Goal: Task Accomplishment & Management: Manage account settings

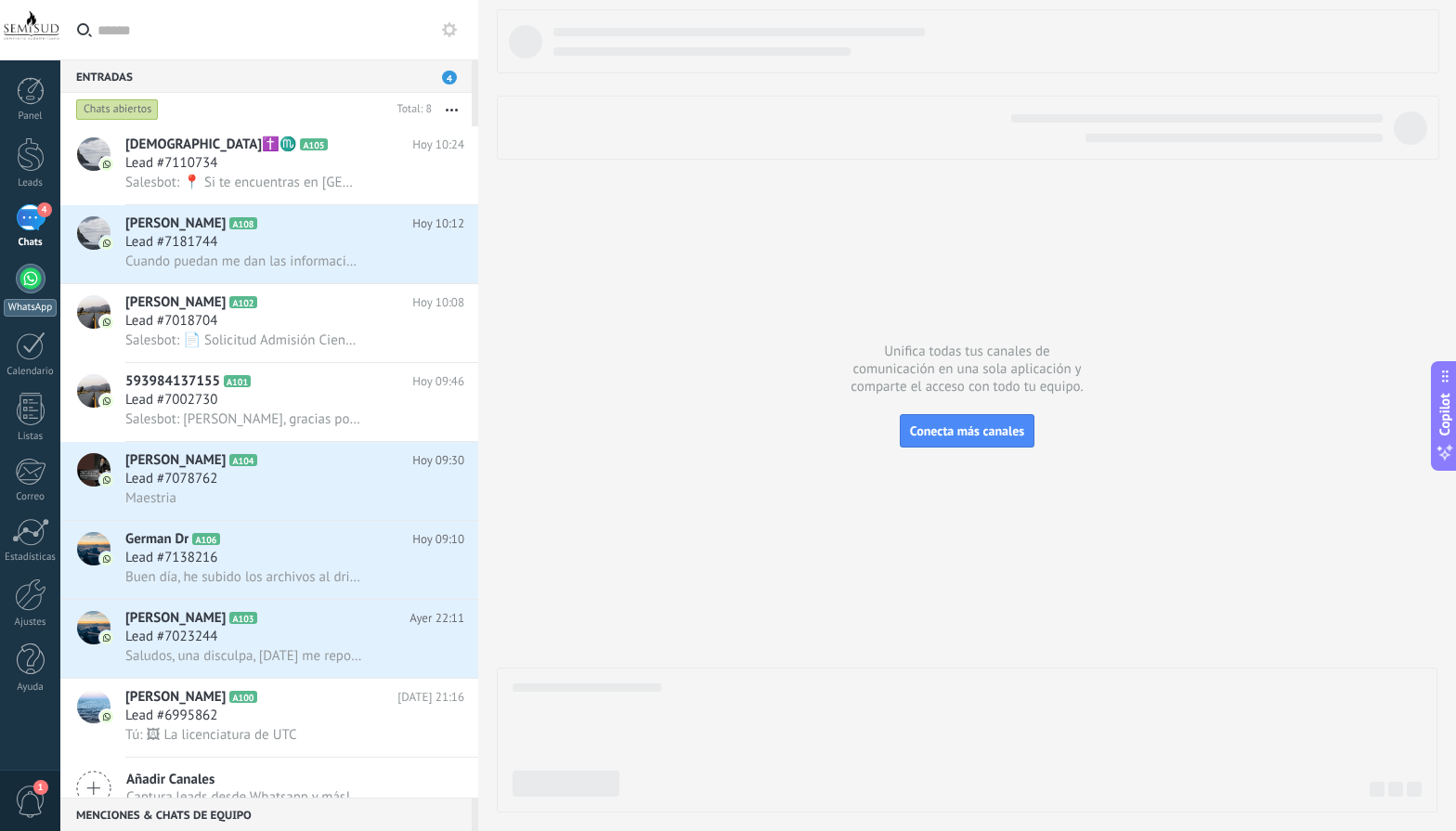
click at [27, 284] on div at bounding box center [31, 279] width 30 height 30
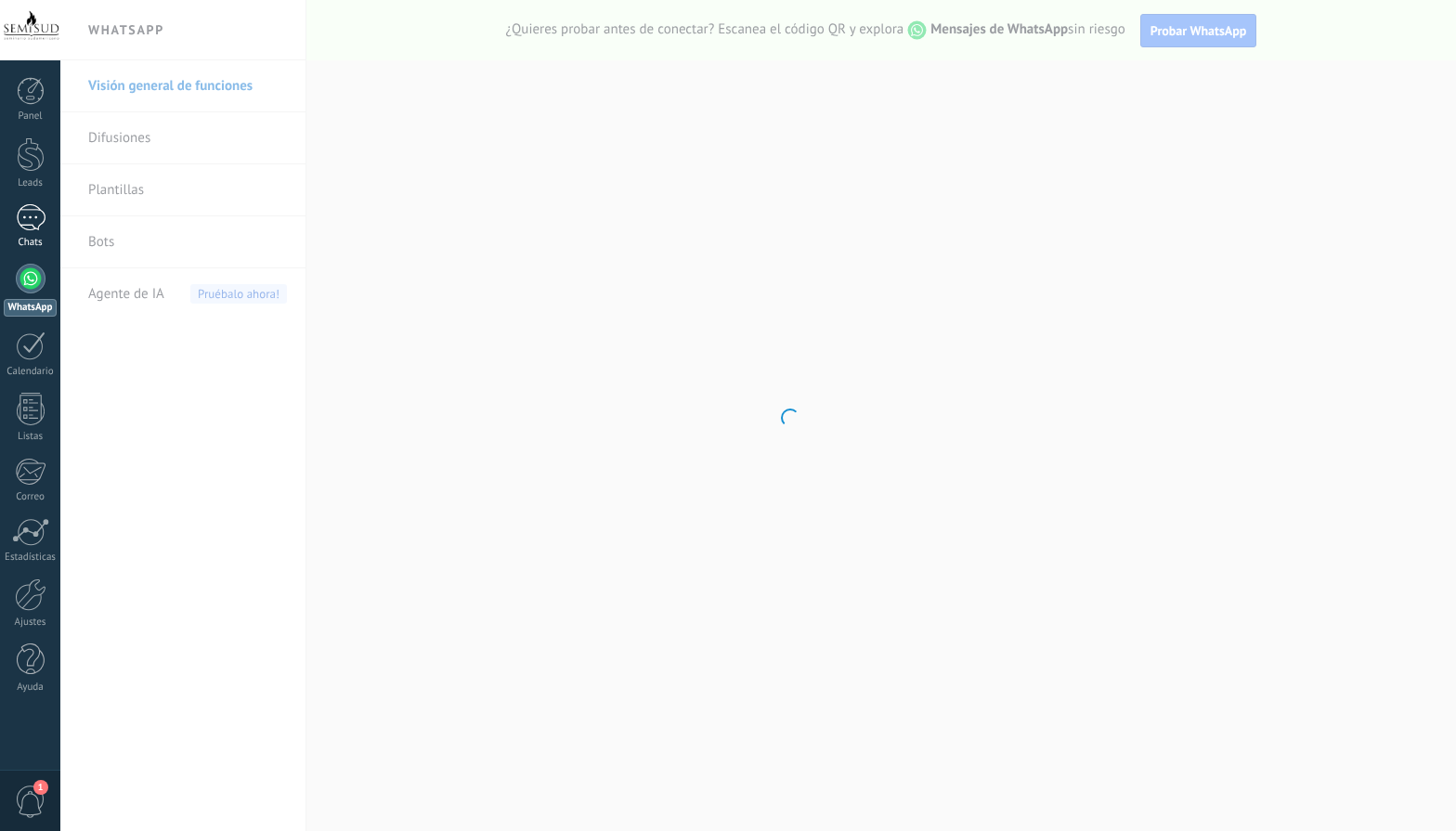
click at [33, 235] on link "Chats" at bounding box center [30, 226] width 61 height 45
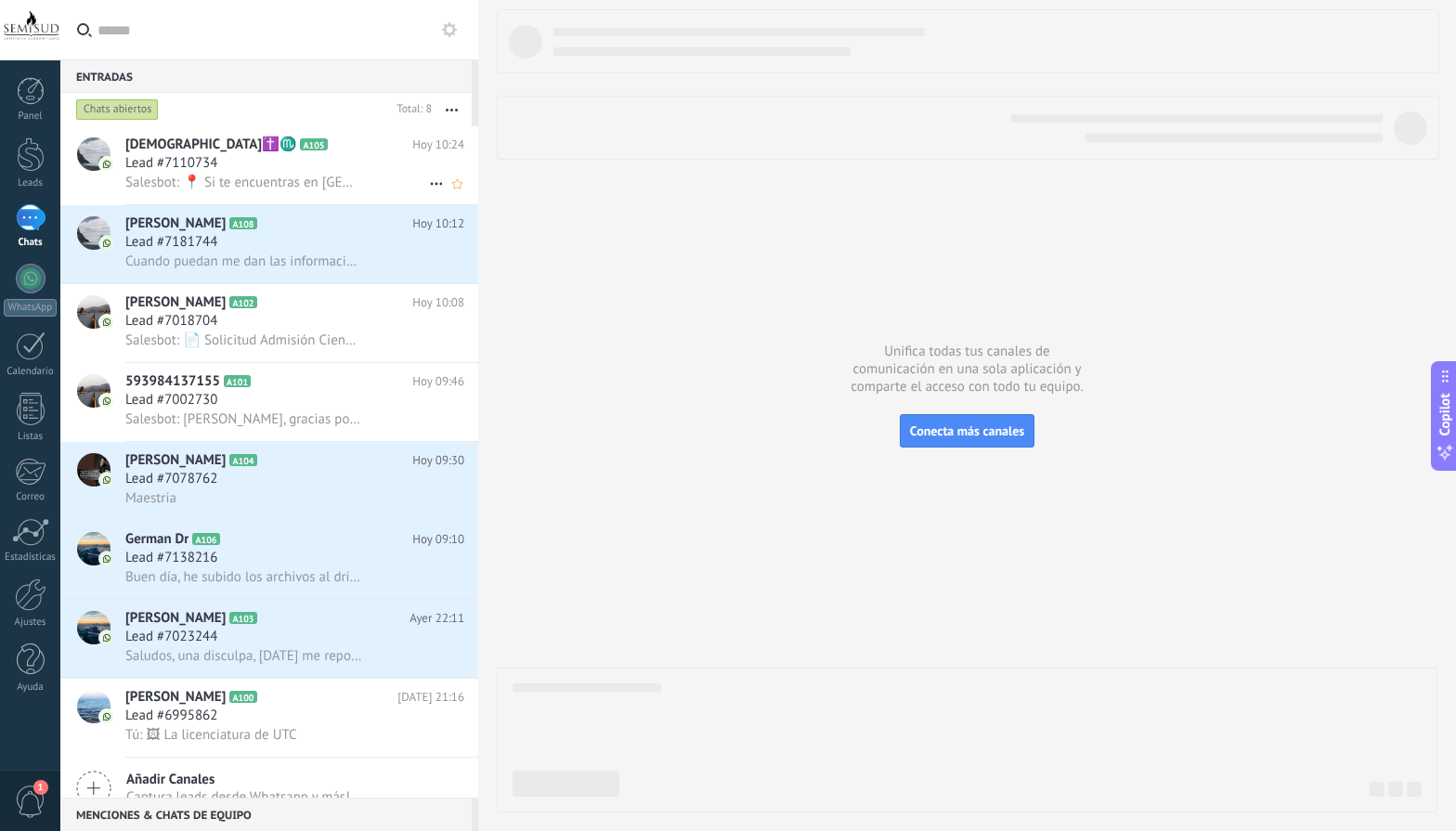
click at [175, 150] on span "[DEMOGRAPHIC_DATA]✝️♏️" at bounding box center [211, 144] width 171 height 19
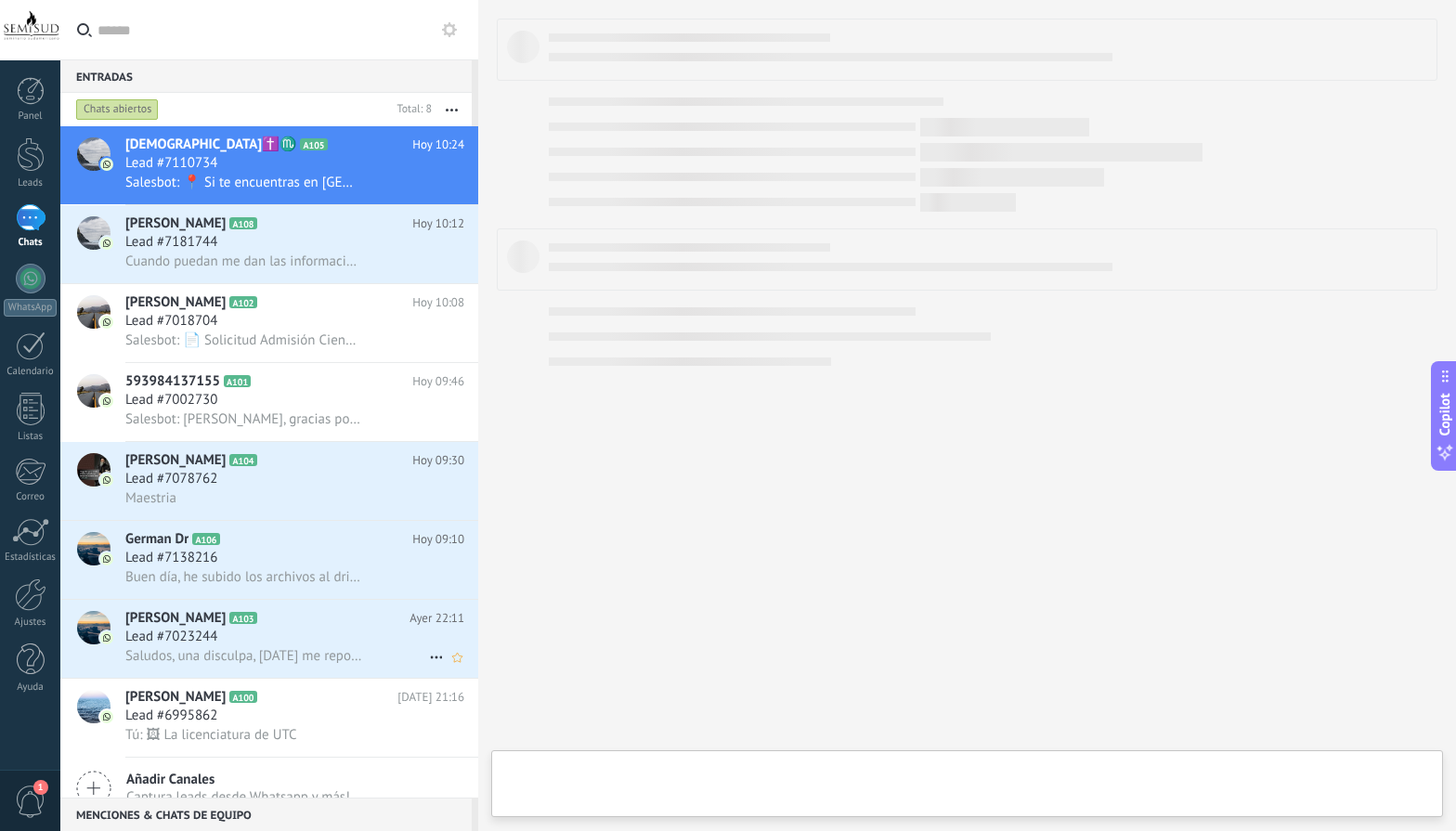
scroll to position [28, 0]
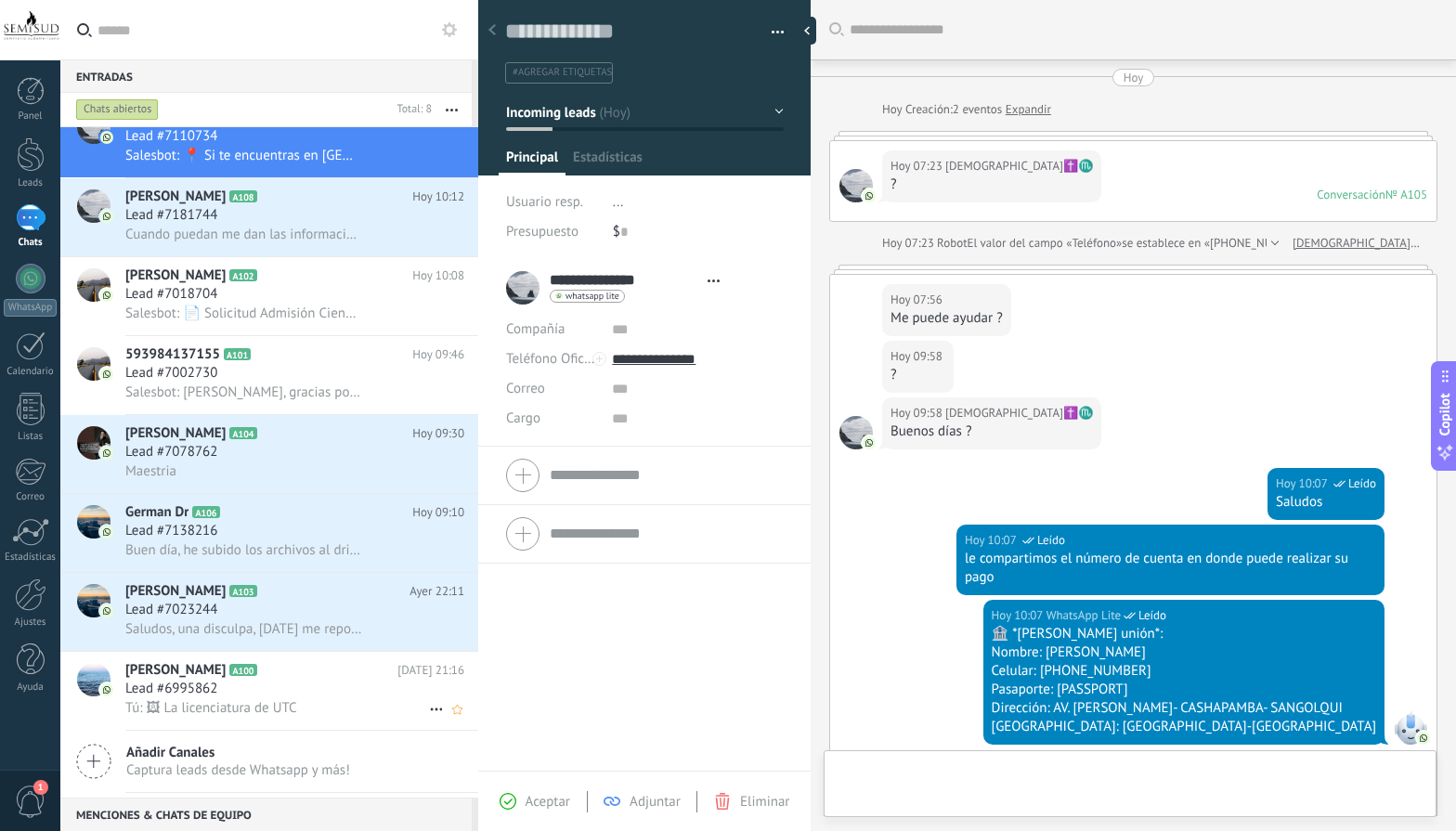
click at [263, 680] on icon at bounding box center [272, 671] width 19 height 19
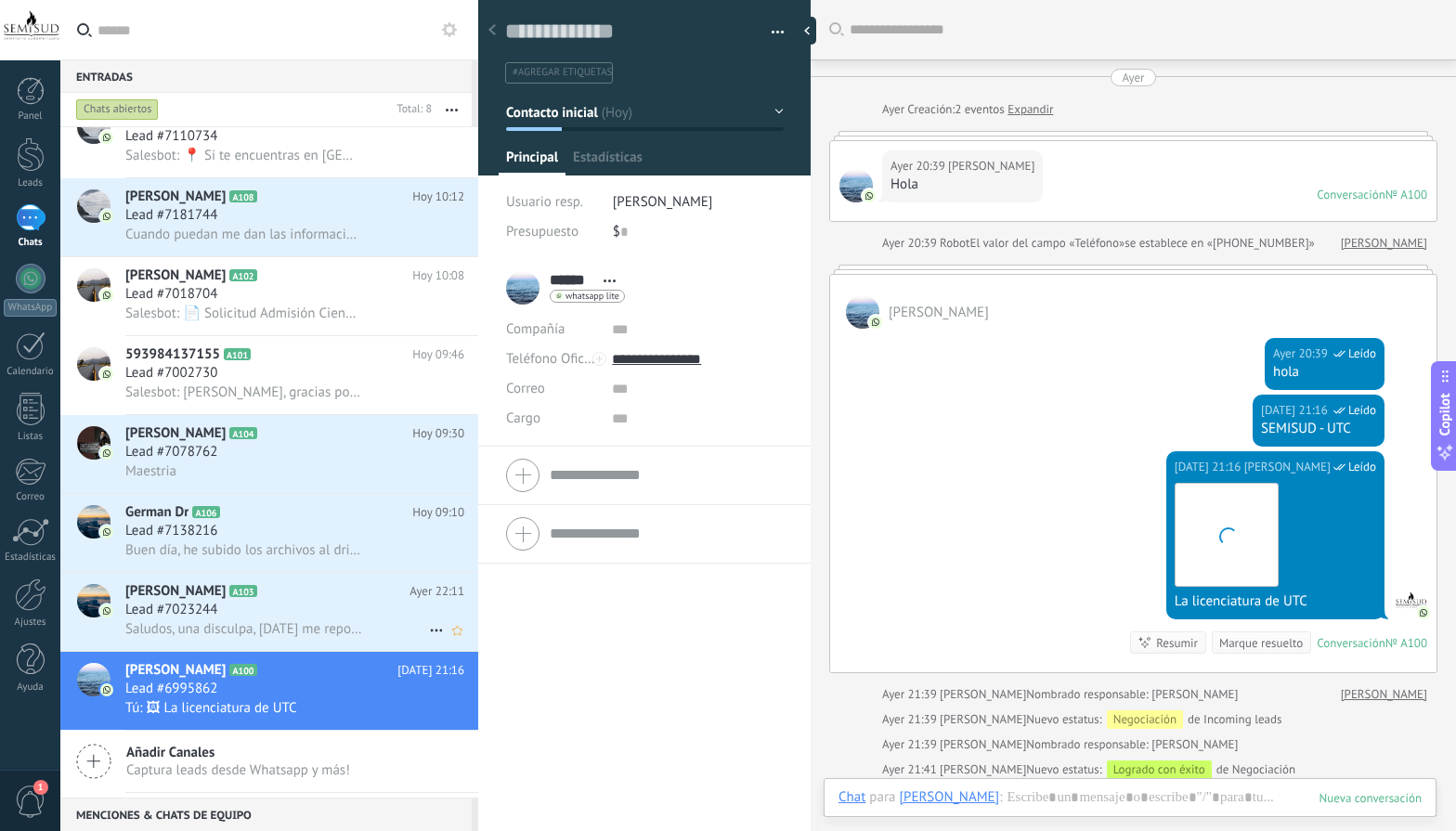
type textarea "**********"
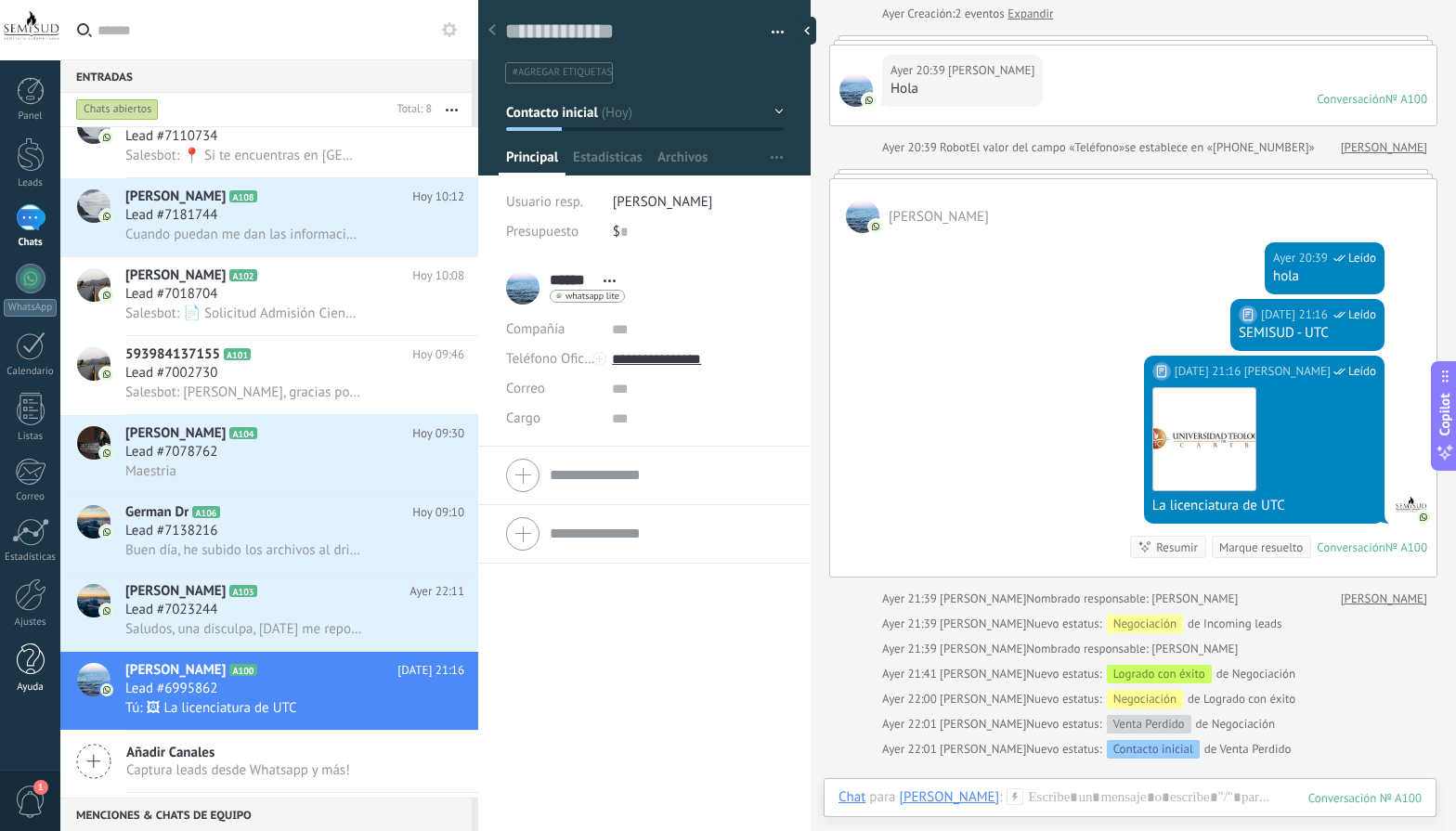
click at [22, 675] on div at bounding box center [31, 660] width 28 height 33
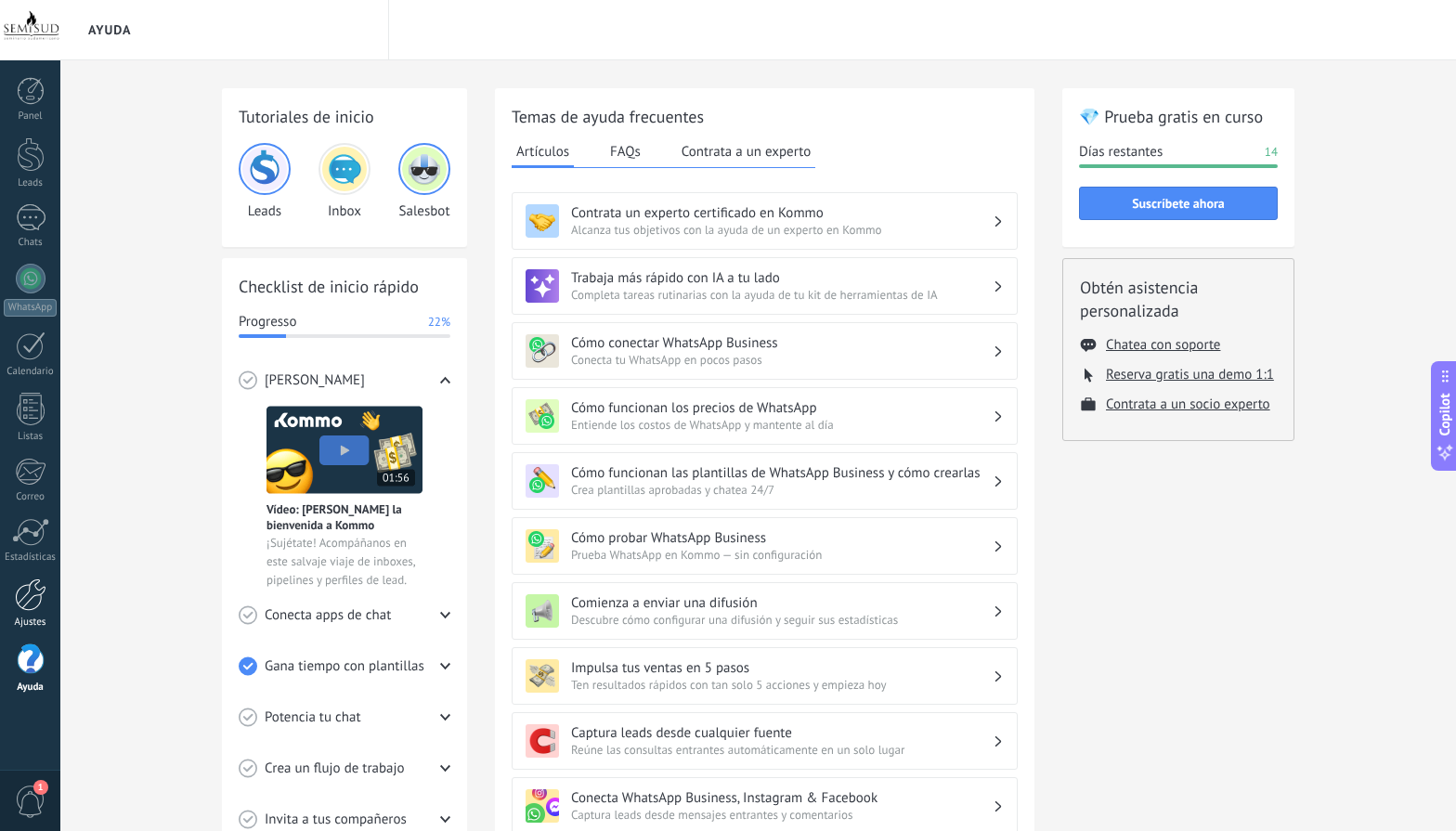
click at [27, 599] on div at bounding box center [31, 595] width 32 height 33
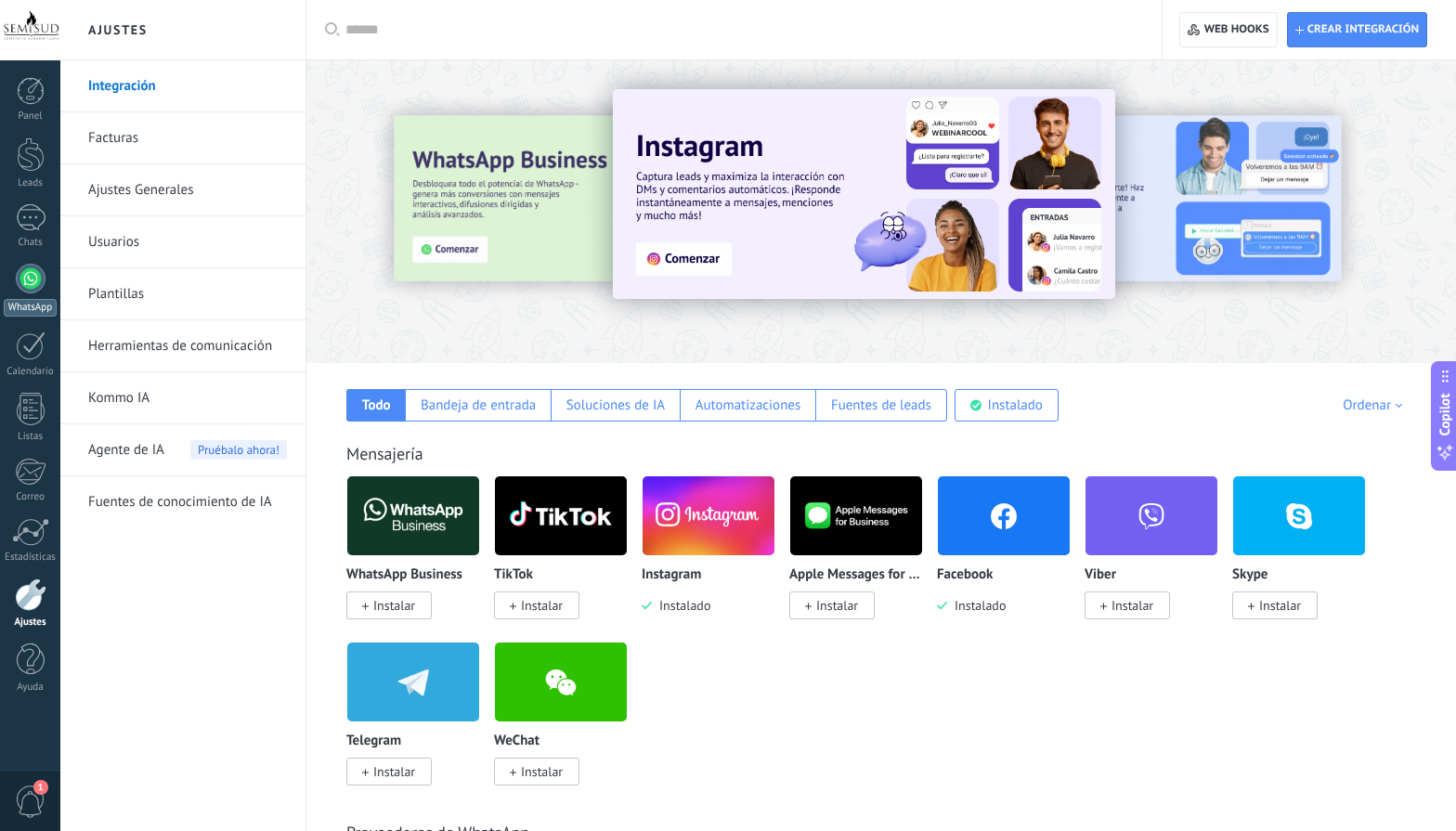
click at [29, 287] on div at bounding box center [31, 279] width 30 height 30
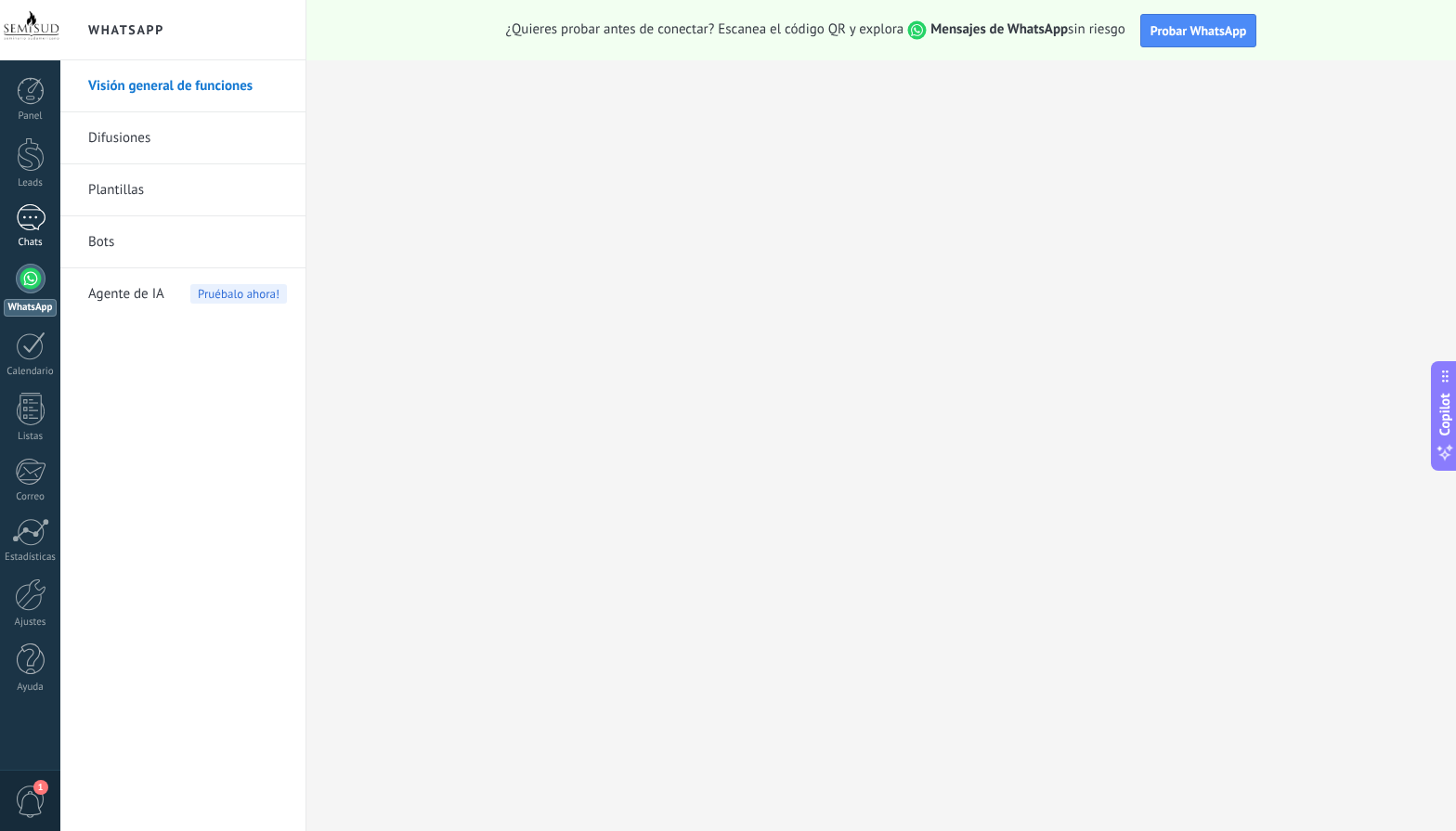
click at [30, 214] on div at bounding box center [31, 217] width 30 height 27
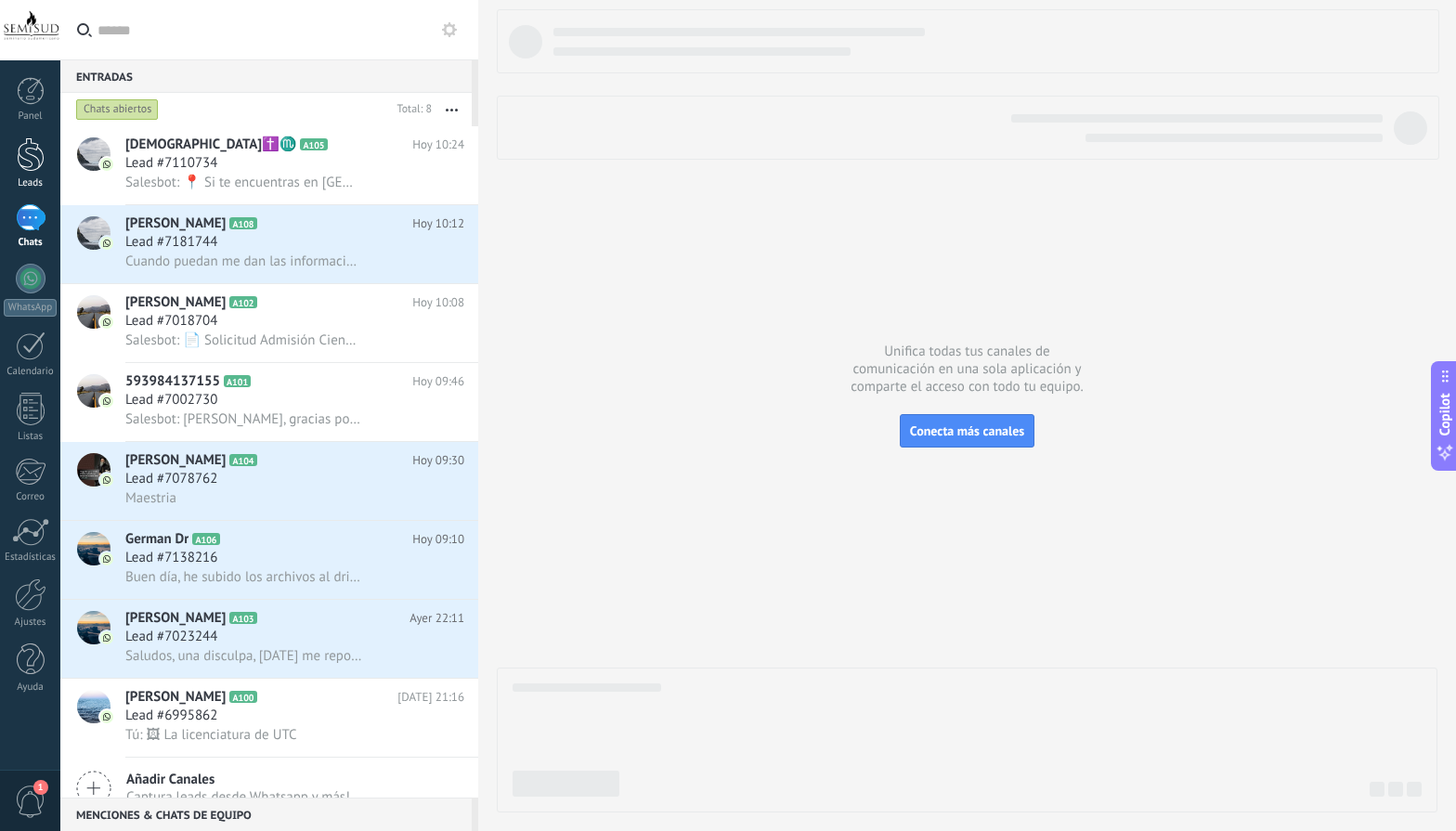
click at [34, 145] on div at bounding box center [31, 154] width 28 height 34
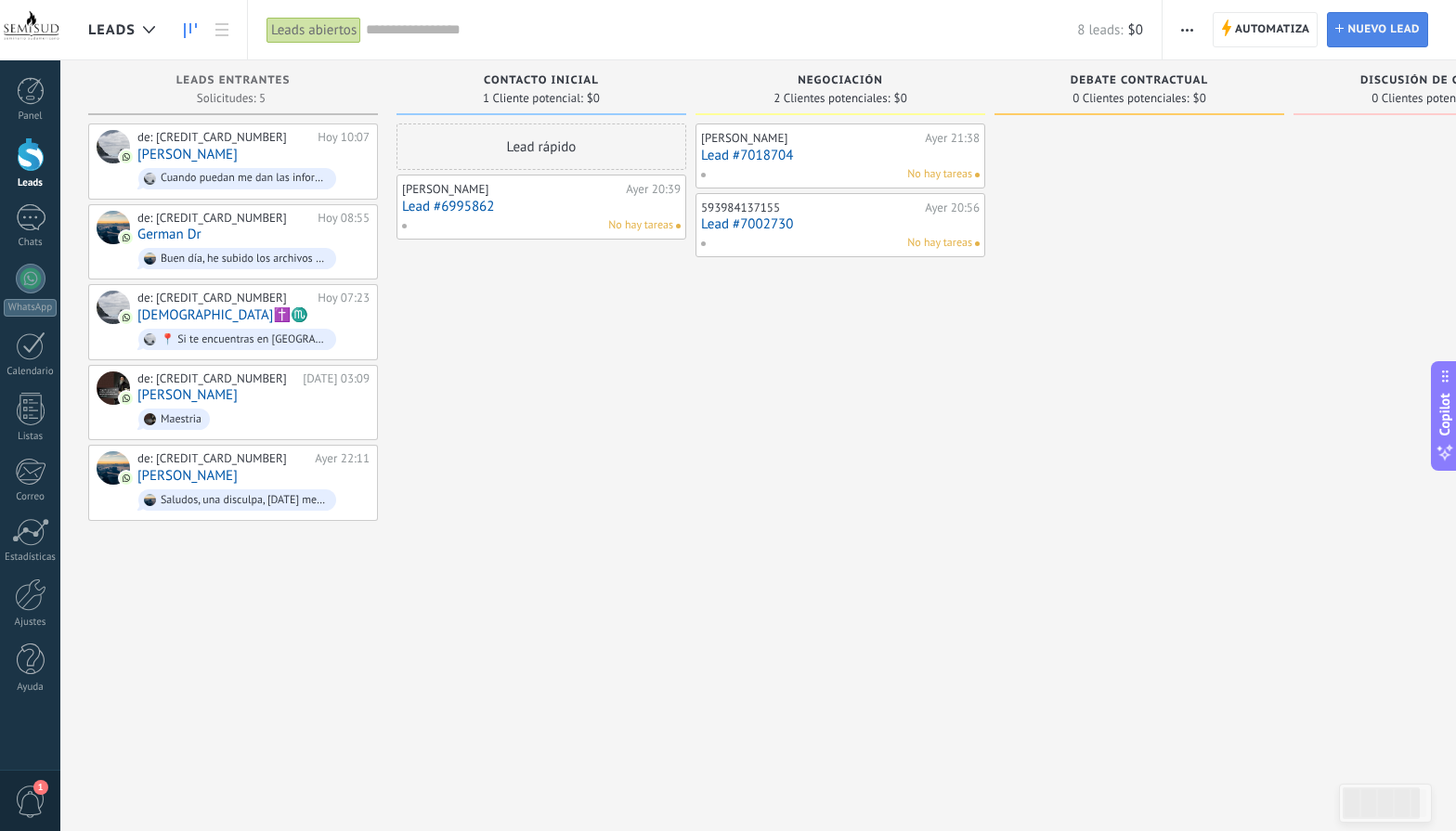
click at [1381, 41] on span "Nuevo lead" at bounding box center [1383, 30] width 73 height 34
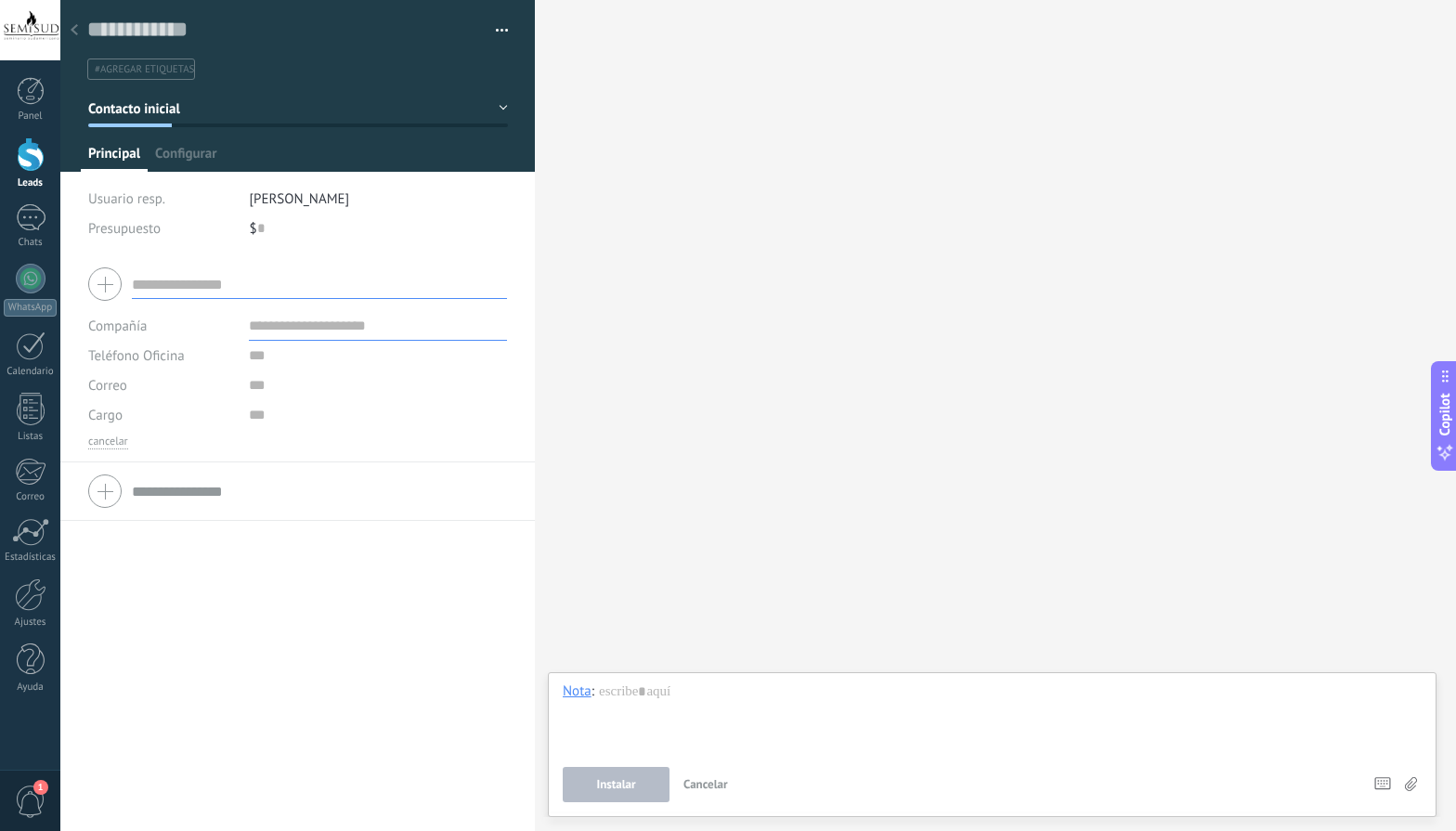
click at [78, 32] on div at bounding box center [75, 31] width 26 height 36
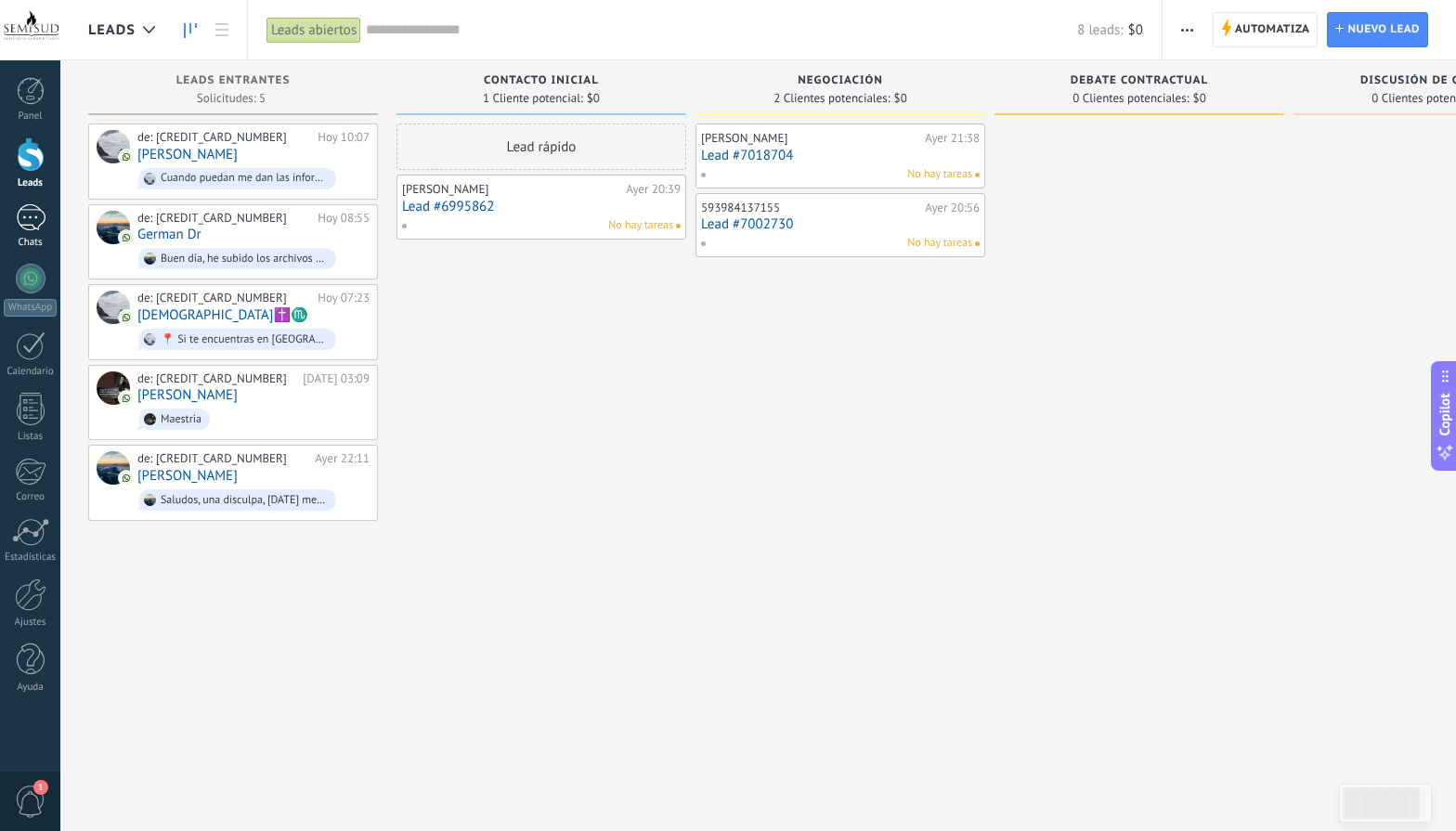
click at [19, 221] on div at bounding box center [31, 217] width 30 height 27
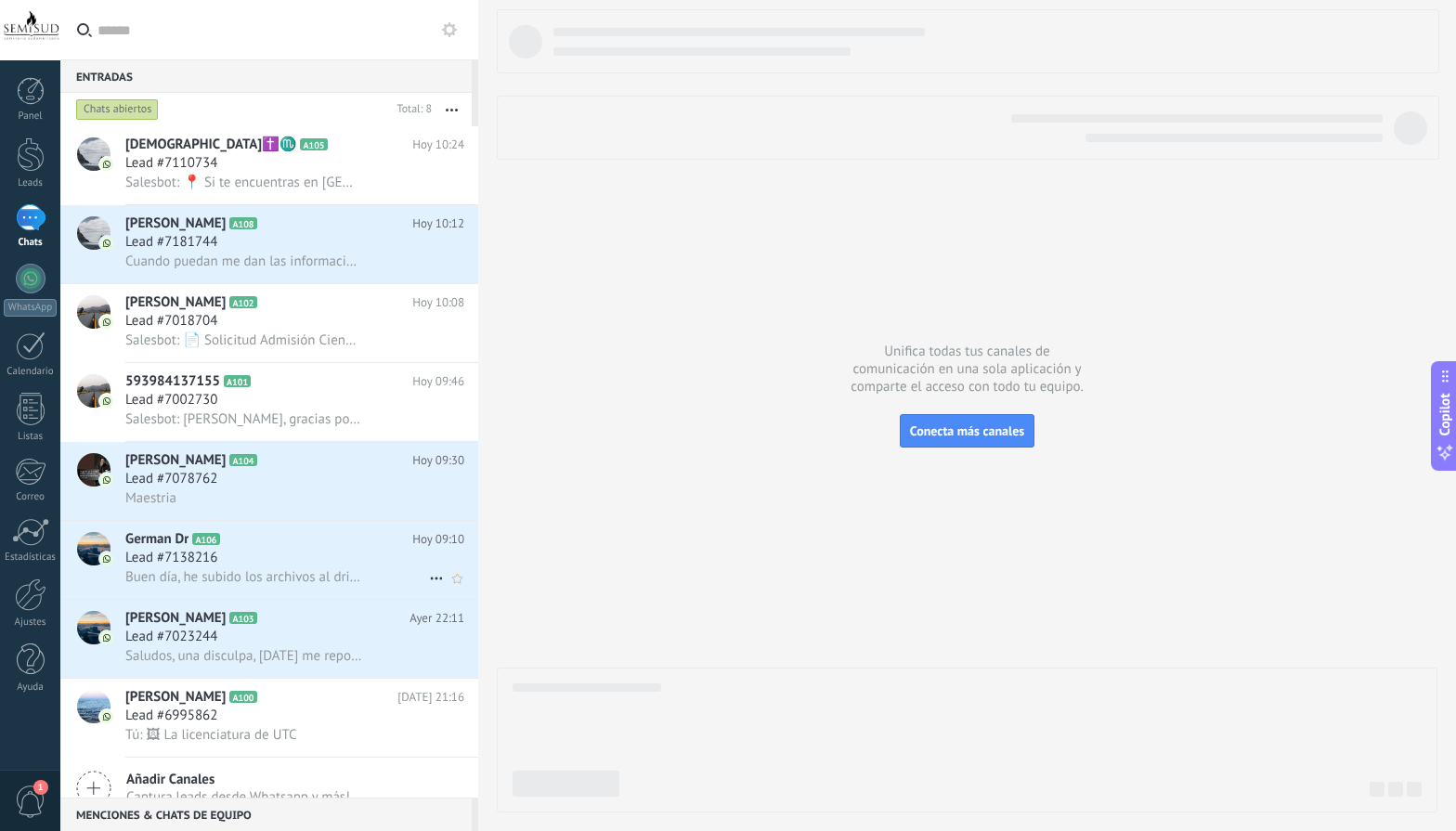
scroll to position [28, 0]
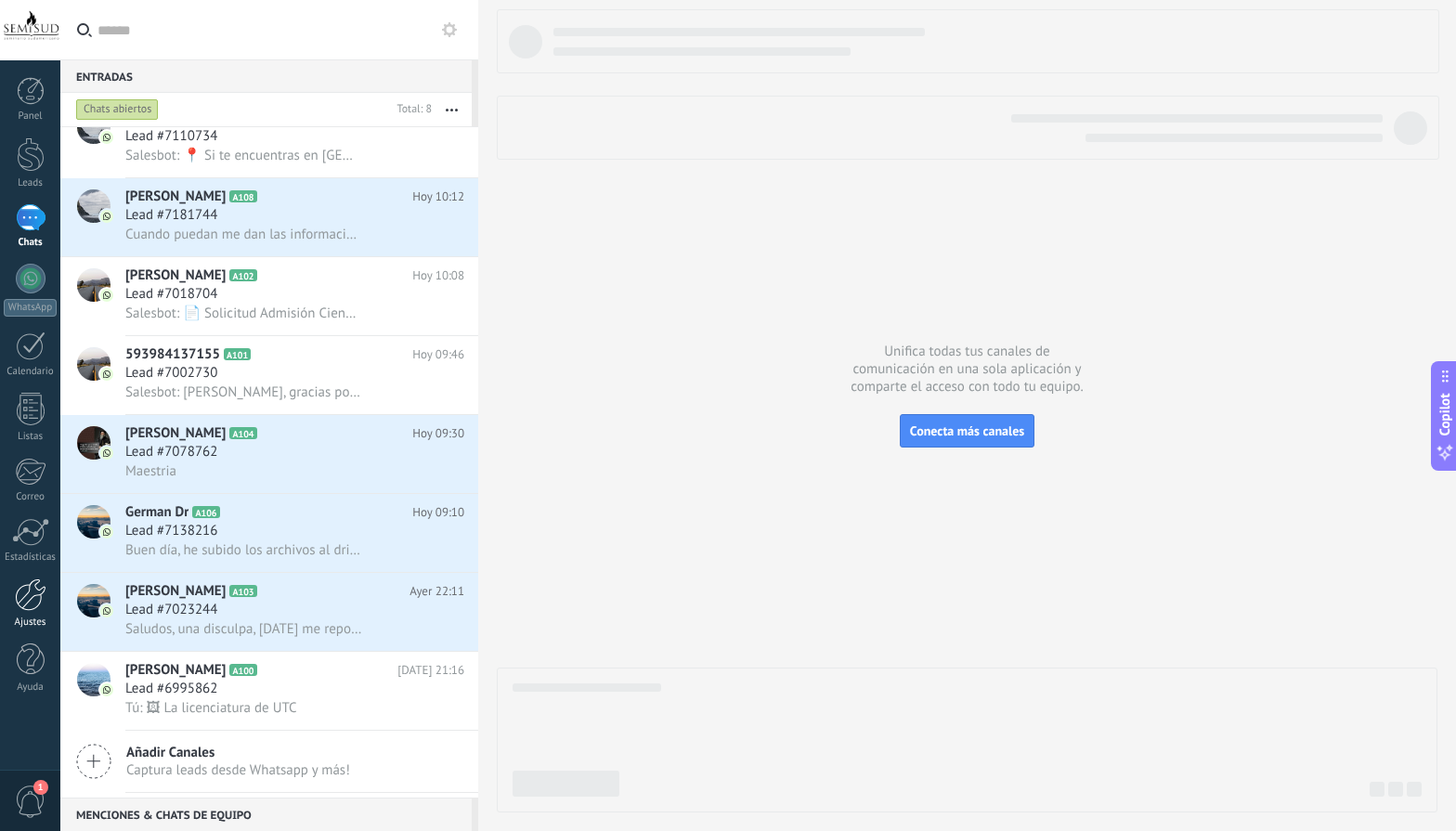
click at [36, 587] on div at bounding box center [31, 595] width 32 height 33
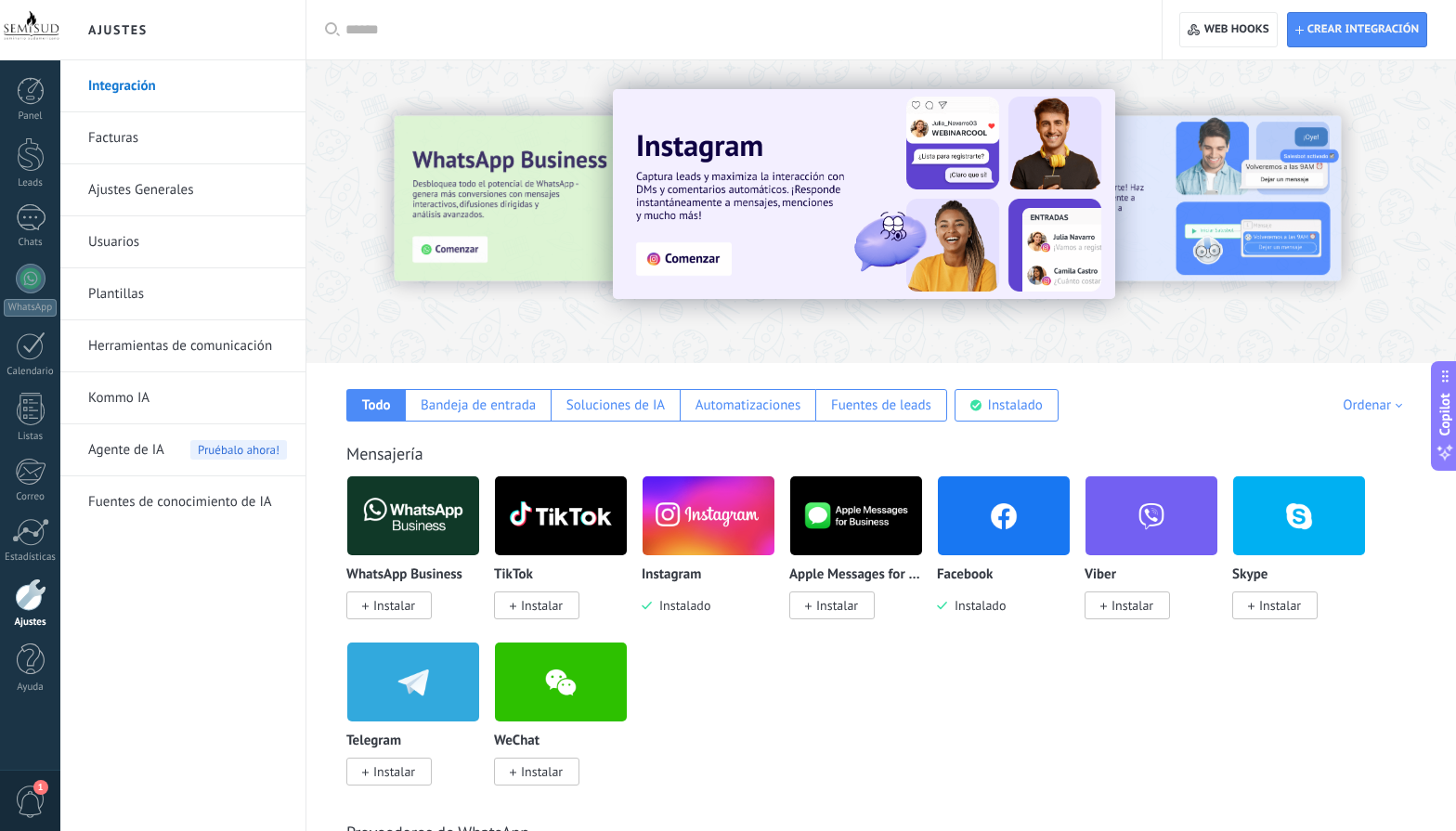
click at [157, 303] on link "Plantillas" at bounding box center [187, 294] width 198 height 52
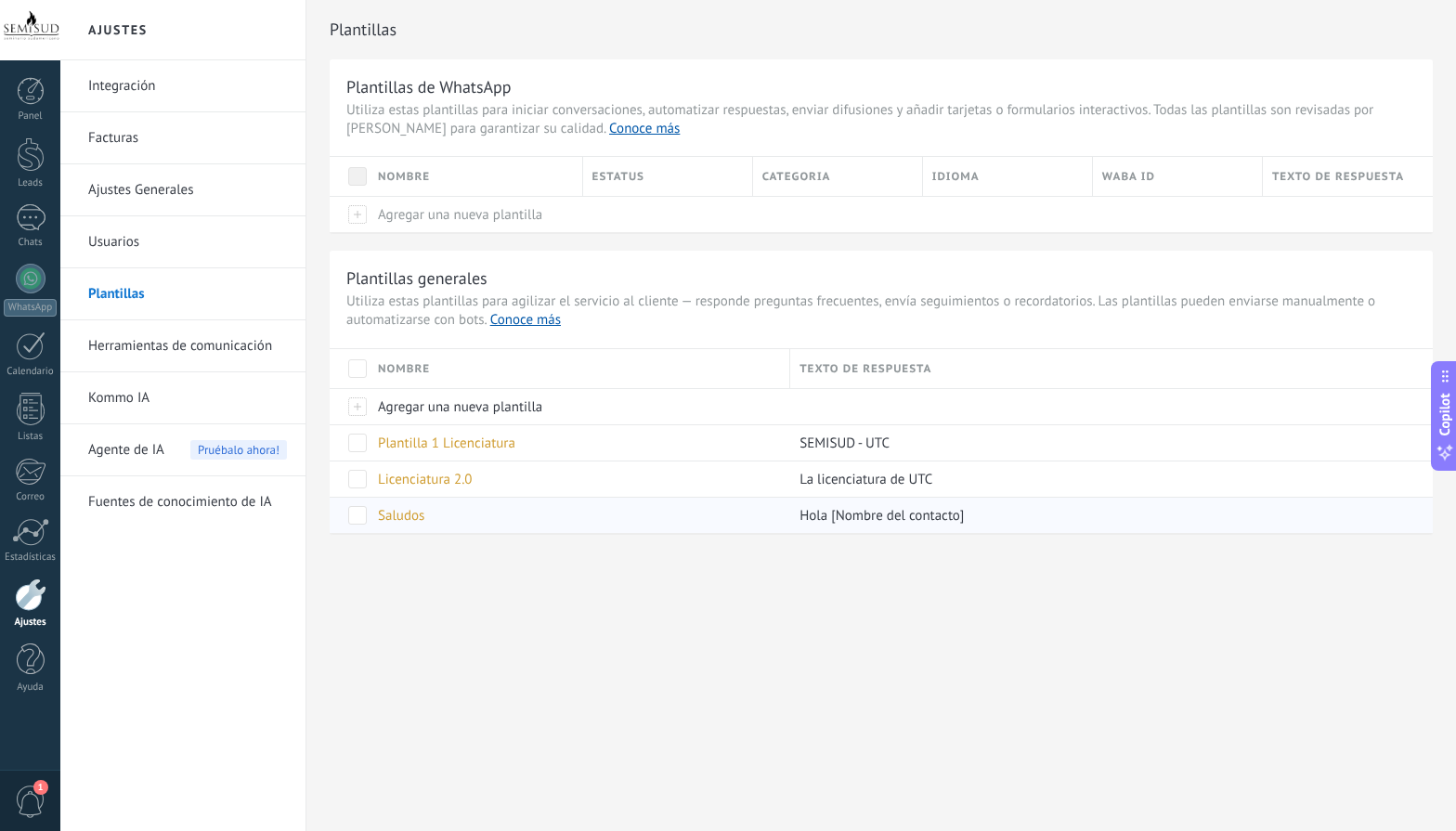
click at [624, 520] on div "Saludos" at bounding box center [575, 515] width 412 height 35
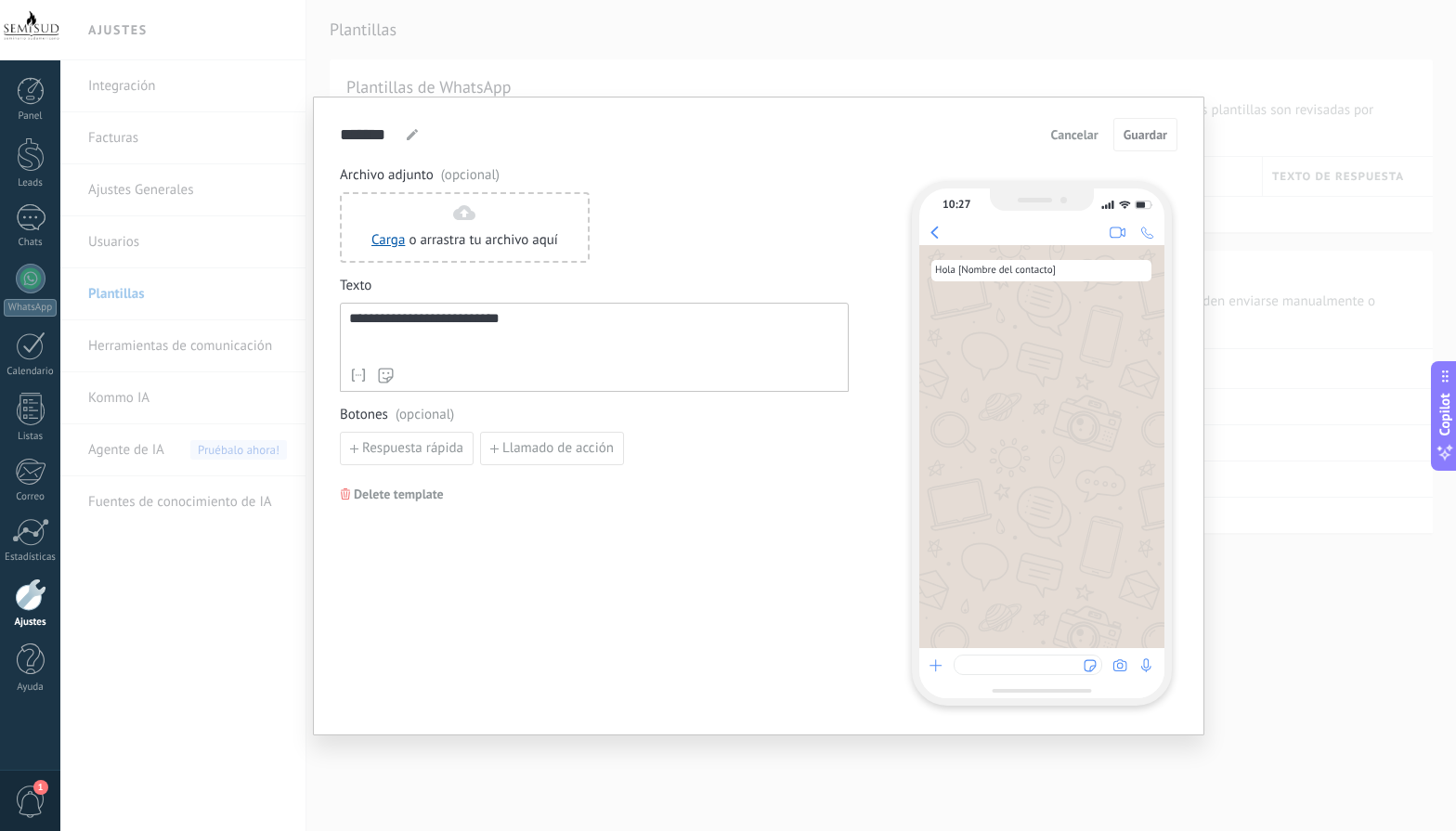
click at [547, 325] on div "**********" at bounding box center [594, 335] width 490 height 48
click at [1149, 133] on span "Guardar" at bounding box center [1145, 135] width 44 height 13
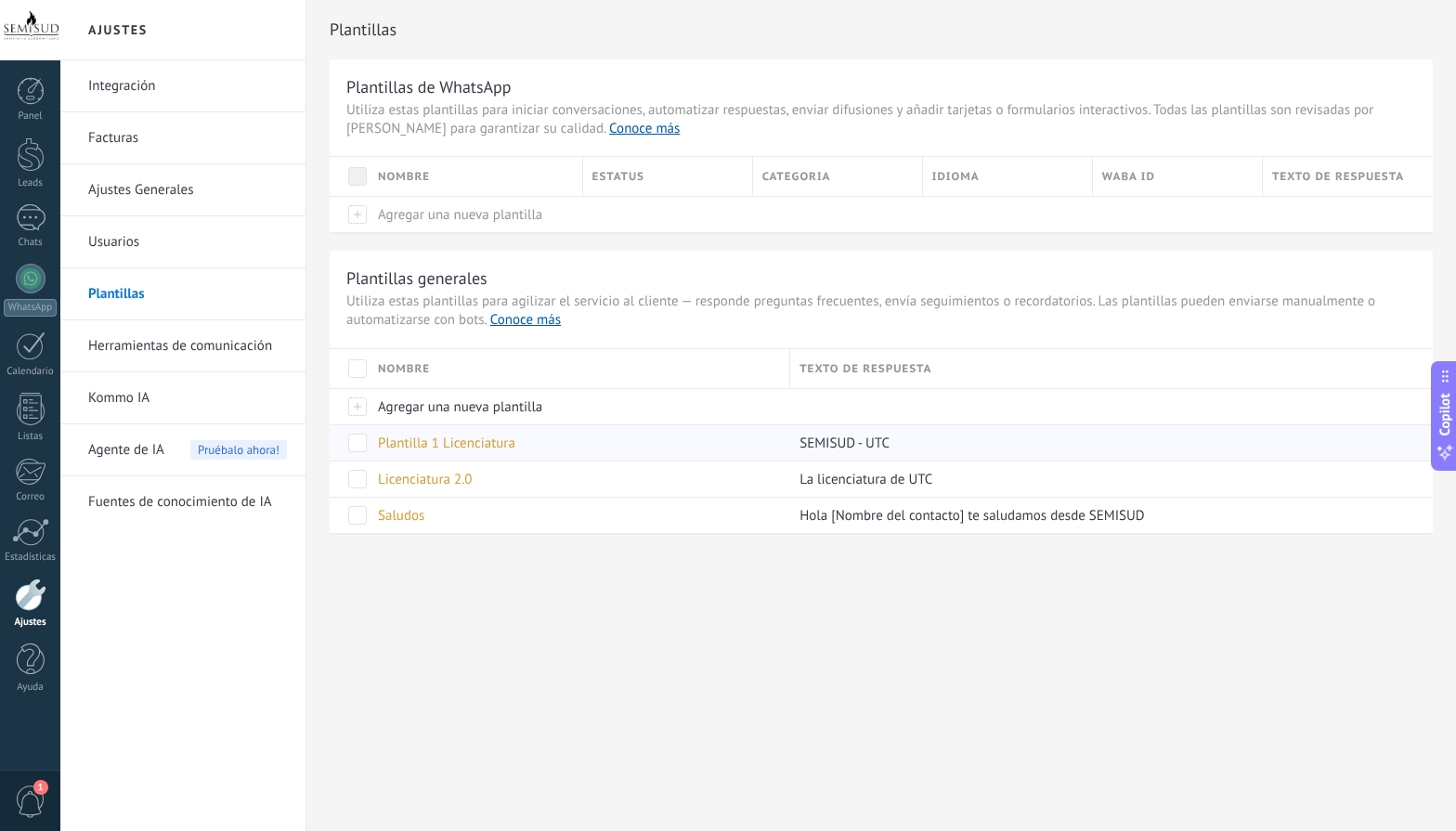
click at [527, 448] on div "Plantilla 1 Licenciatura" at bounding box center [575, 442] width 412 height 35
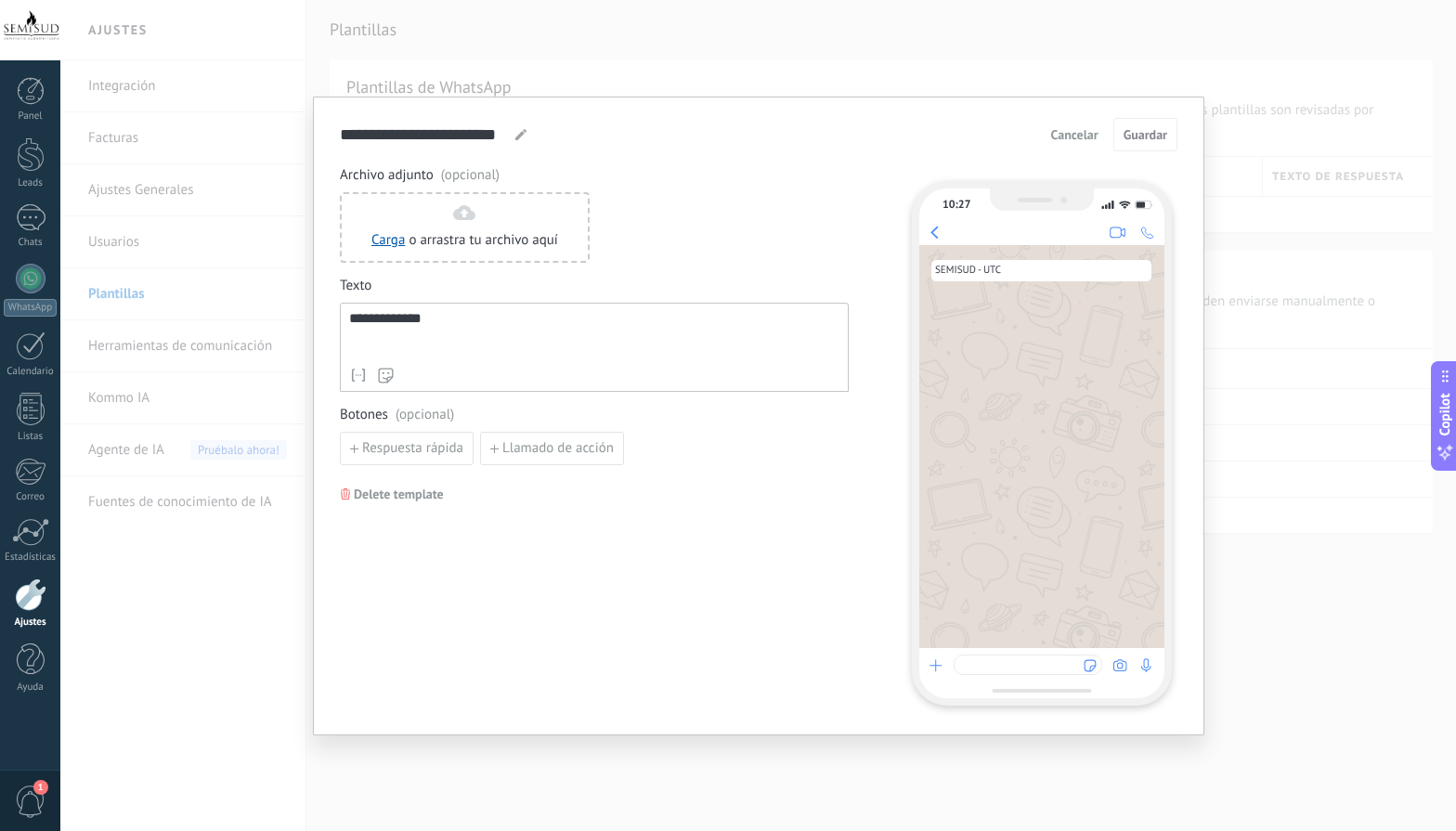
click at [565, 334] on div "**********" at bounding box center [594, 335] width 490 height 48
click at [1135, 139] on span "Guardar" at bounding box center [1145, 135] width 44 height 13
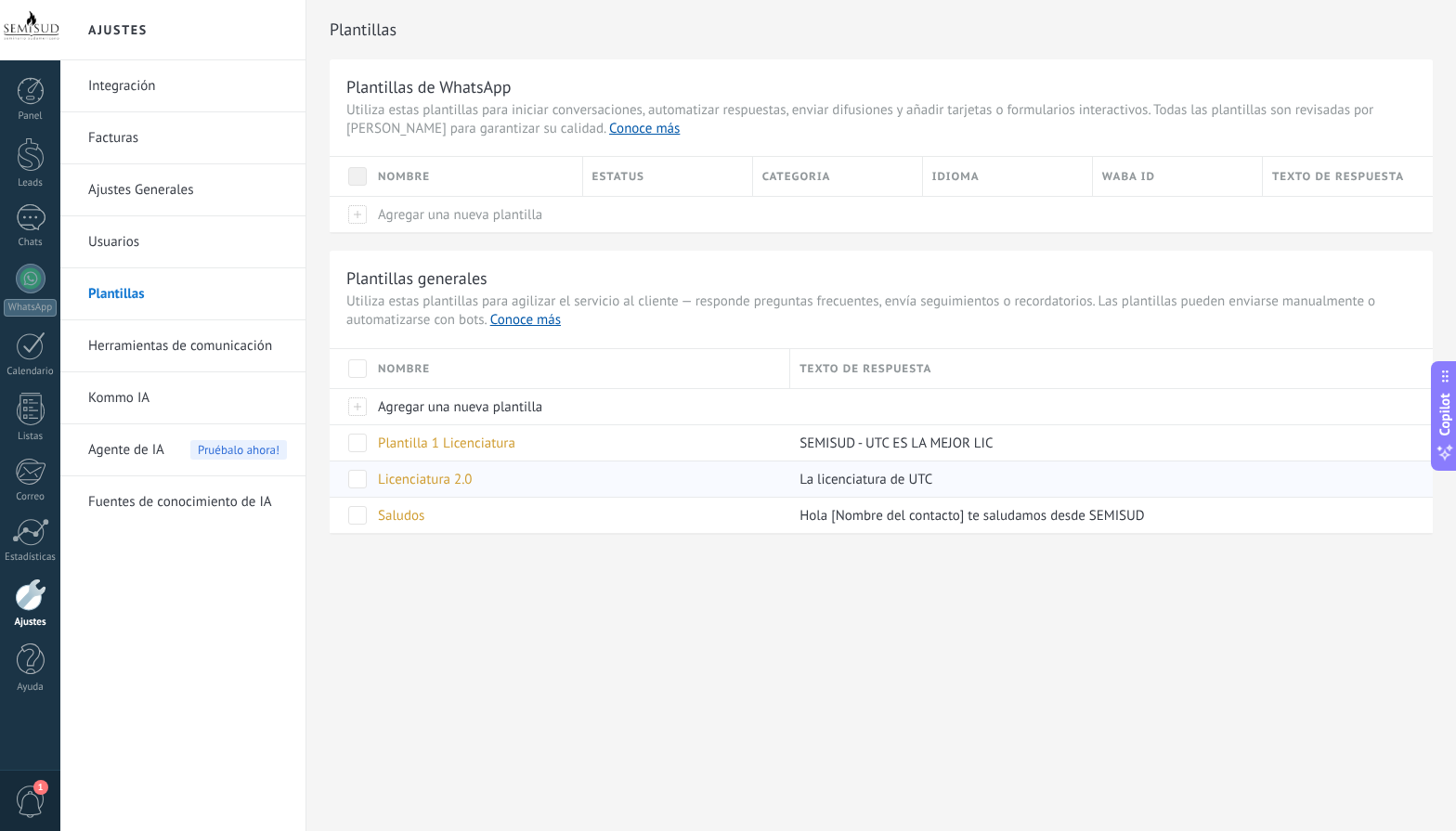
click at [495, 480] on div "Licenciatura 2.0" at bounding box center [575, 478] width 412 height 35
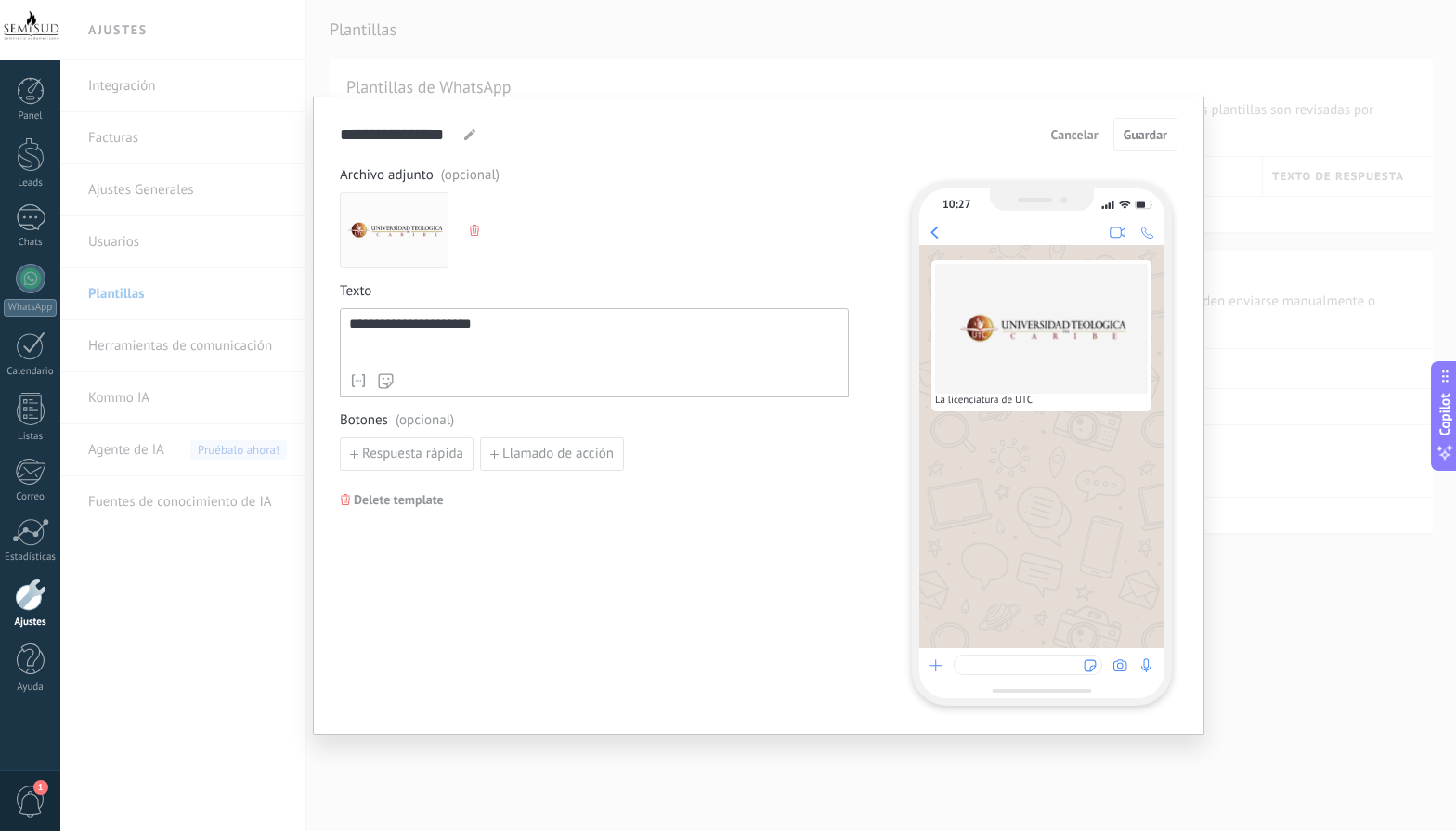
click at [552, 343] on div "**********" at bounding box center [594, 341] width 490 height 48
drag, startPoint x: 548, startPoint y: 334, endPoint x: 240, endPoint y: 307, distance: 309.2
click at [240, 307] on div "**********" at bounding box center [758, 416] width 1395 height 831
click at [1138, 134] on span "Guardar" at bounding box center [1145, 135] width 44 height 13
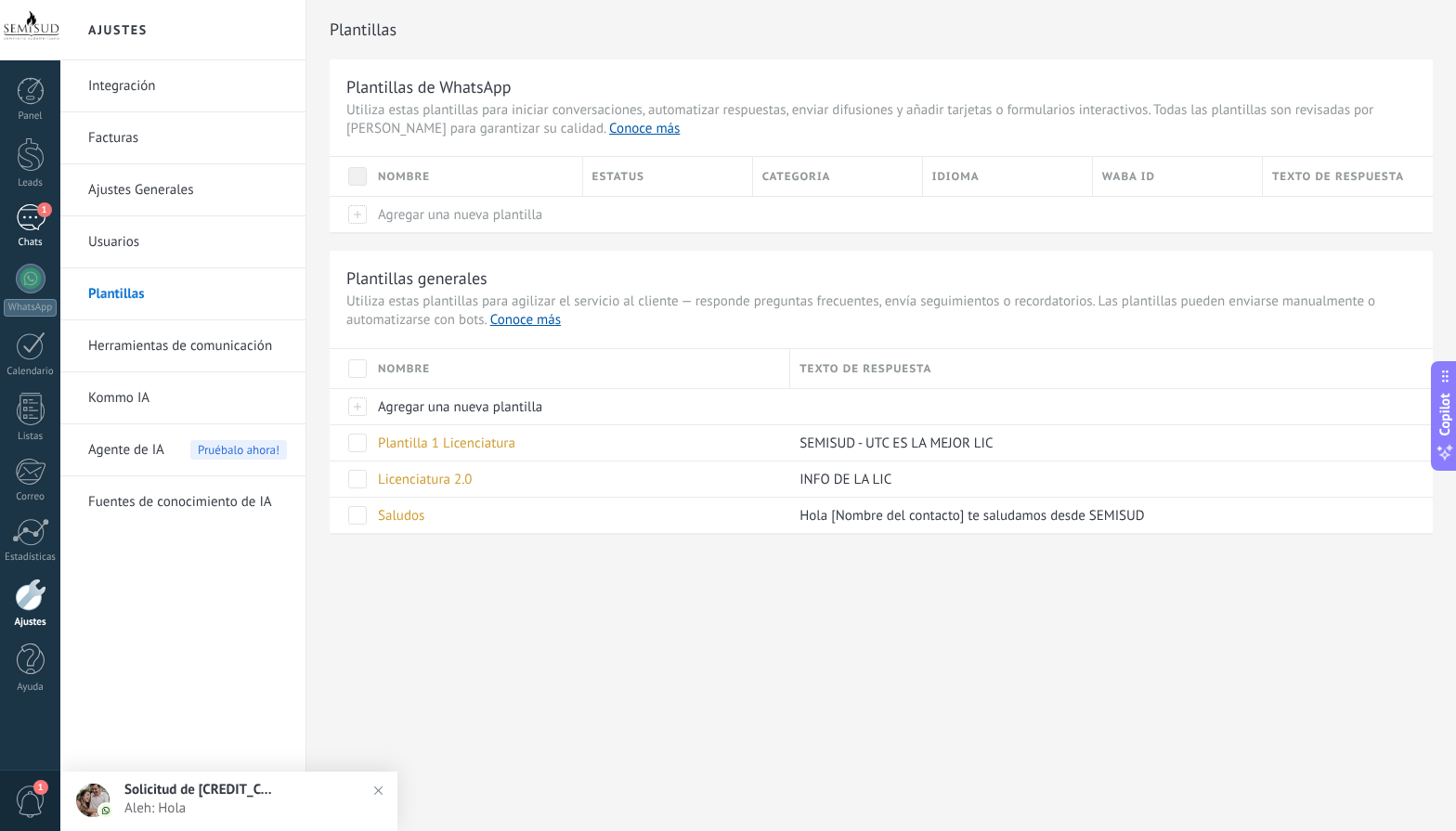
click at [27, 215] on div "1" at bounding box center [31, 217] width 30 height 27
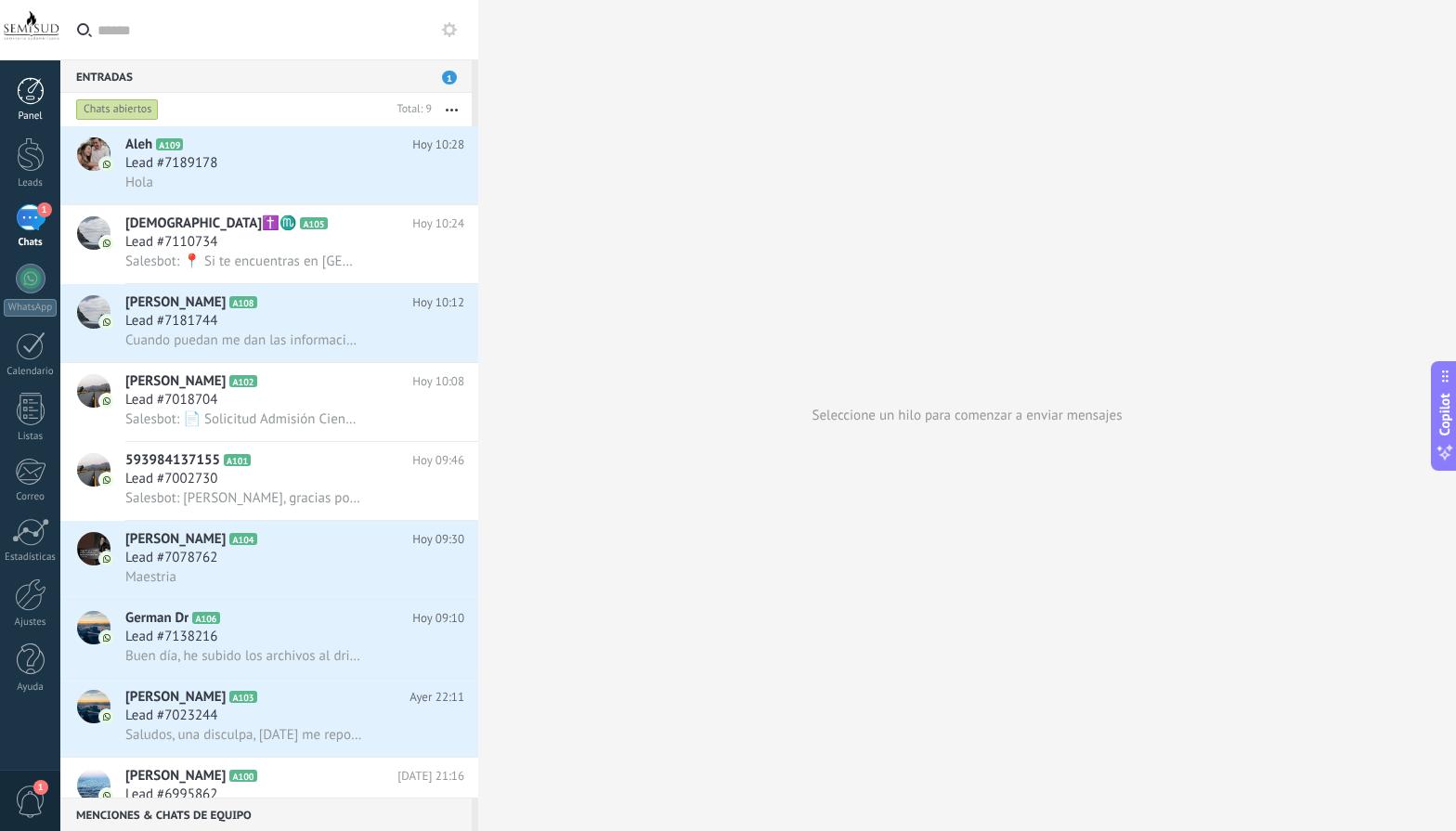
click at [32, 91] on div at bounding box center [31, 91] width 28 height 28
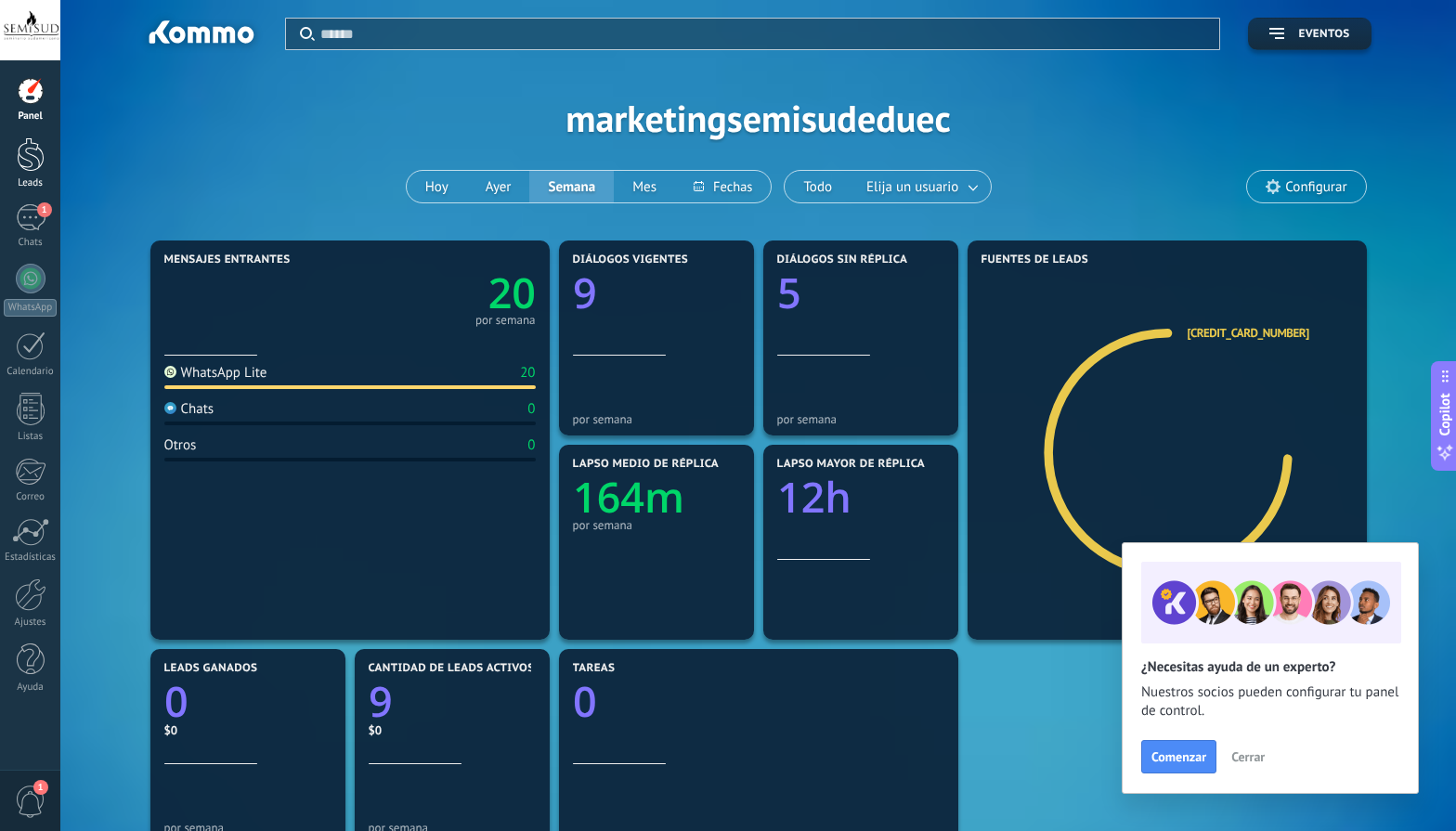
click at [31, 143] on div at bounding box center [31, 154] width 28 height 34
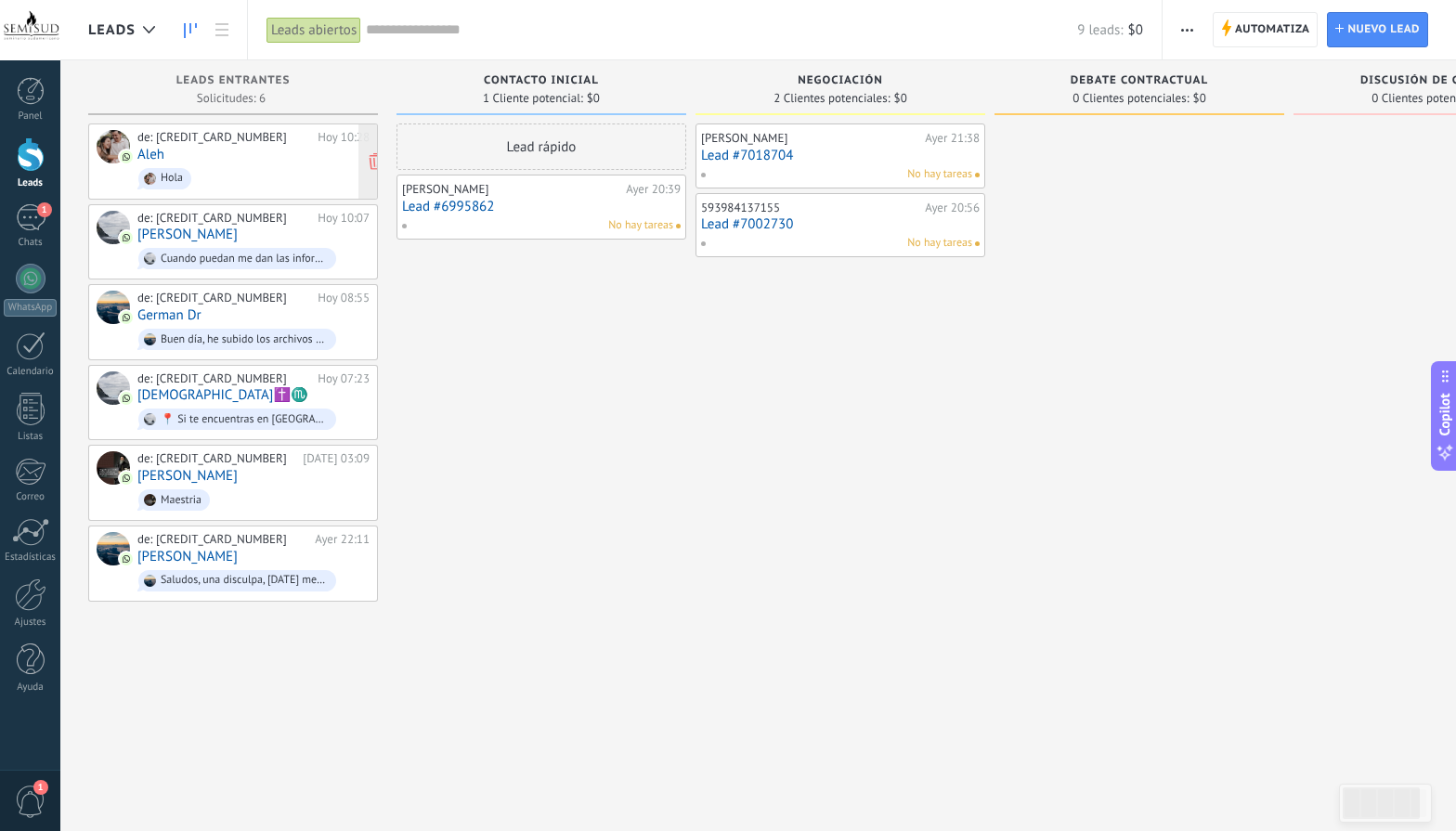
click at [249, 166] on span "Hola" at bounding box center [253, 178] width 232 height 29
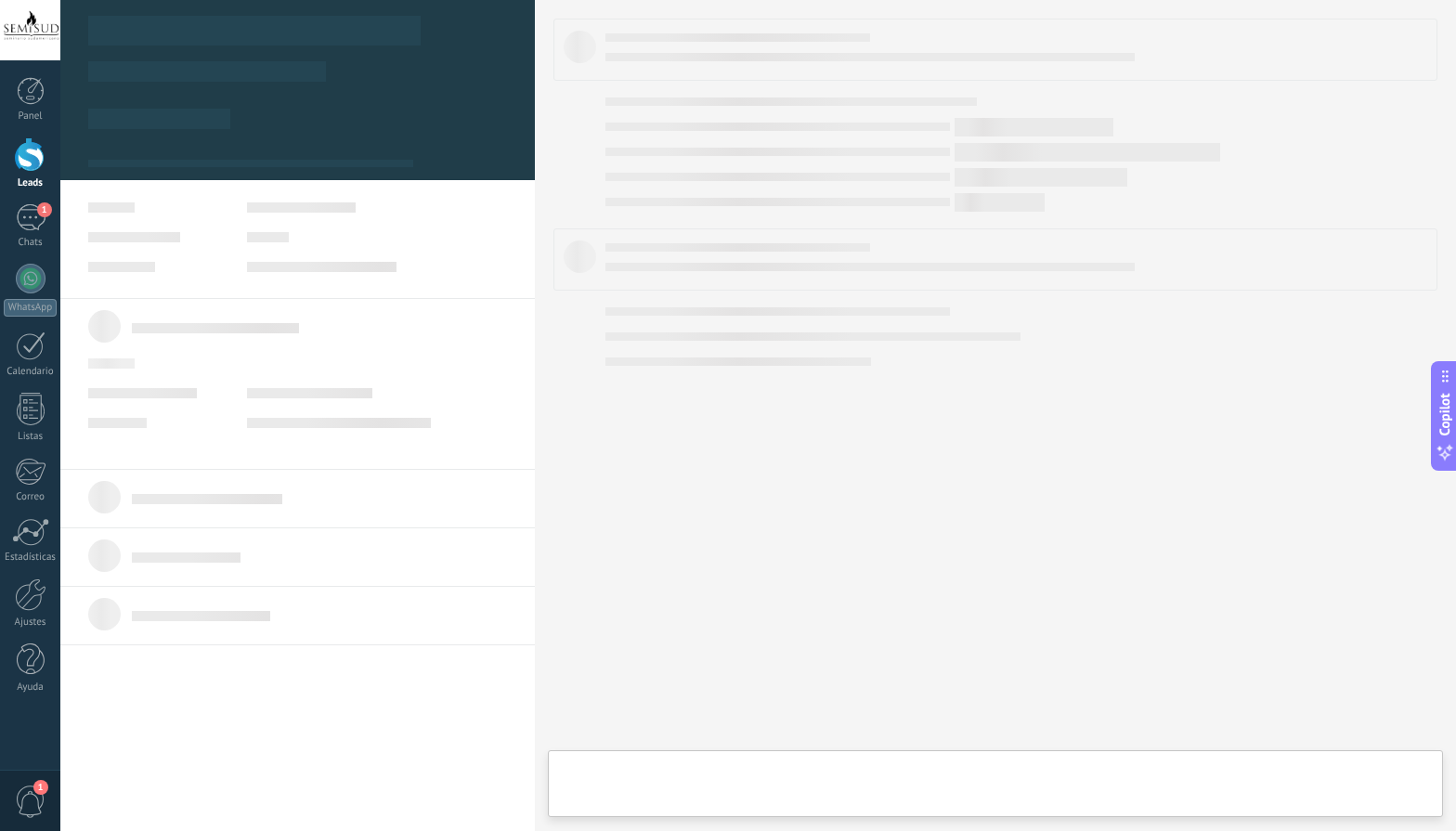
type textarea "**********"
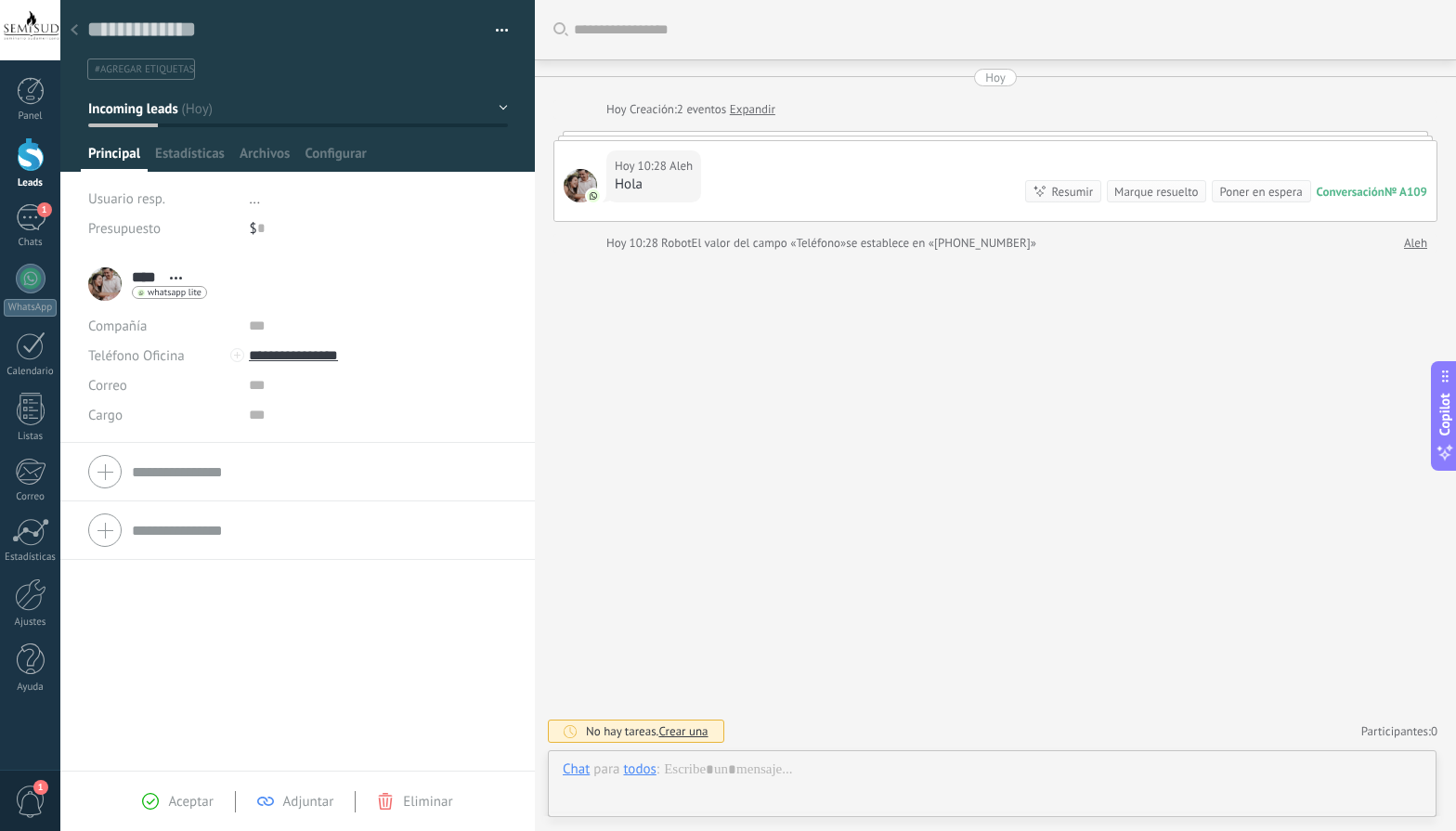
scroll to position [28, 0]
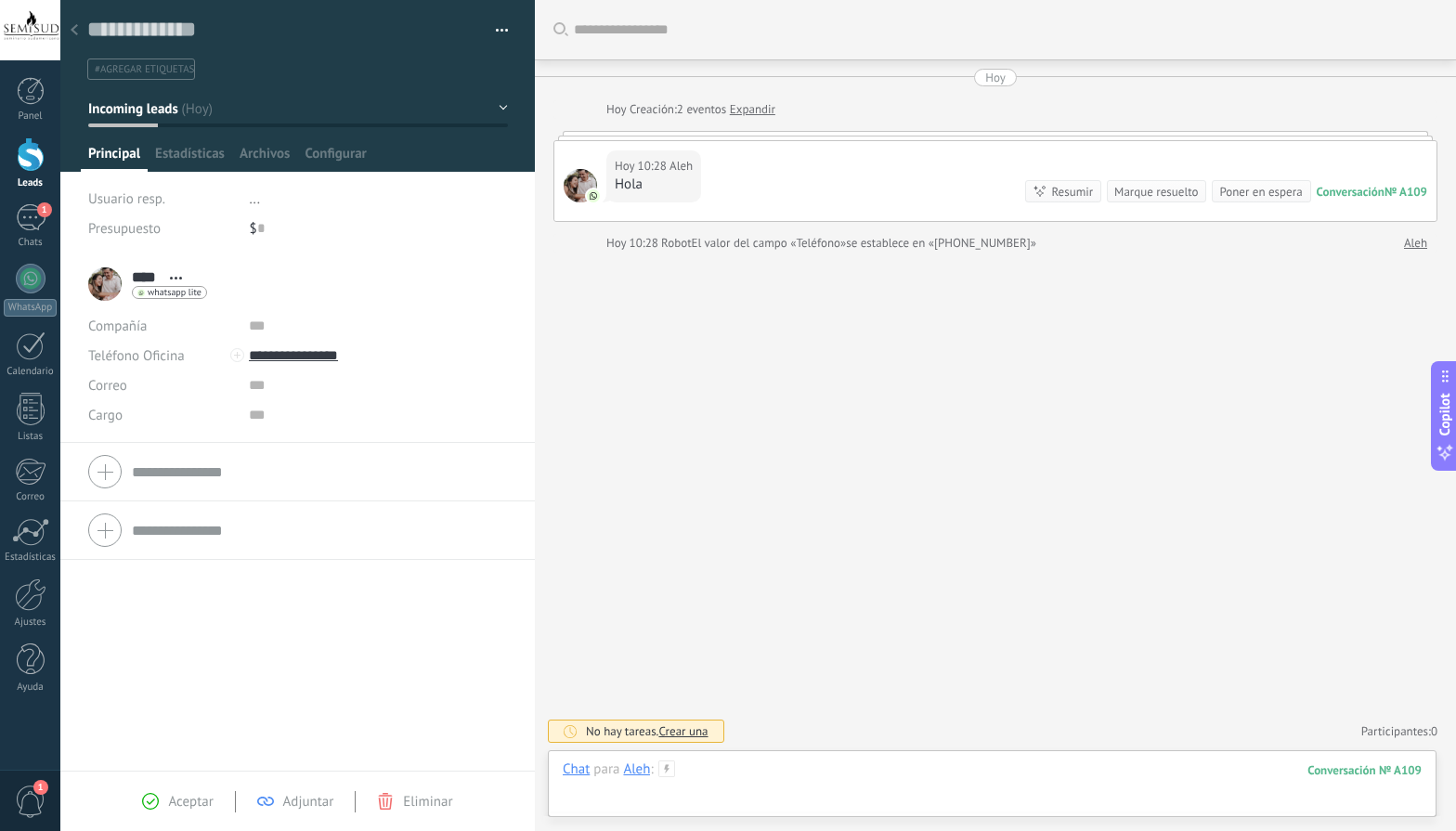
click at [723, 778] on div at bounding box center [992, 788] width 858 height 56
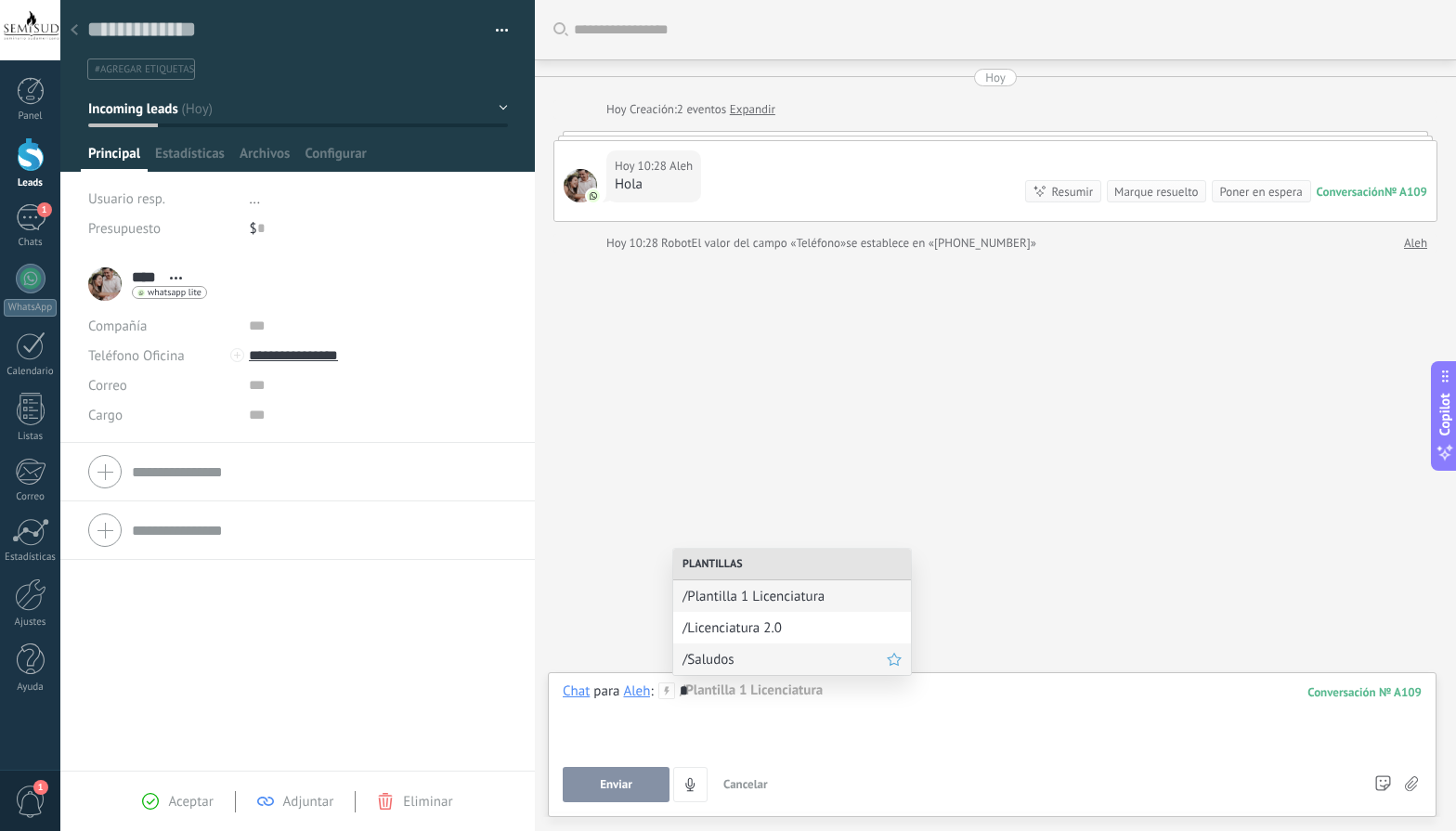
click at [723, 660] on span "/Saludos" at bounding box center [784, 660] width 204 height 18
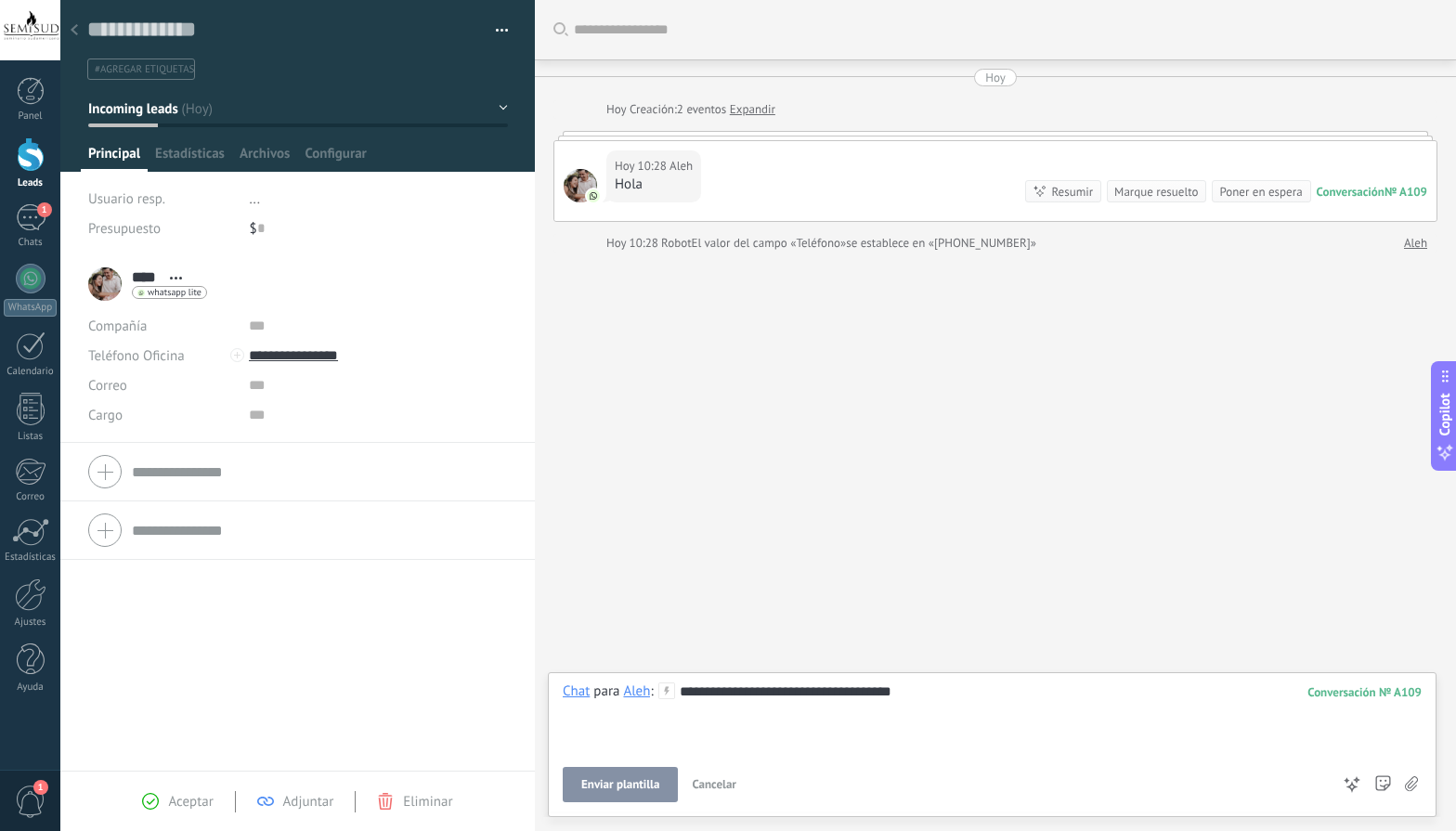
click at [623, 787] on span "Enviar plantilla" at bounding box center [620, 784] width 78 height 13
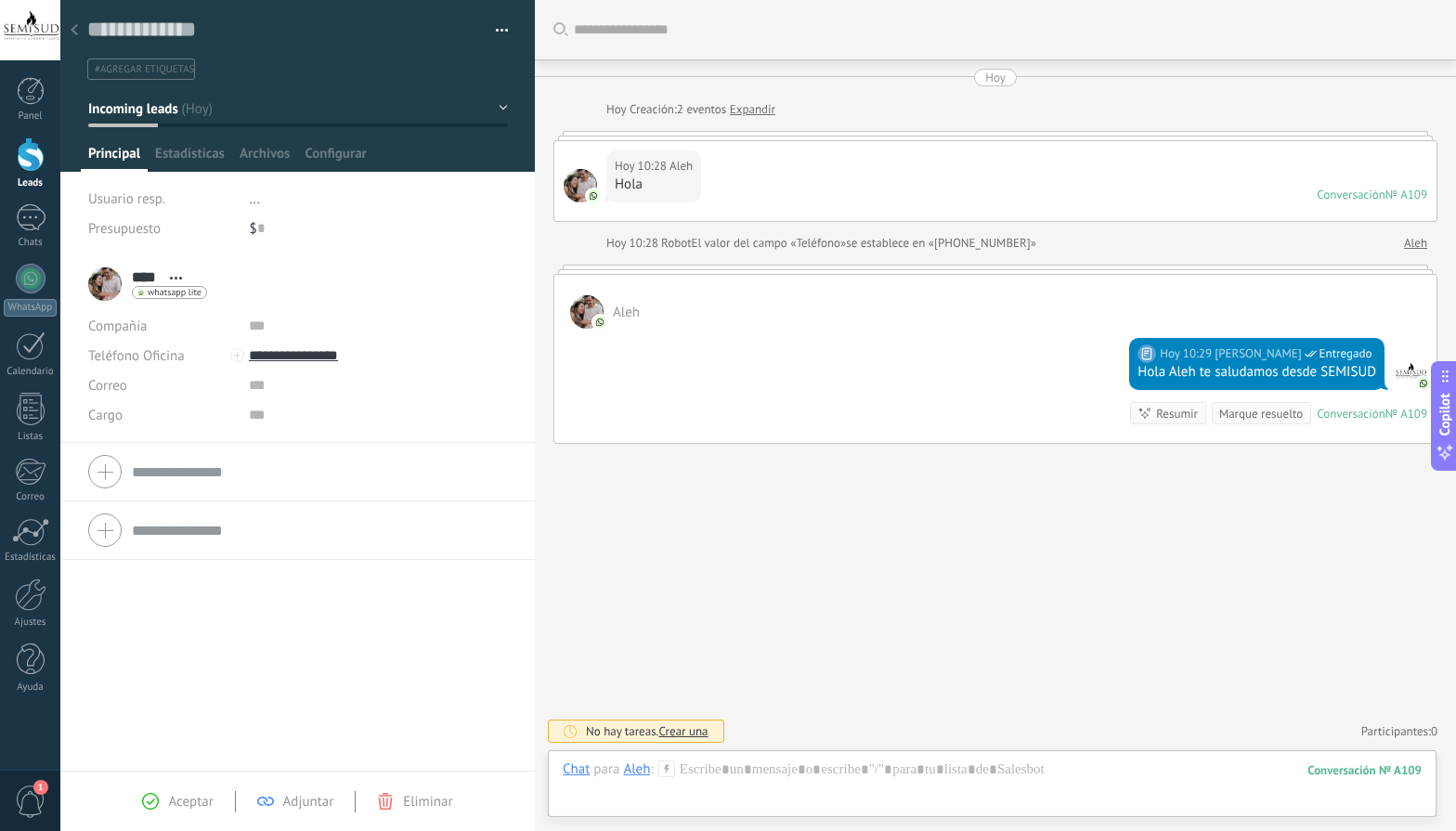
click at [718, 759] on div "Chat Correo Nota Tarea Chat para Aleh : 109 Enviar Cancelar Rastrear clics en l…" at bounding box center [992, 783] width 888 height 67
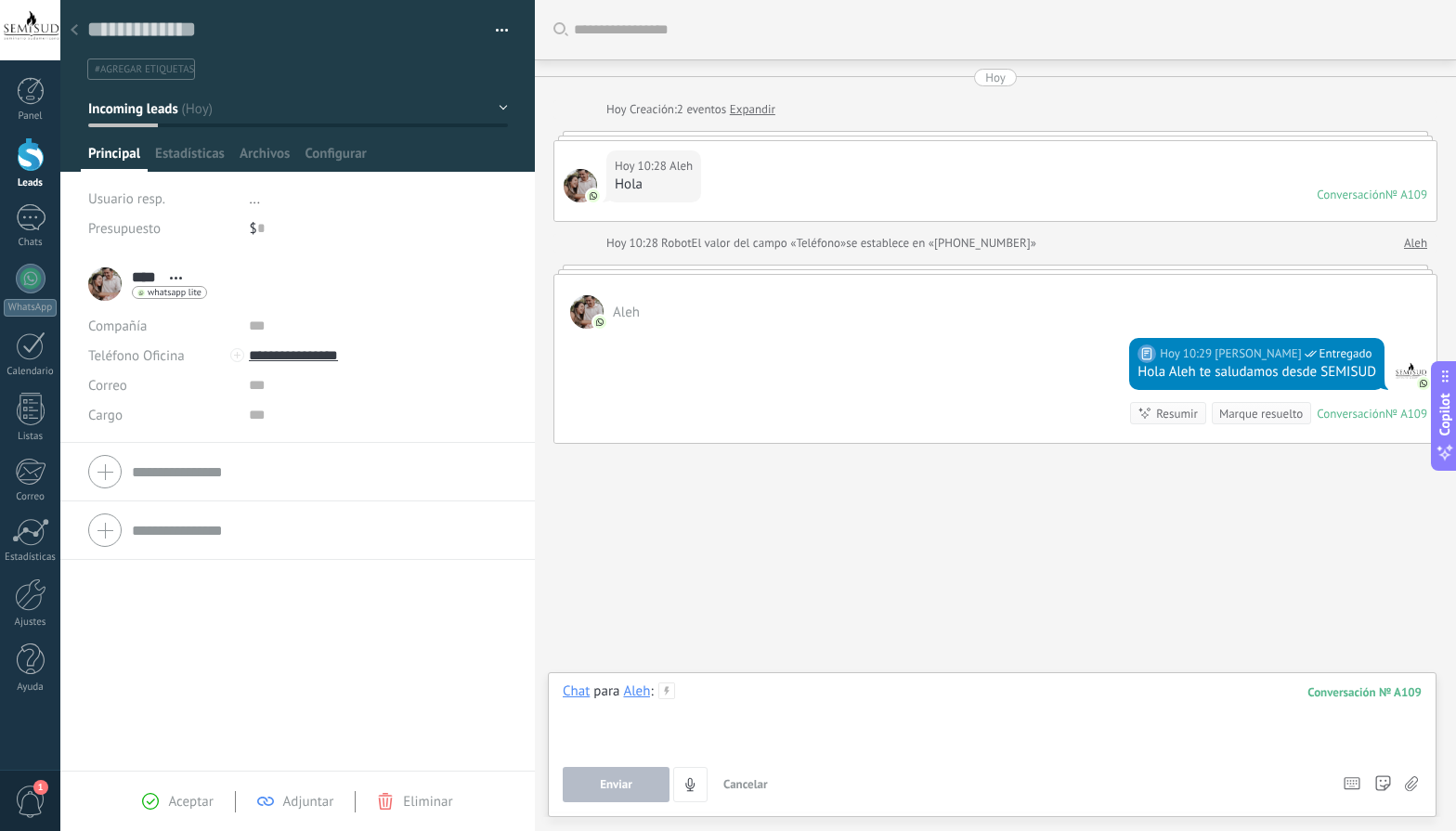
click at [712, 696] on div at bounding box center [992, 717] width 858 height 71
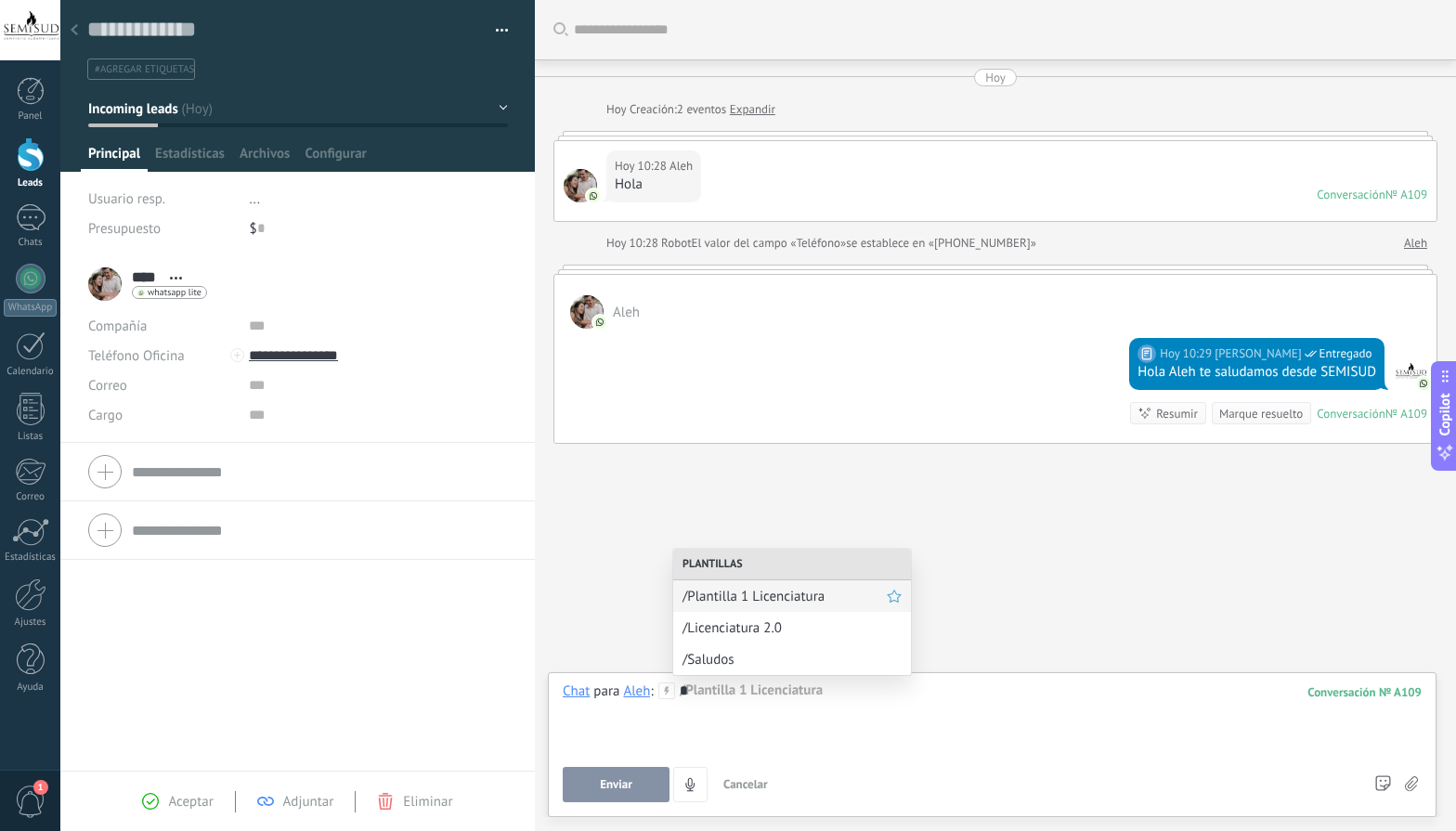
click at [749, 606] on div "/Plantilla 1 Licenciatura" at bounding box center [792, 597] width 238 height 32
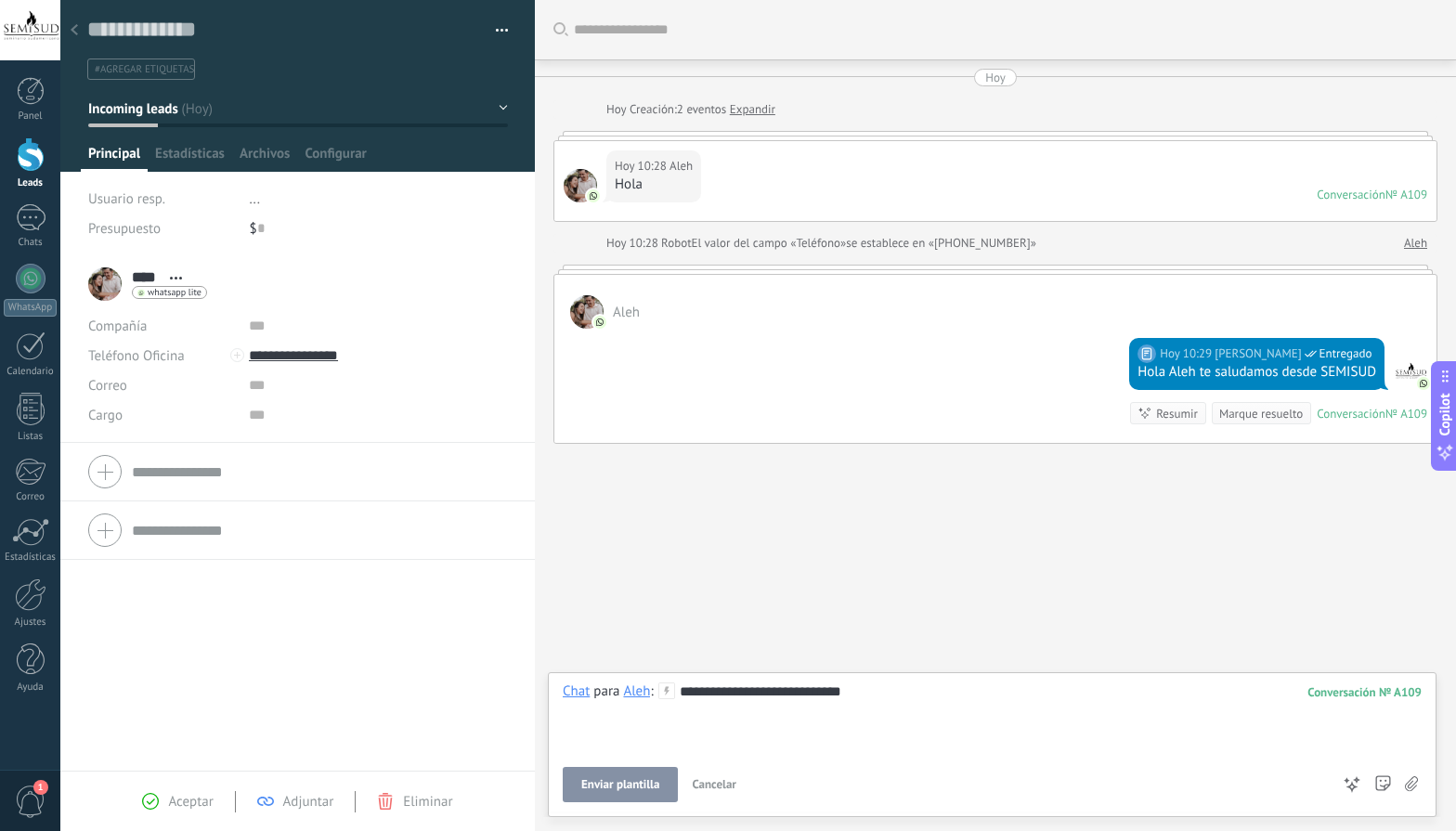
click at [619, 798] on button "Enviar plantilla" at bounding box center [620, 784] width 116 height 35
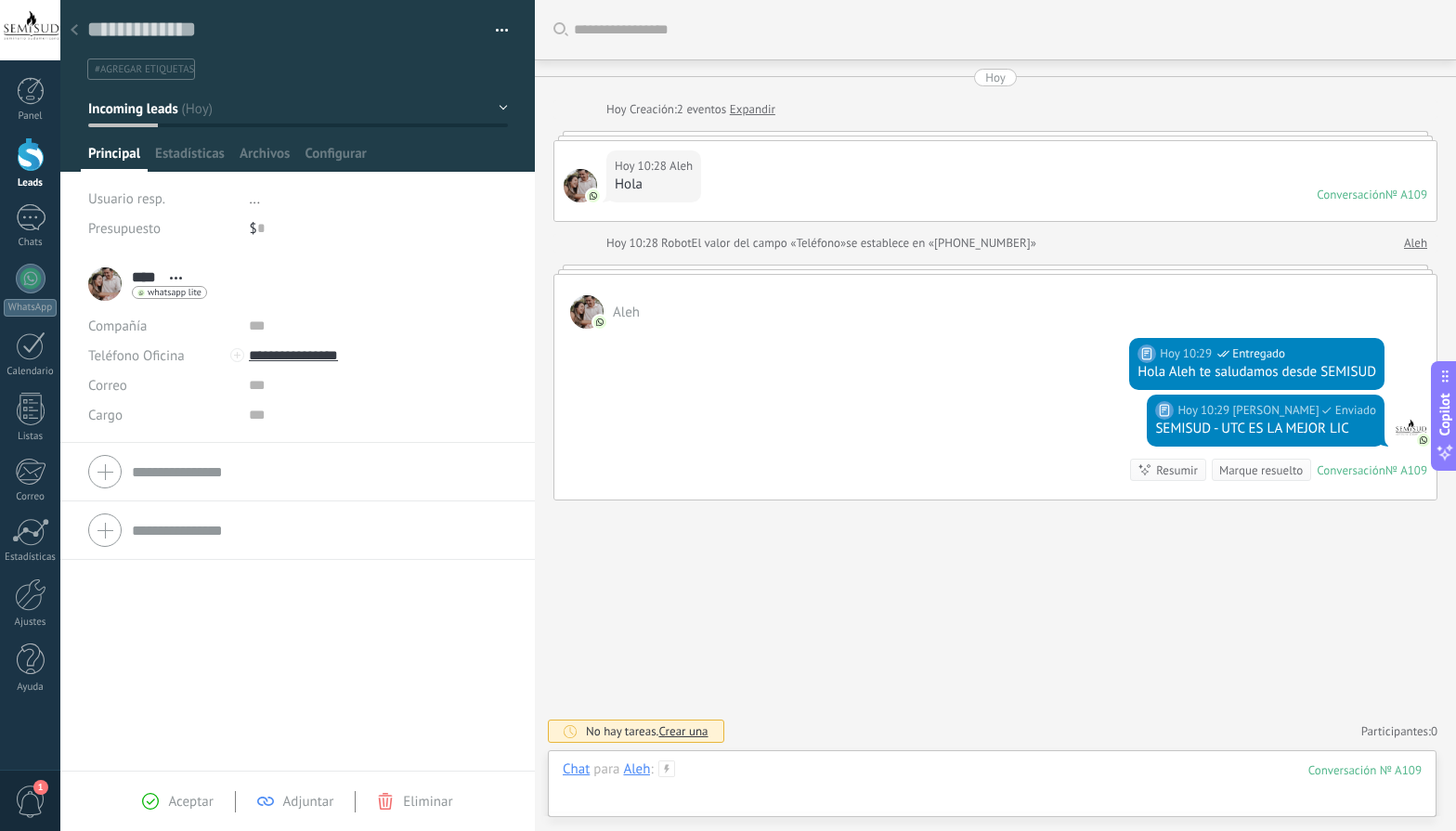
click at [705, 778] on div at bounding box center [992, 788] width 858 height 56
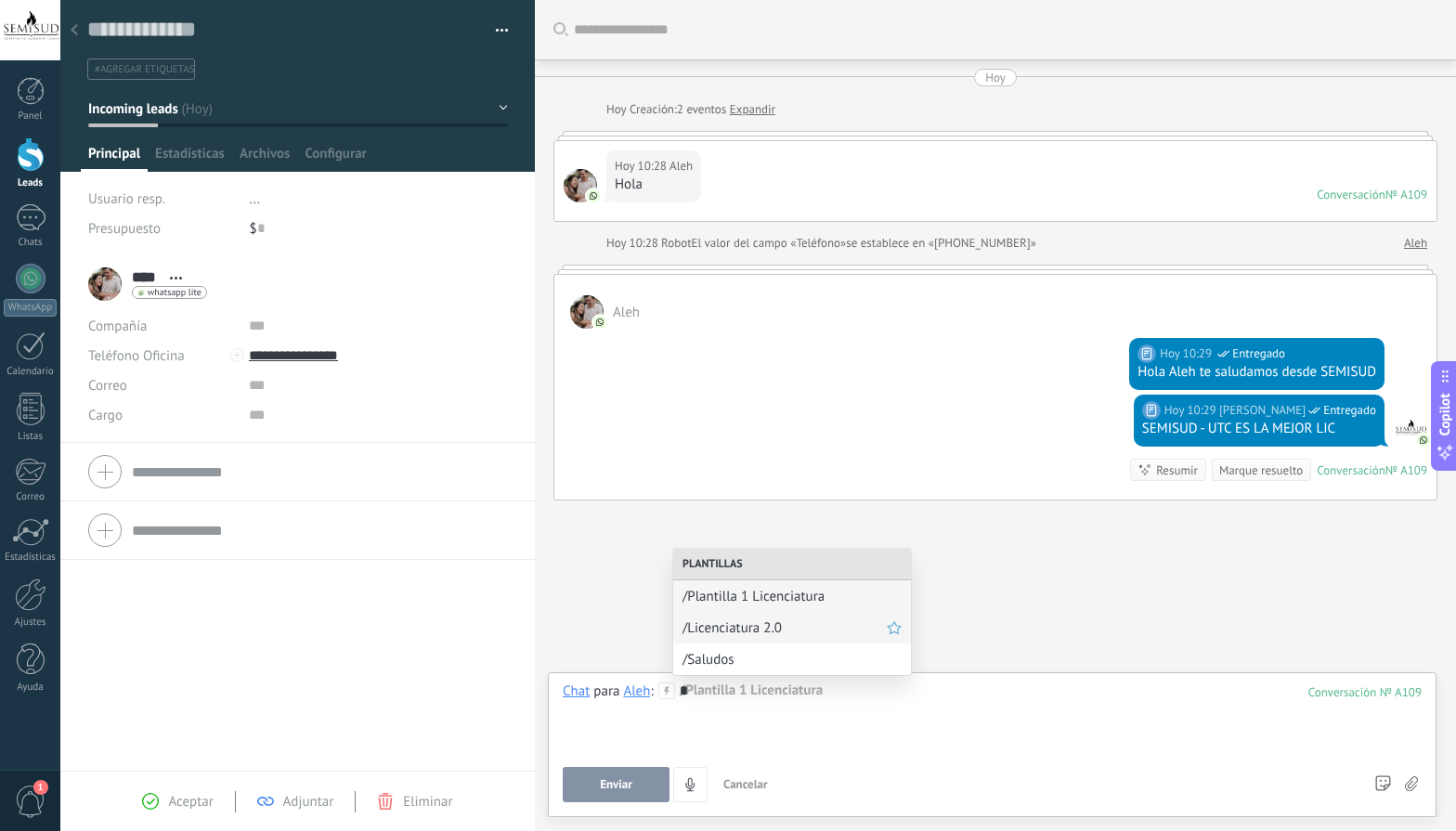
click at [714, 631] on span "/Licenciatura 2.0" at bounding box center [784, 629] width 204 height 18
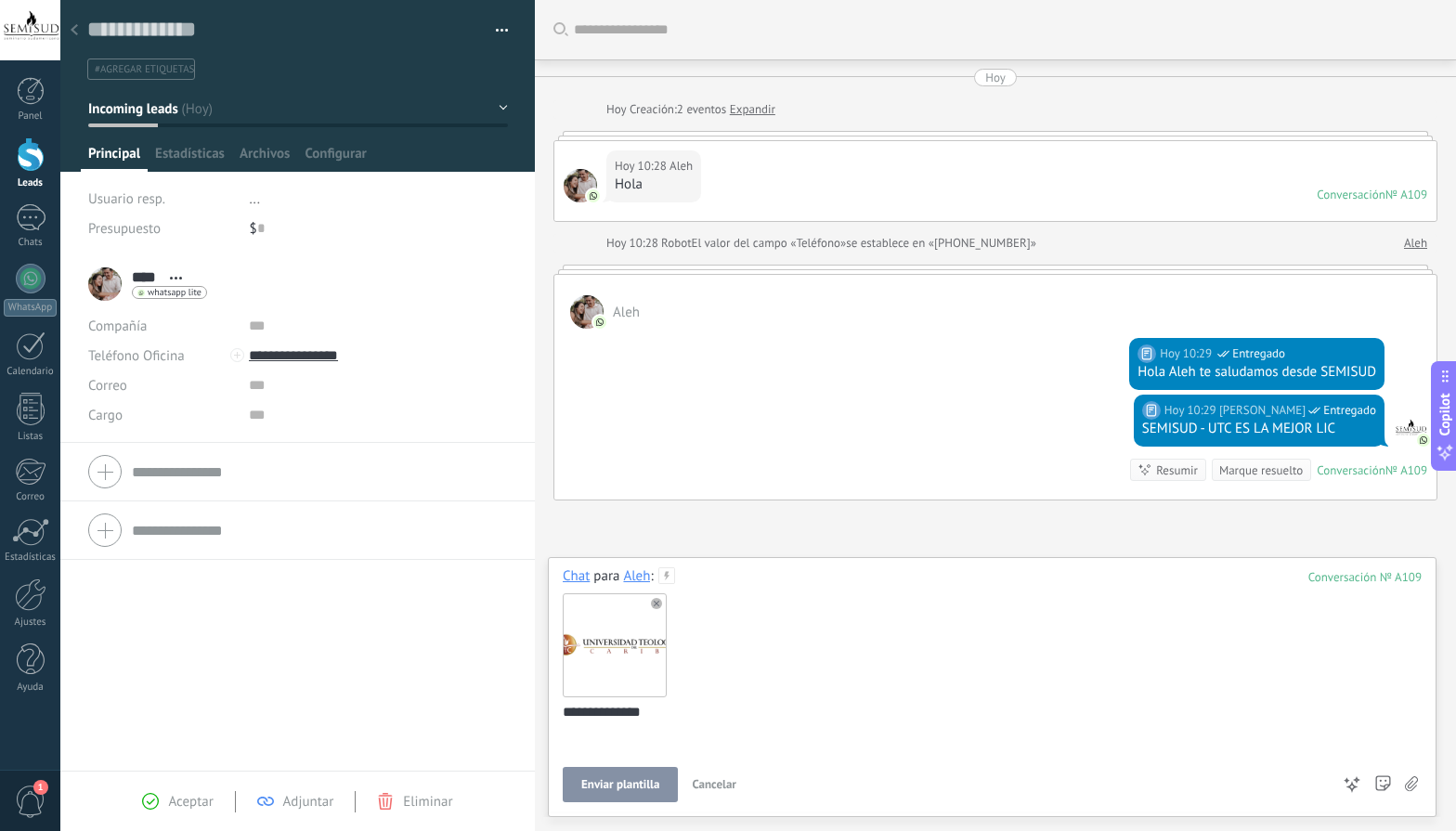
click at [646, 787] on span "Enviar plantilla" at bounding box center [620, 784] width 78 height 13
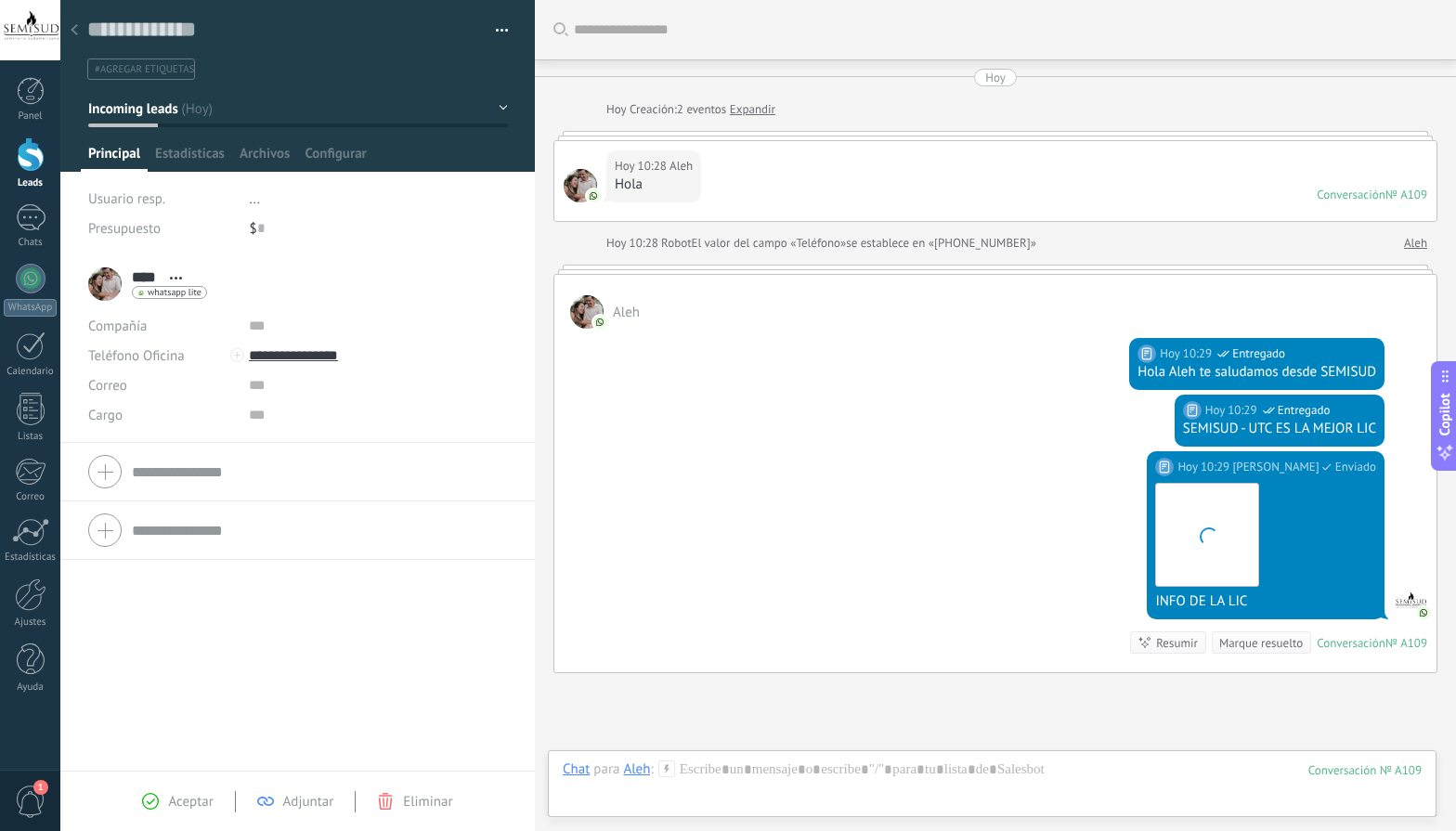
scroll to position [165, 0]
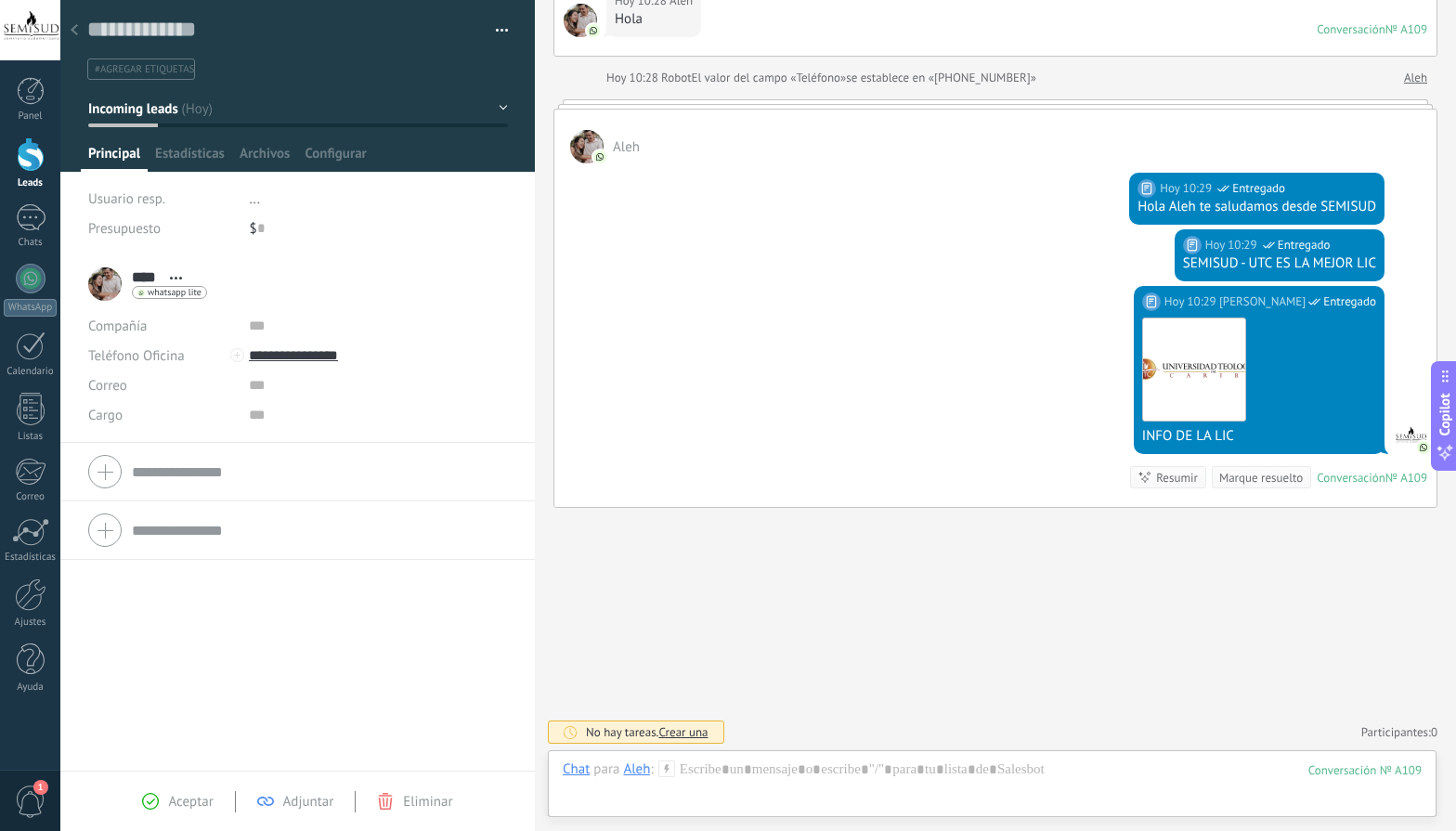
click at [44, 179] on div "Leads" at bounding box center [31, 183] width 54 height 12
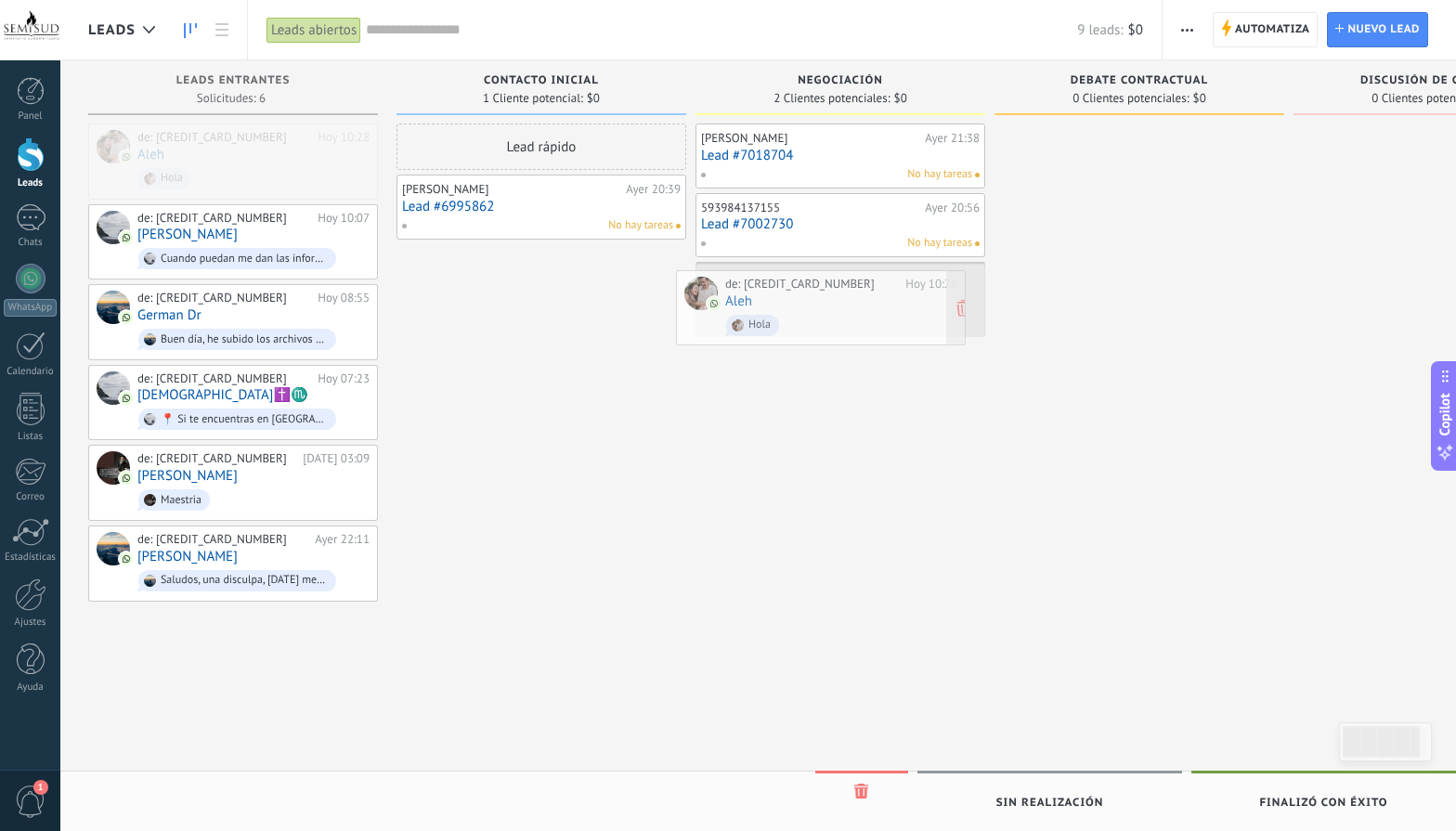
drag, startPoint x: 281, startPoint y: 159, endPoint x: 871, endPoint y: 307, distance: 608.3
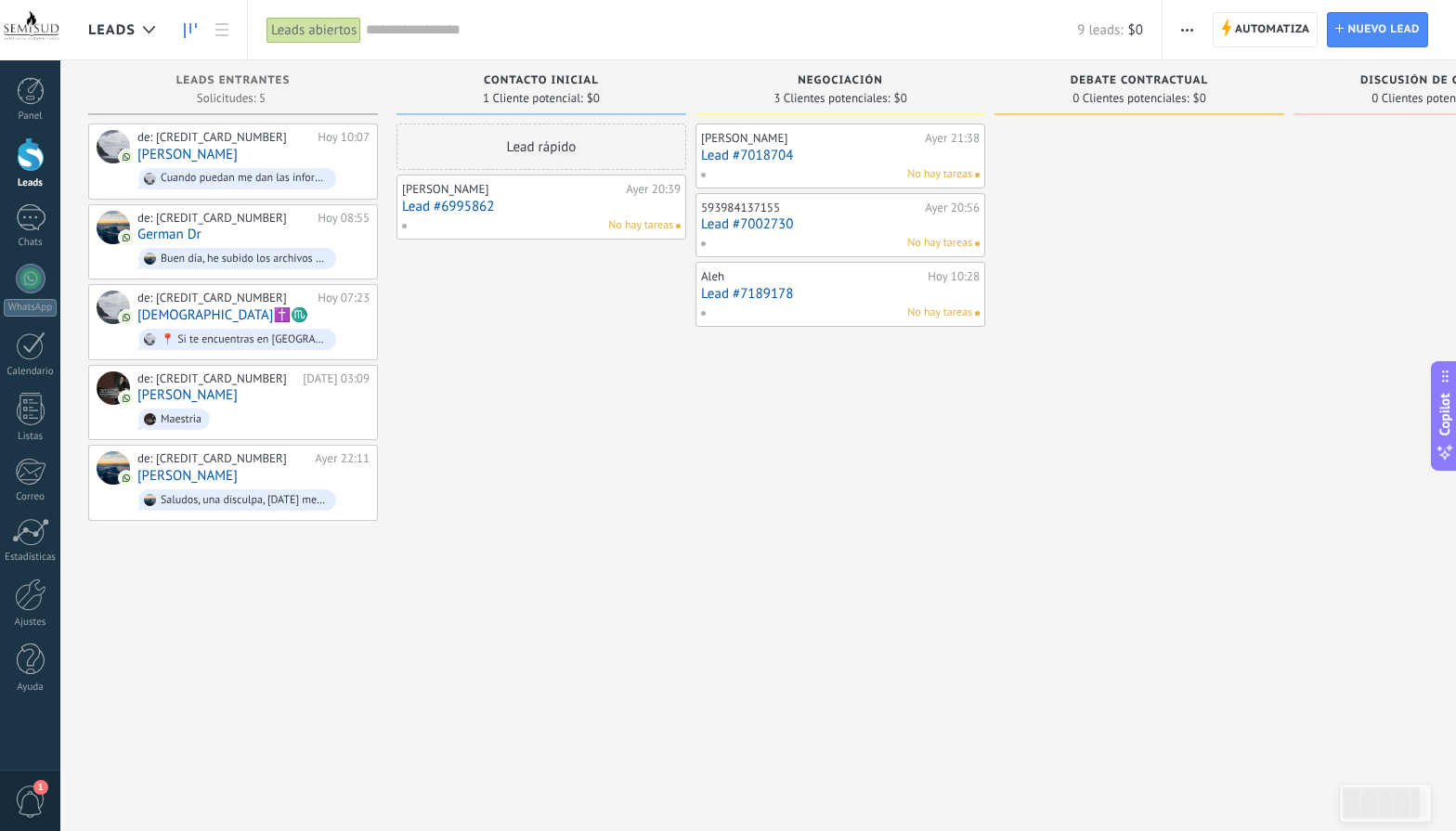
click at [923, 276] on div "[PERSON_NAME][DATE] 10:28" at bounding box center [841, 276] width 279 height 15
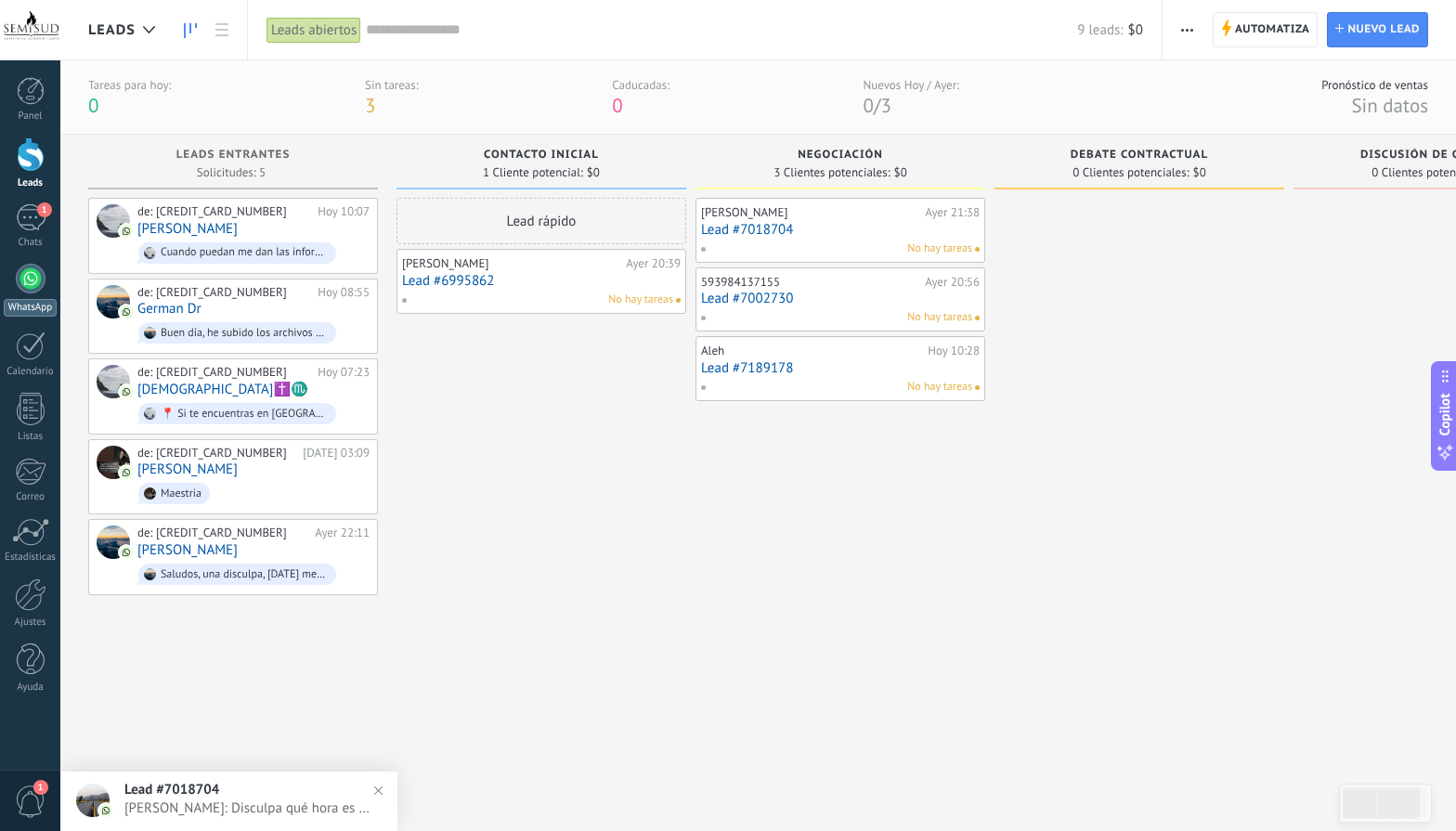
click at [54, 301] on div "WhatsApp" at bounding box center [30, 308] width 53 height 18
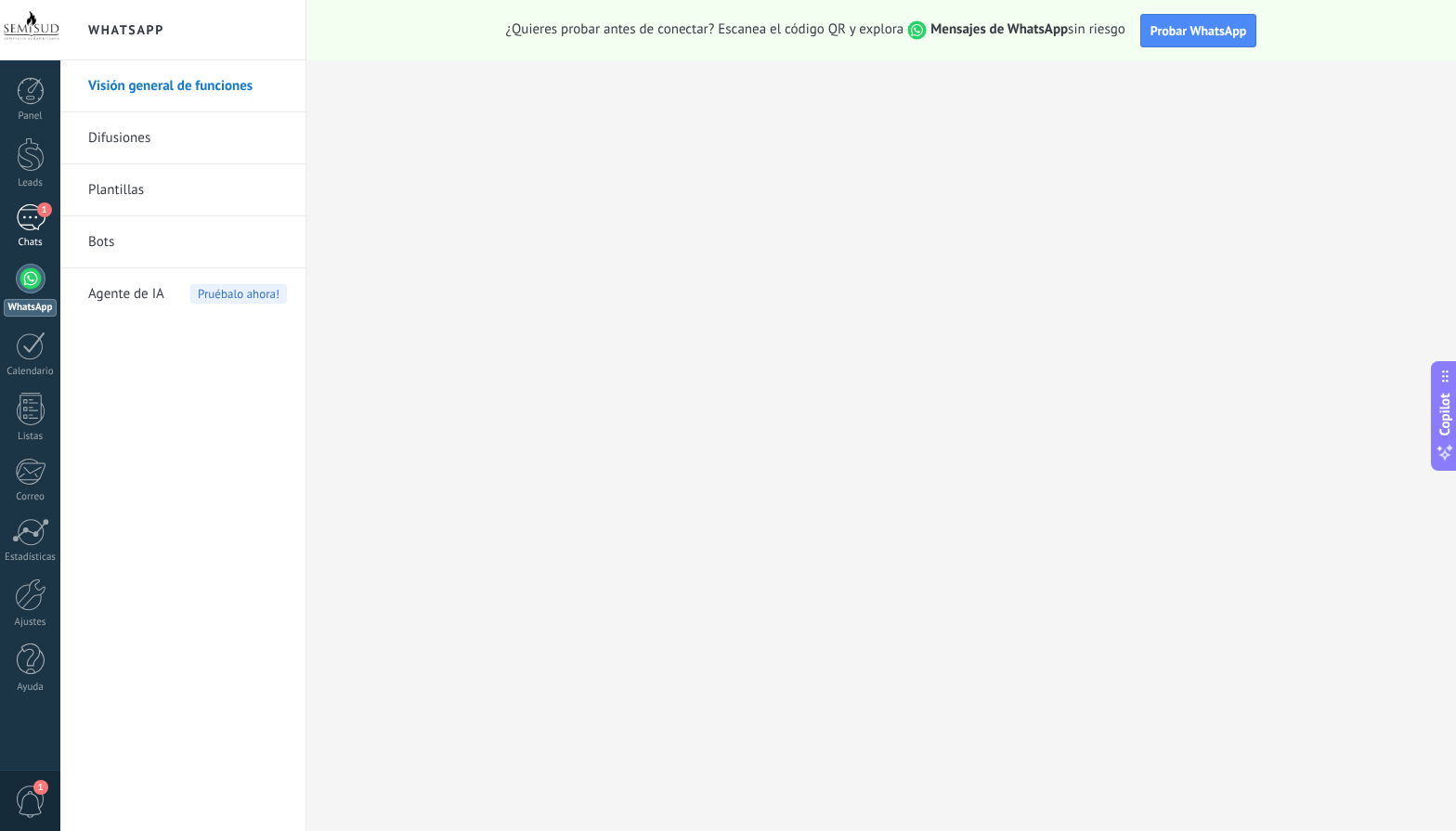
click at [40, 214] on span "1" at bounding box center [44, 209] width 15 height 15
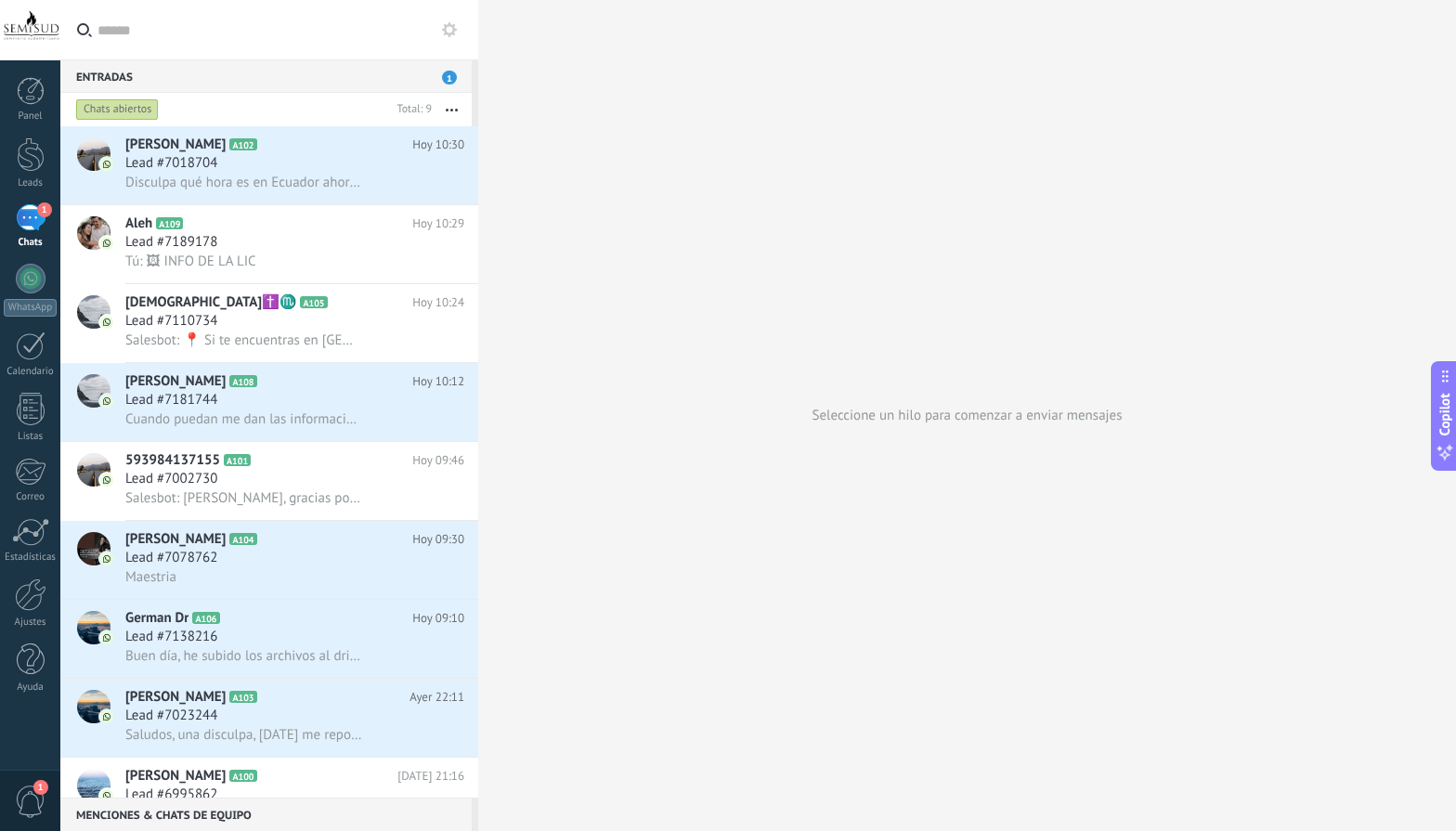
click at [34, 226] on div "1" at bounding box center [31, 217] width 30 height 27
click at [176, 249] on span "Lead #7189178" at bounding box center [171, 242] width 92 height 19
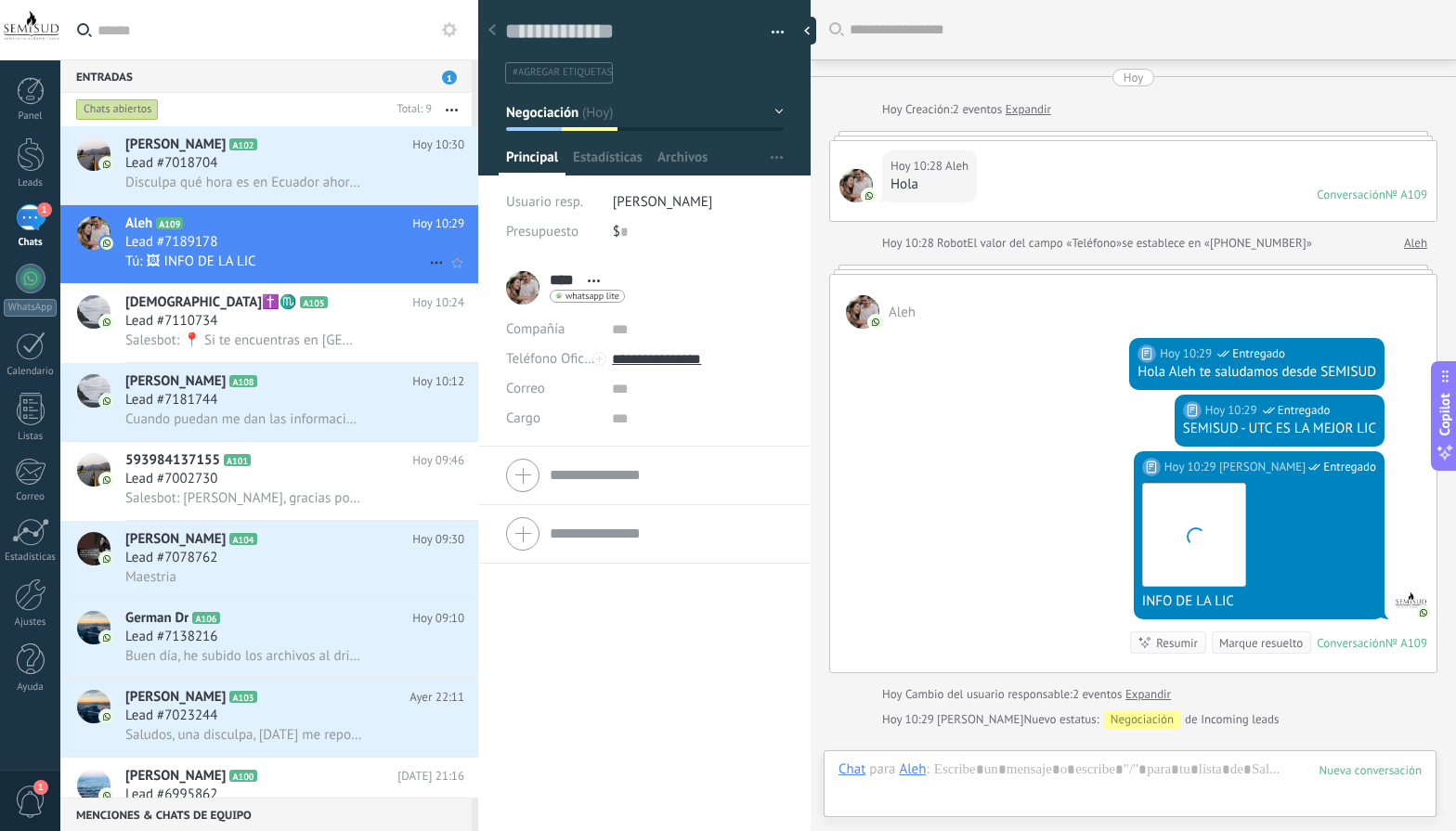
scroll to position [221, 0]
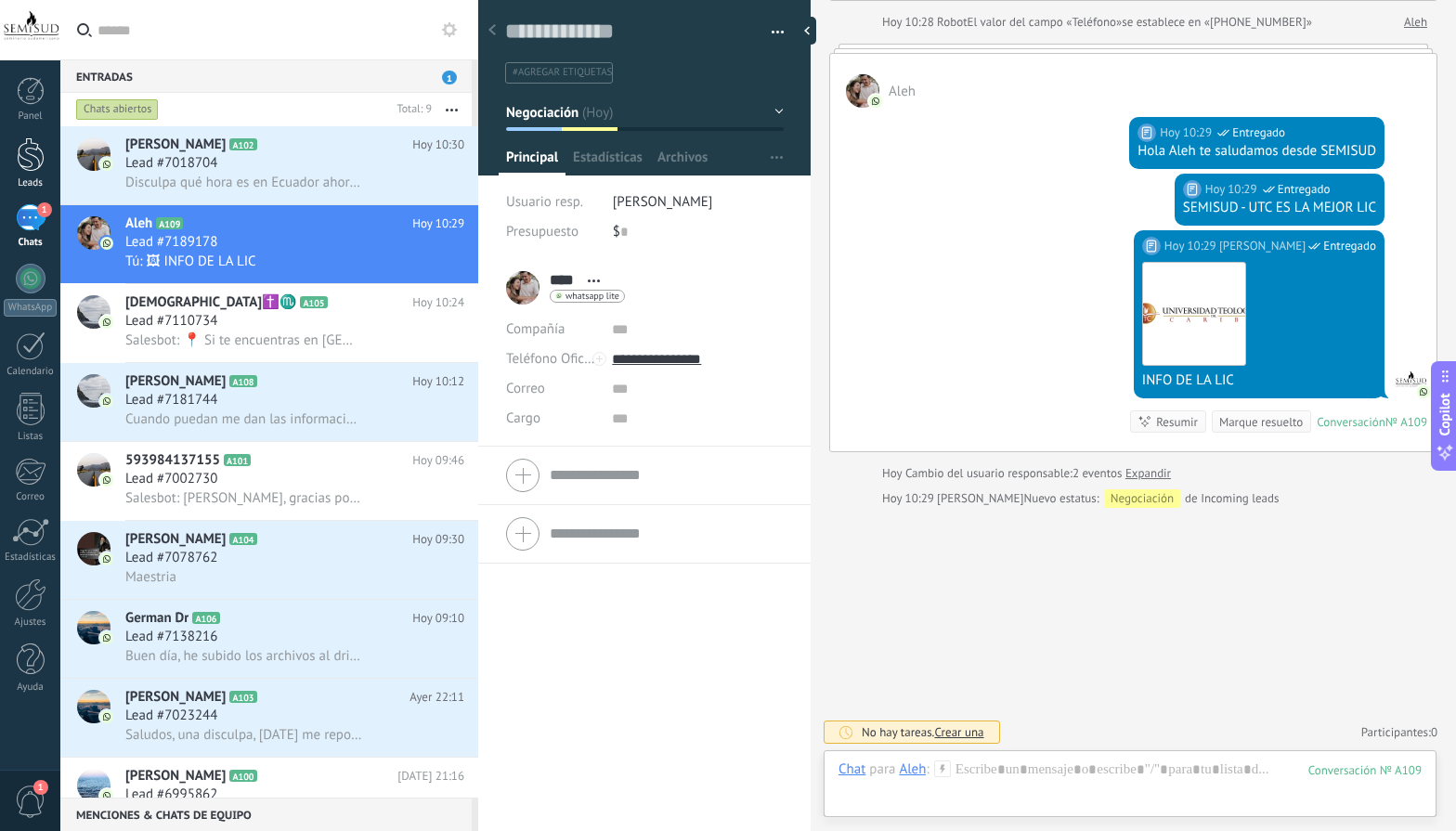
click at [34, 143] on div at bounding box center [31, 154] width 28 height 34
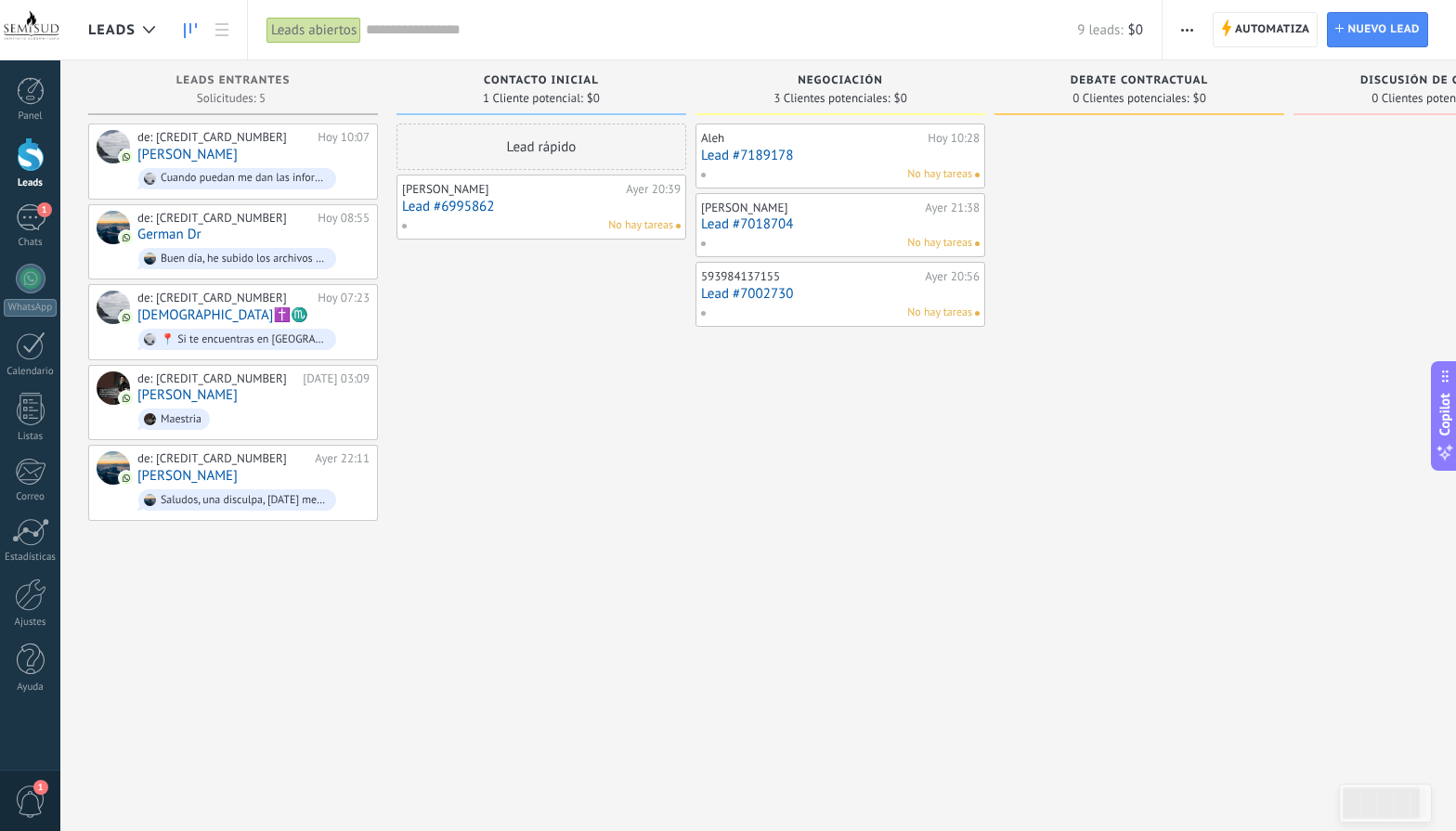
click at [950, 155] on link "Lead #7189178" at bounding box center [841, 155] width 279 height 16
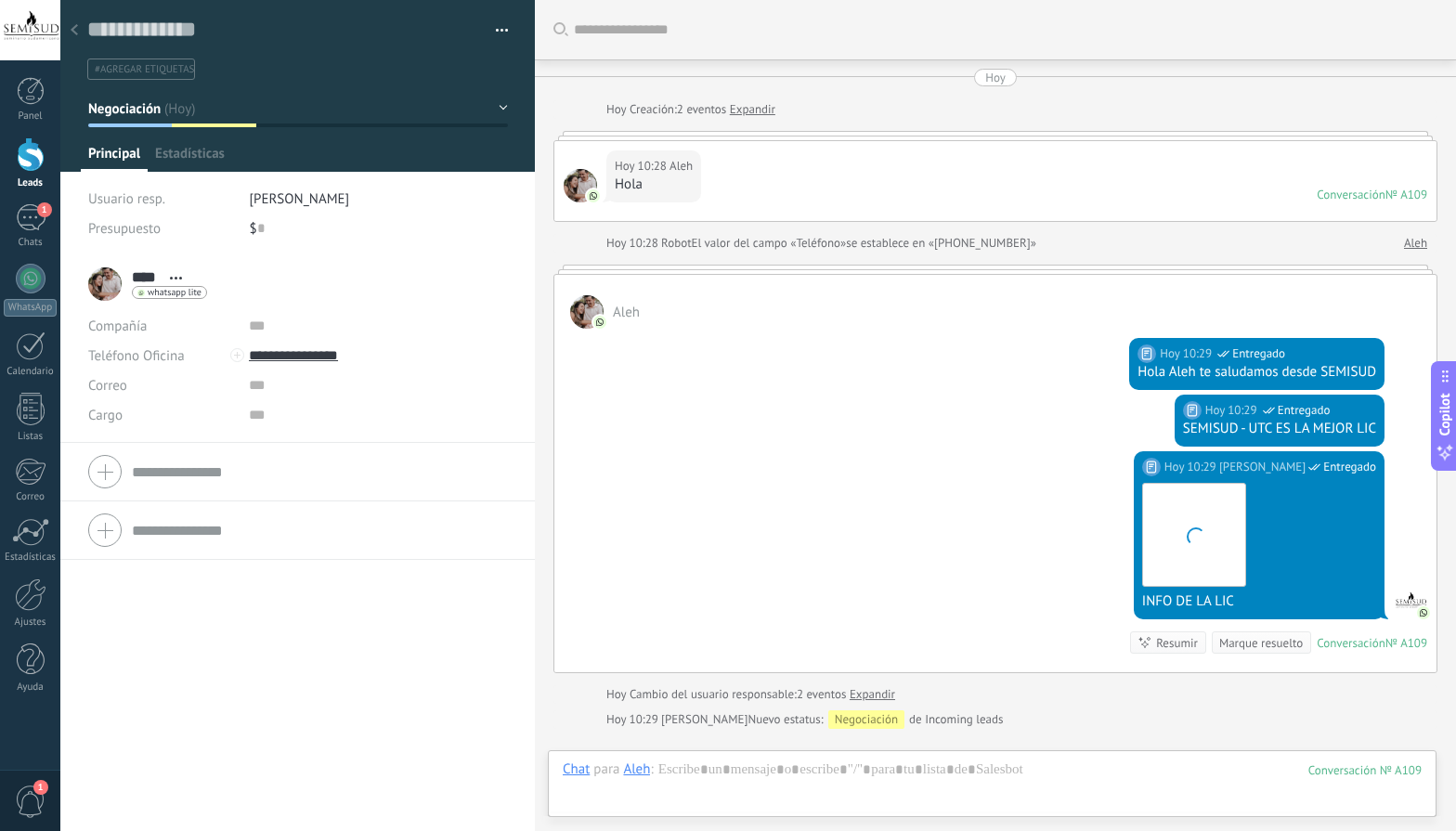
scroll to position [28, 0]
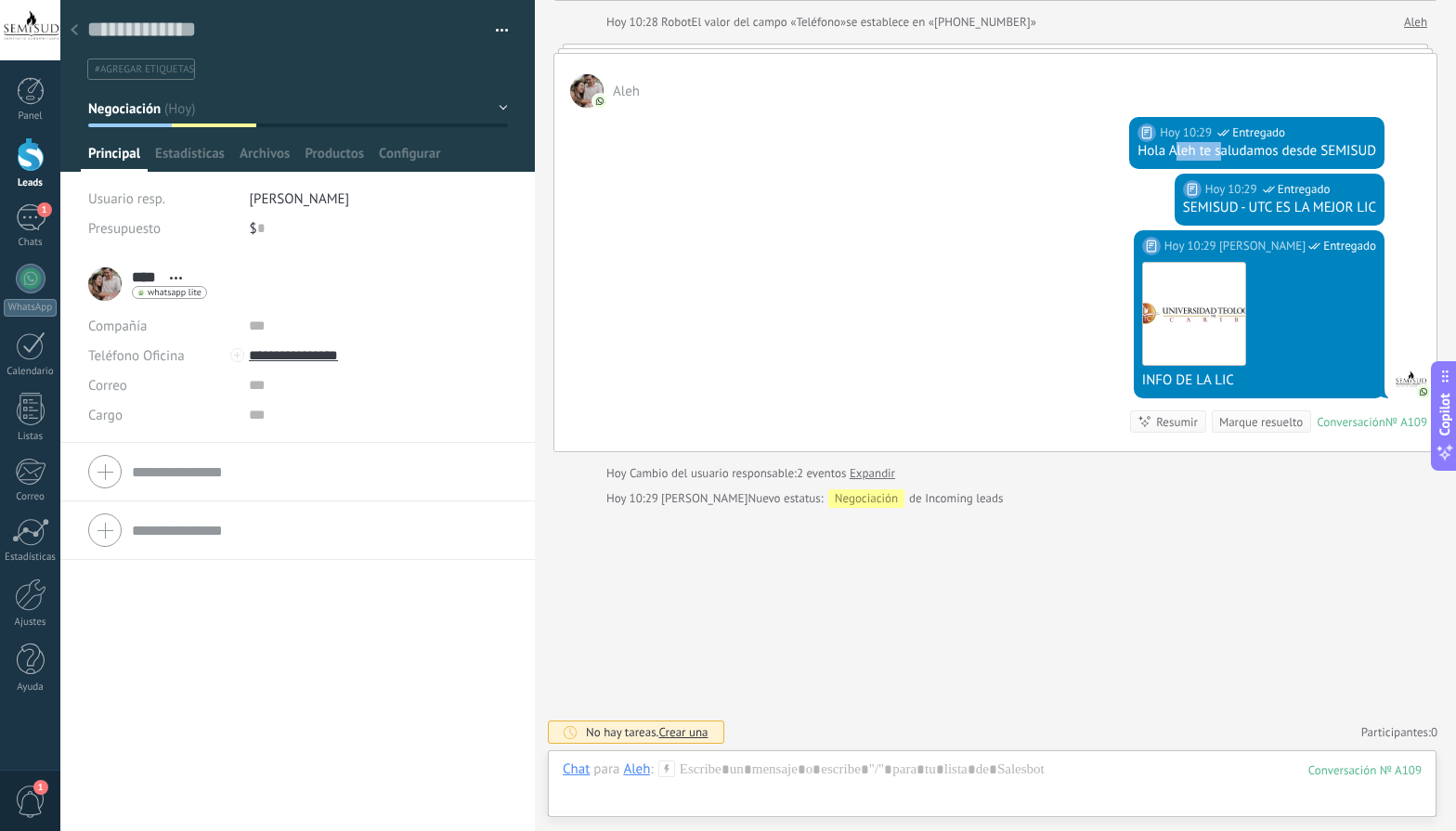
drag, startPoint x: 1167, startPoint y: 145, endPoint x: 1216, endPoint y: 149, distance: 49.2
click at [1216, 149] on div "Hola Aleh te saludamos desde SEMISUD" at bounding box center [1257, 151] width 239 height 19
click at [1196, 148] on div "Hola Aleh te saludamos desde SEMISUD" at bounding box center [1257, 151] width 239 height 19
click at [1178, 146] on div "Hola Aleh te saludamos desde SEMISUD" at bounding box center [1257, 151] width 239 height 19
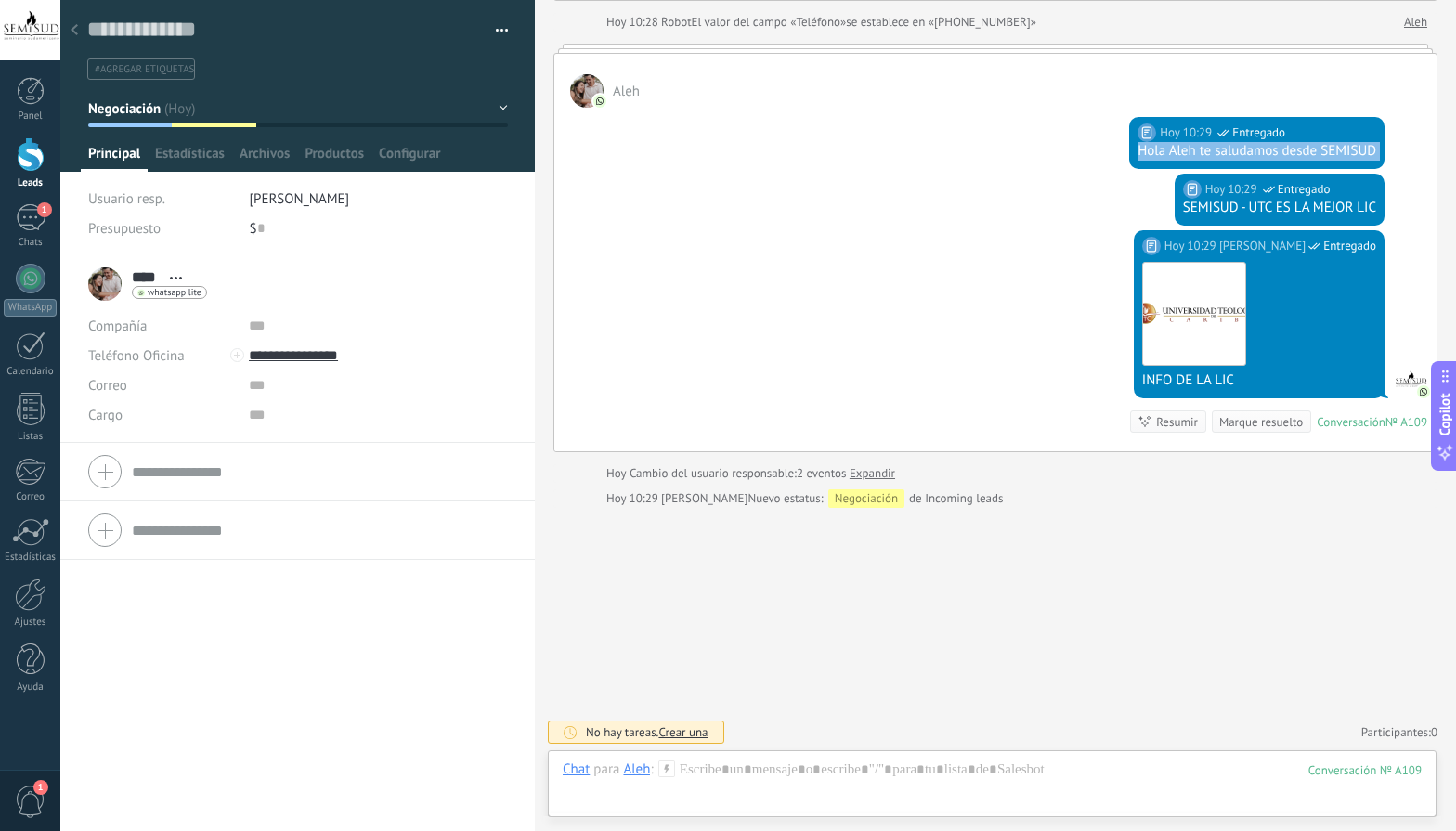
click at [1178, 146] on div "Hola Aleh te saludamos desde SEMISUD" at bounding box center [1257, 151] width 239 height 19
click at [1180, 146] on div "Hola Aleh te saludamos desde SEMISUD" at bounding box center [1257, 151] width 239 height 19
click at [497, 113] on button "Negociación" at bounding box center [298, 109] width 419 height 34
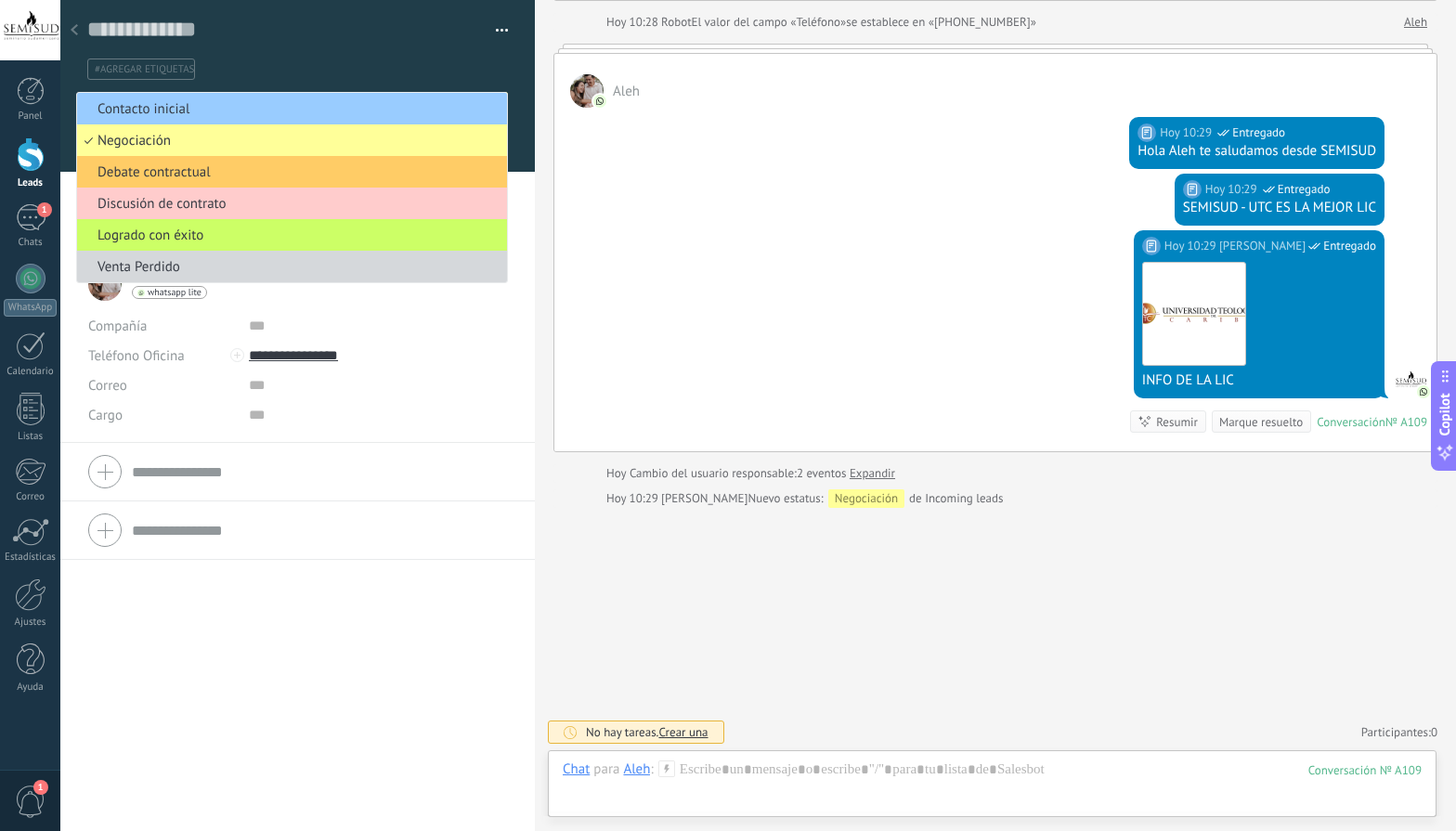
click at [788, 198] on div "[DATE] 10:29 [PERSON_NAME] Entregado SEMISUD - UTC ES LA MEJOR LIC" at bounding box center [995, 201] width 882 height 57
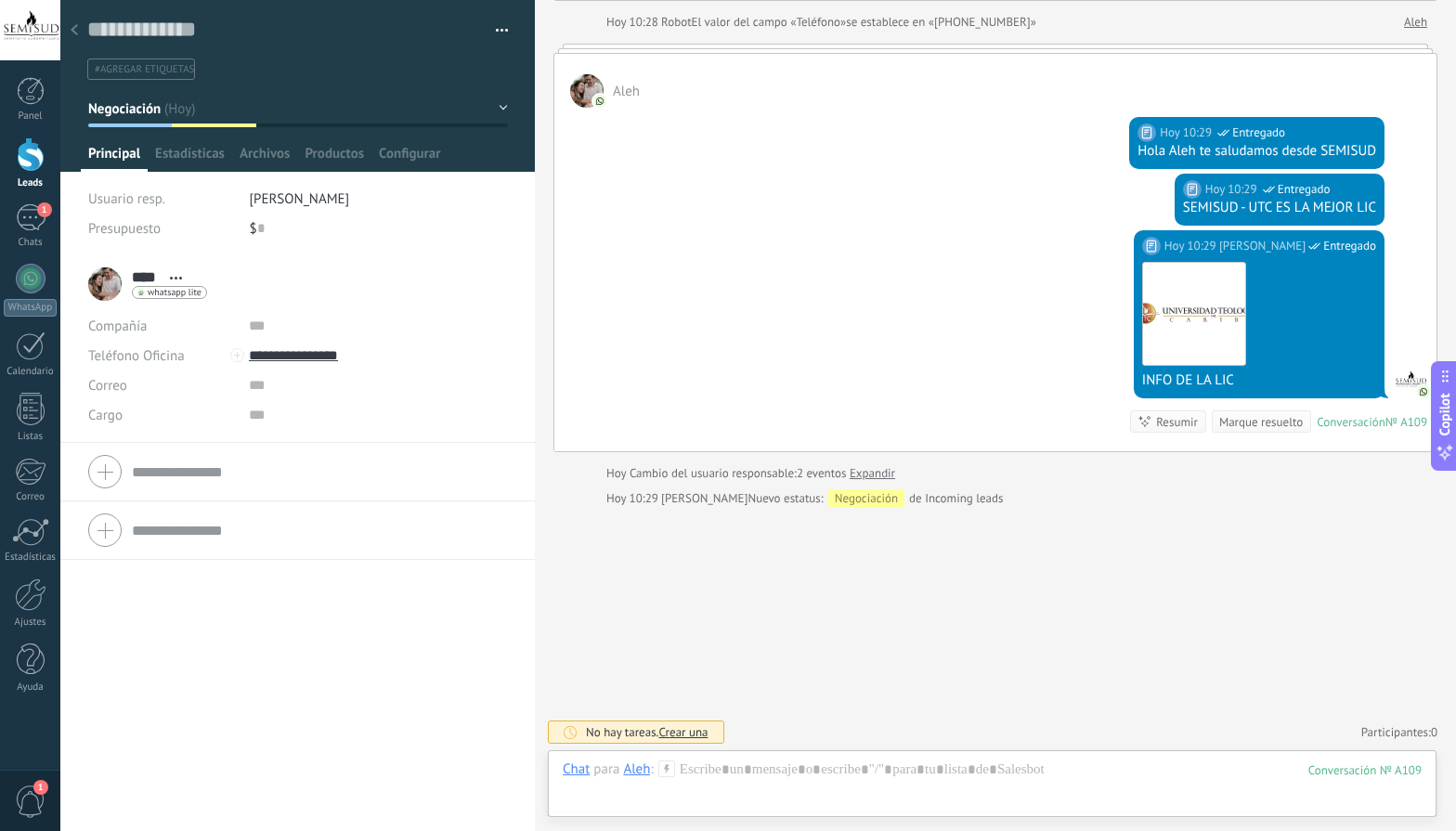
click at [501, 106] on div at bounding box center [298, 86] width 475 height 171
click at [494, 112] on button "Negociación" at bounding box center [298, 109] width 419 height 34
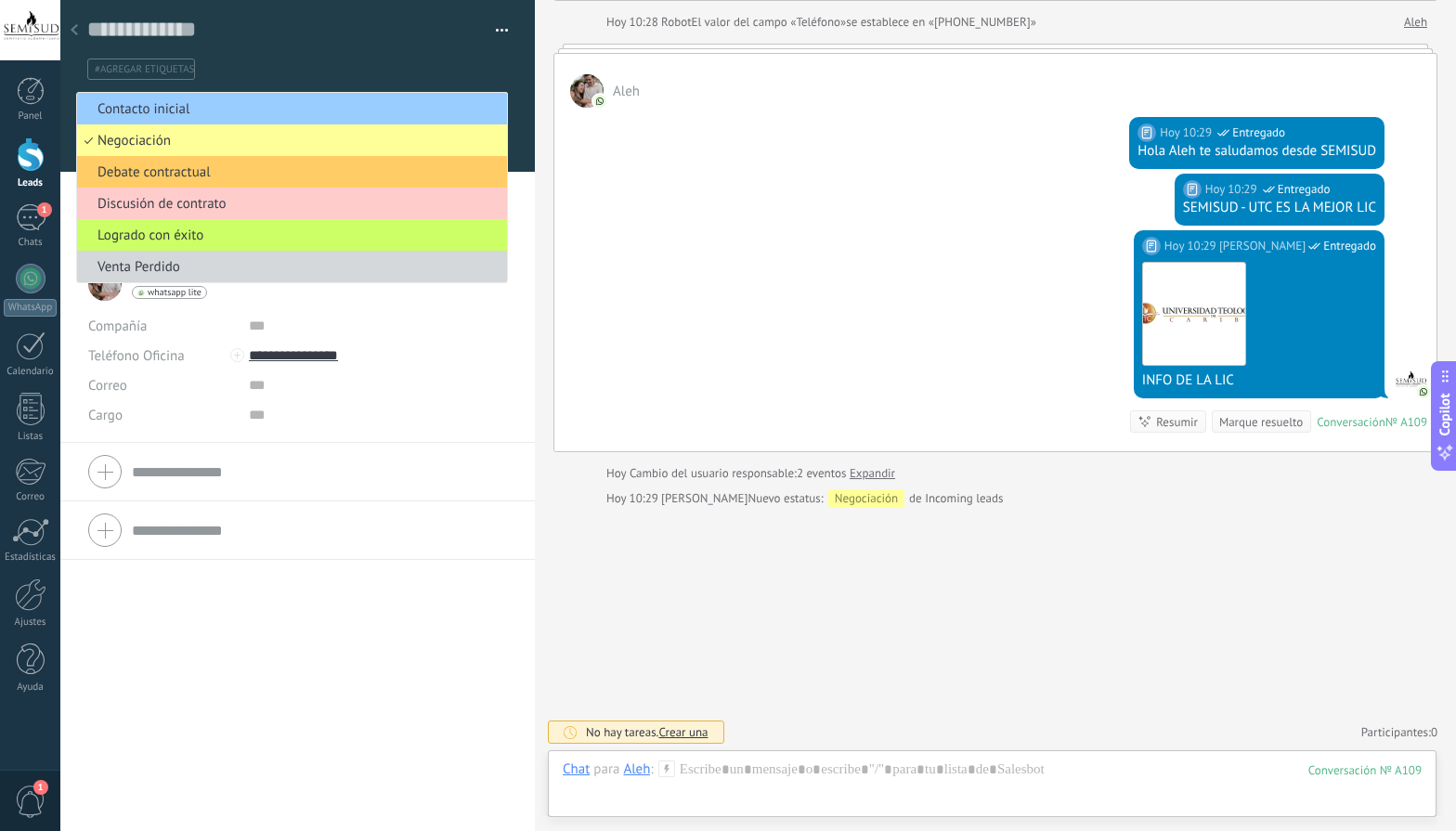
click at [69, 26] on div at bounding box center [75, 31] width 26 height 36
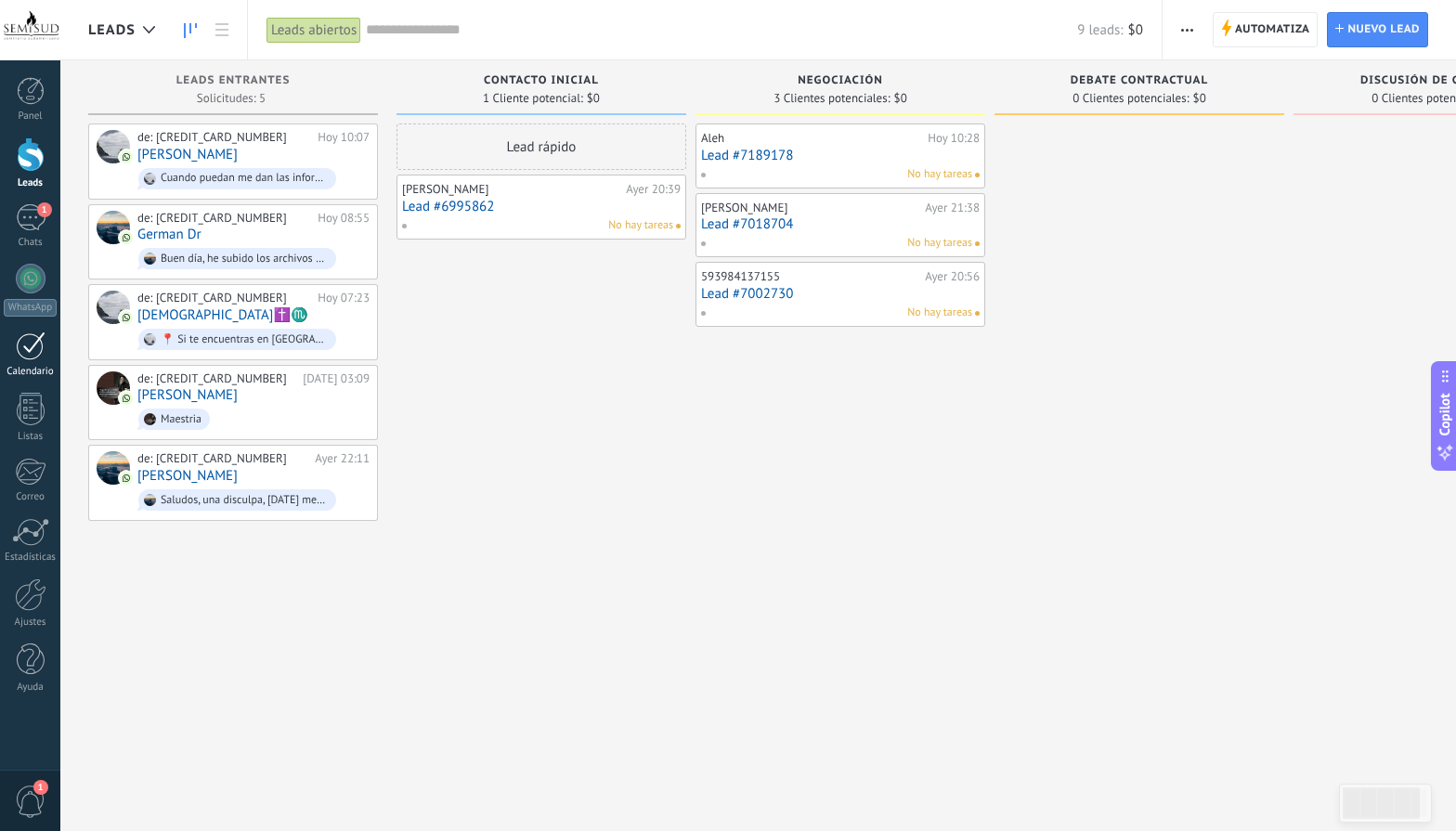
click at [34, 366] on div "Calendario" at bounding box center [31, 372] width 54 height 12
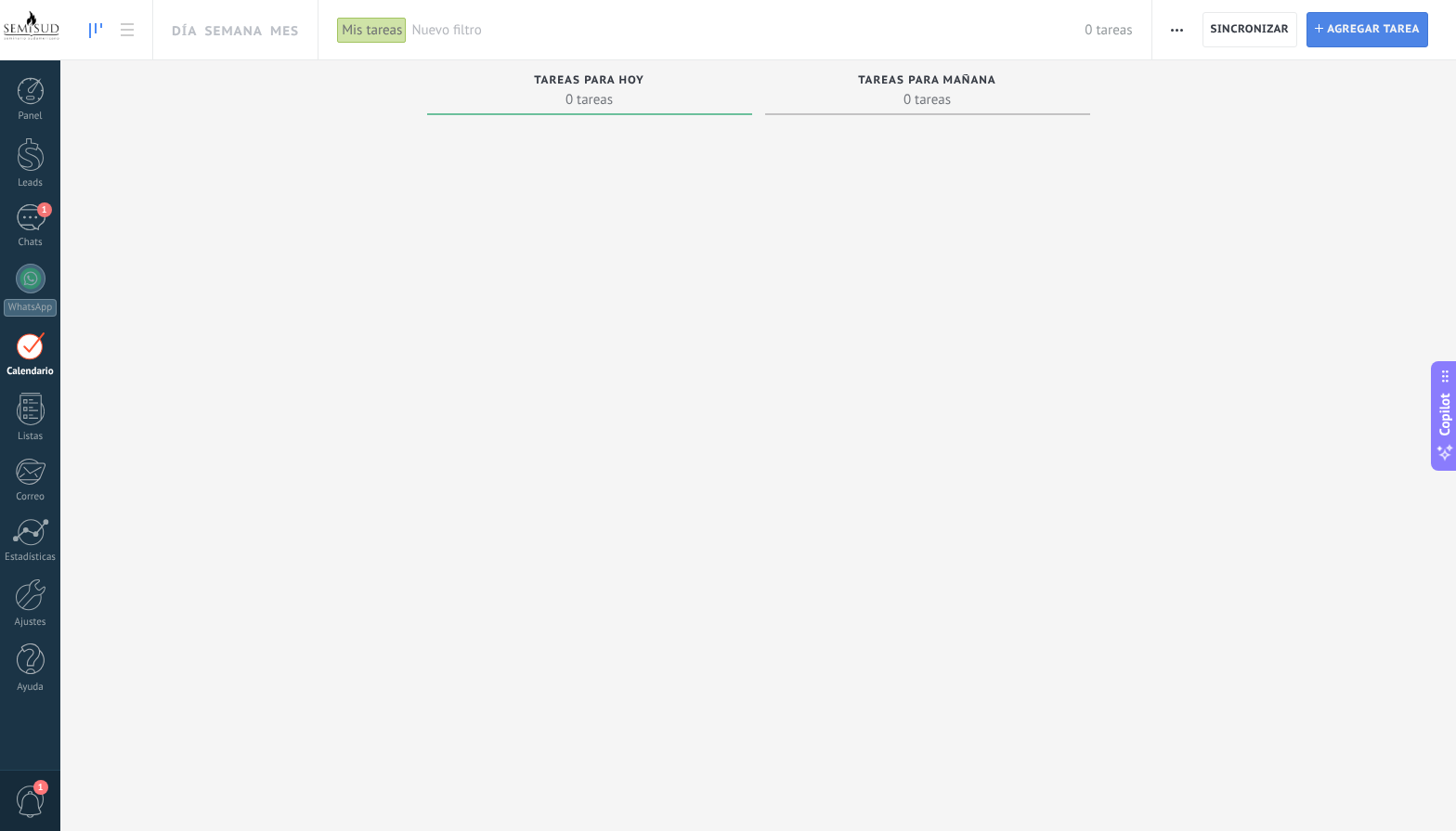
click at [1341, 16] on span "Agregar tarea" at bounding box center [1372, 30] width 93 height 34
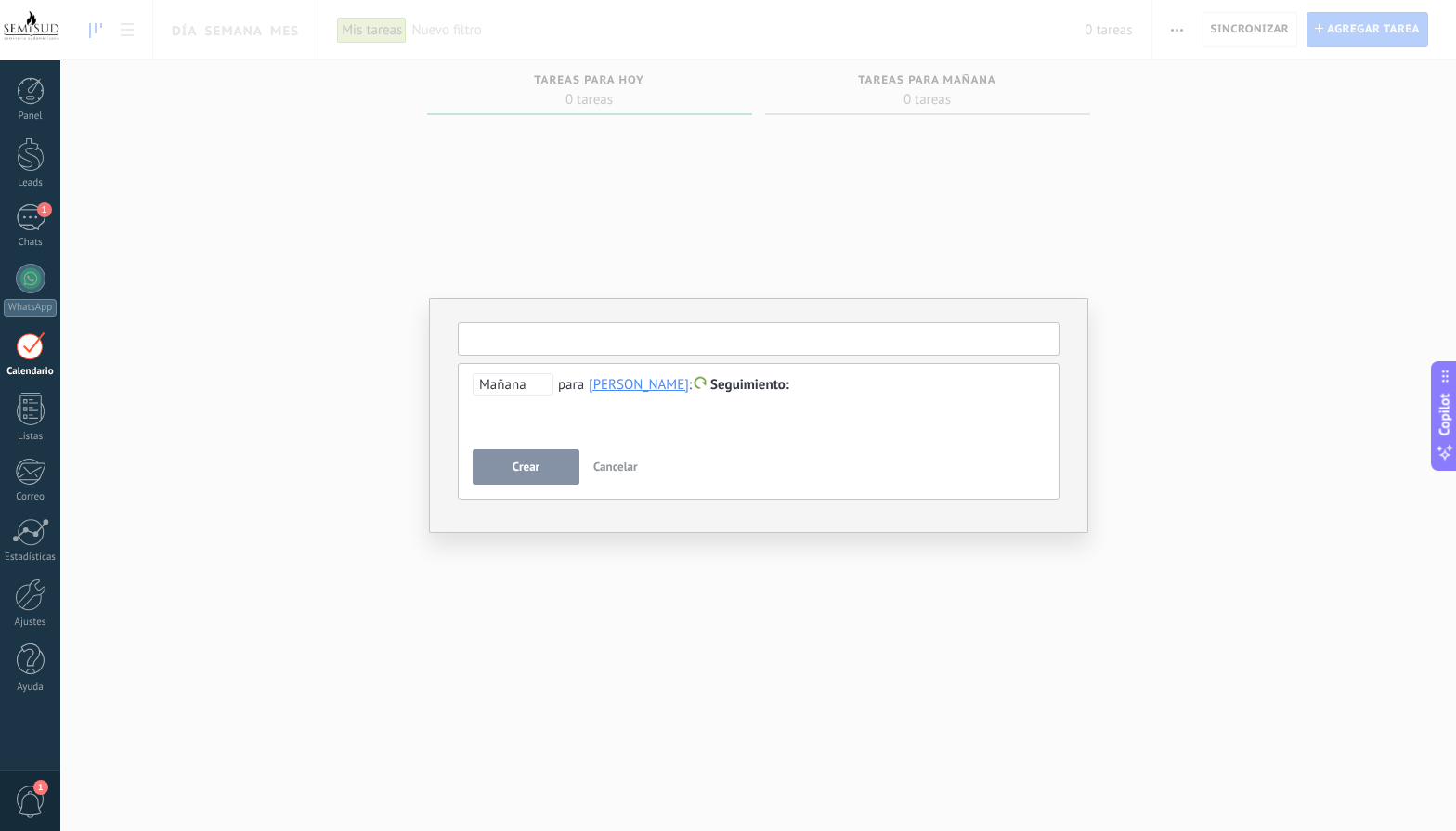
click at [576, 344] on input "text" at bounding box center [759, 339] width 602 height 34
click at [738, 381] on span "Seguimiento" at bounding box center [749, 386] width 79 height 18
click at [742, 354] on div at bounding box center [728, 416] width 1456 height 831
click at [524, 460] on span "Crear" at bounding box center [526, 466] width 27 height 13
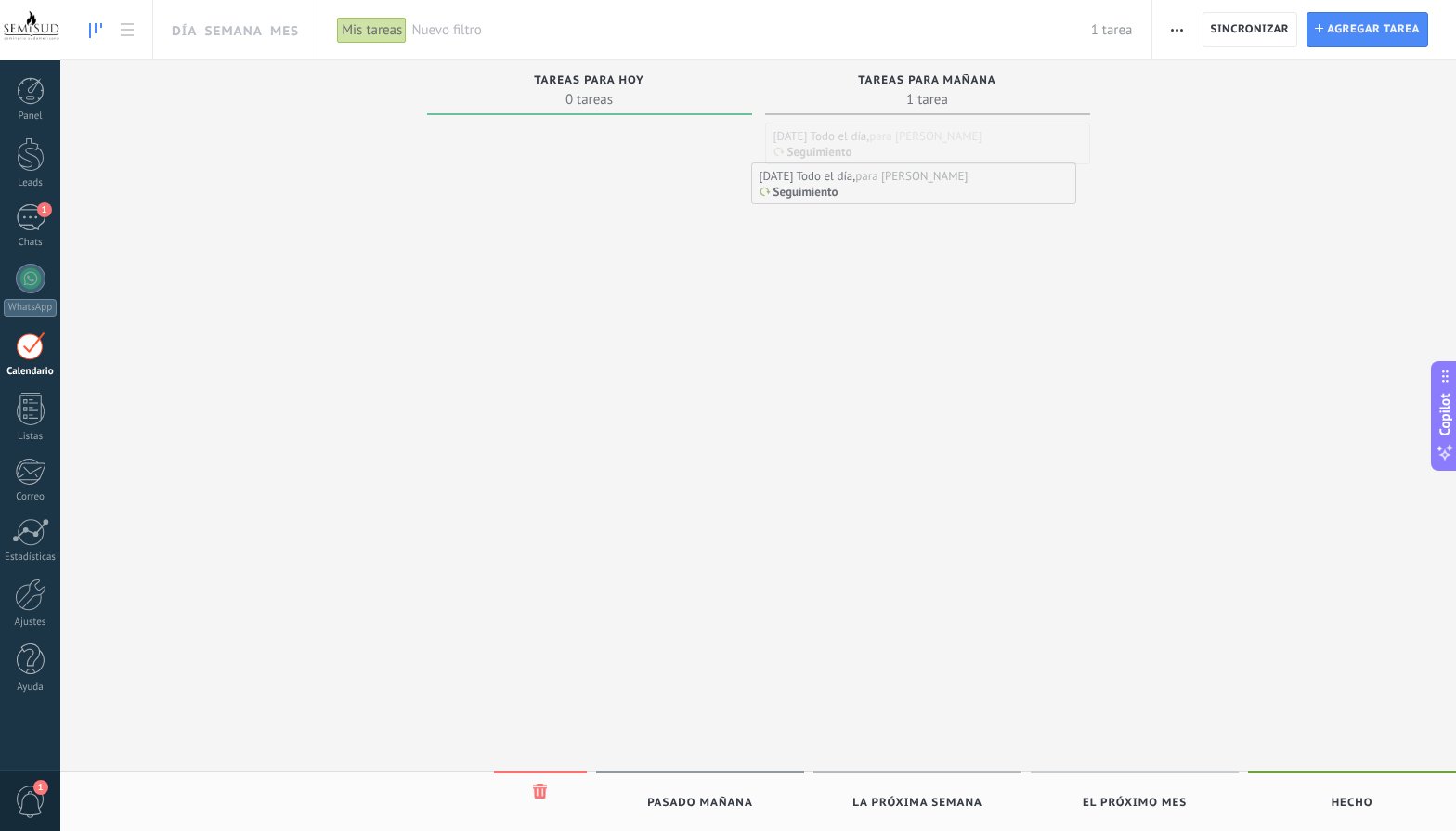
drag, startPoint x: 854, startPoint y: 147, endPoint x: 842, endPoint y: 174, distance: 29.5
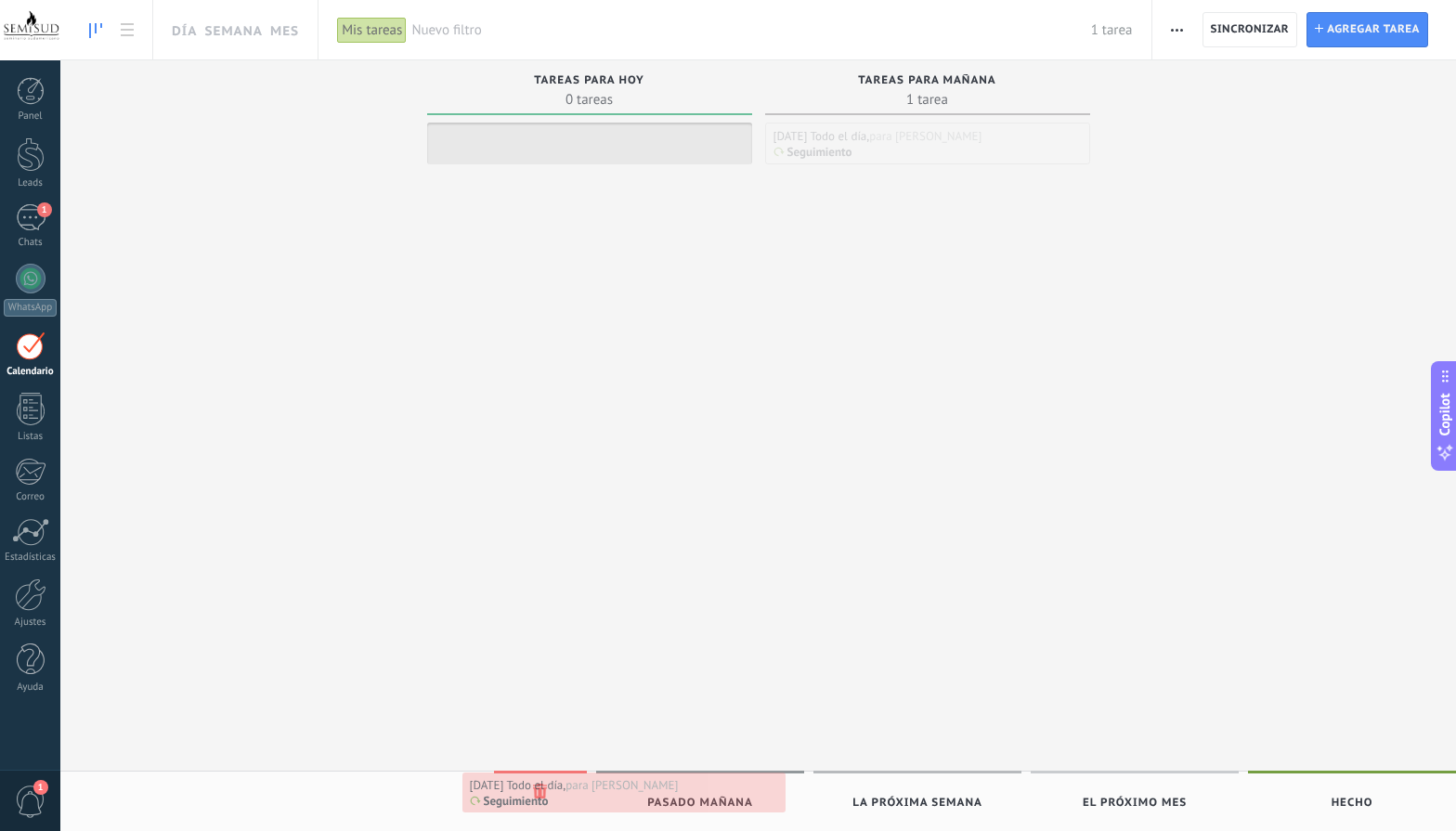
drag, startPoint x: 844, startPoint y: 151, endPoint x: 540, endPoint y: 801, distance: 717.6
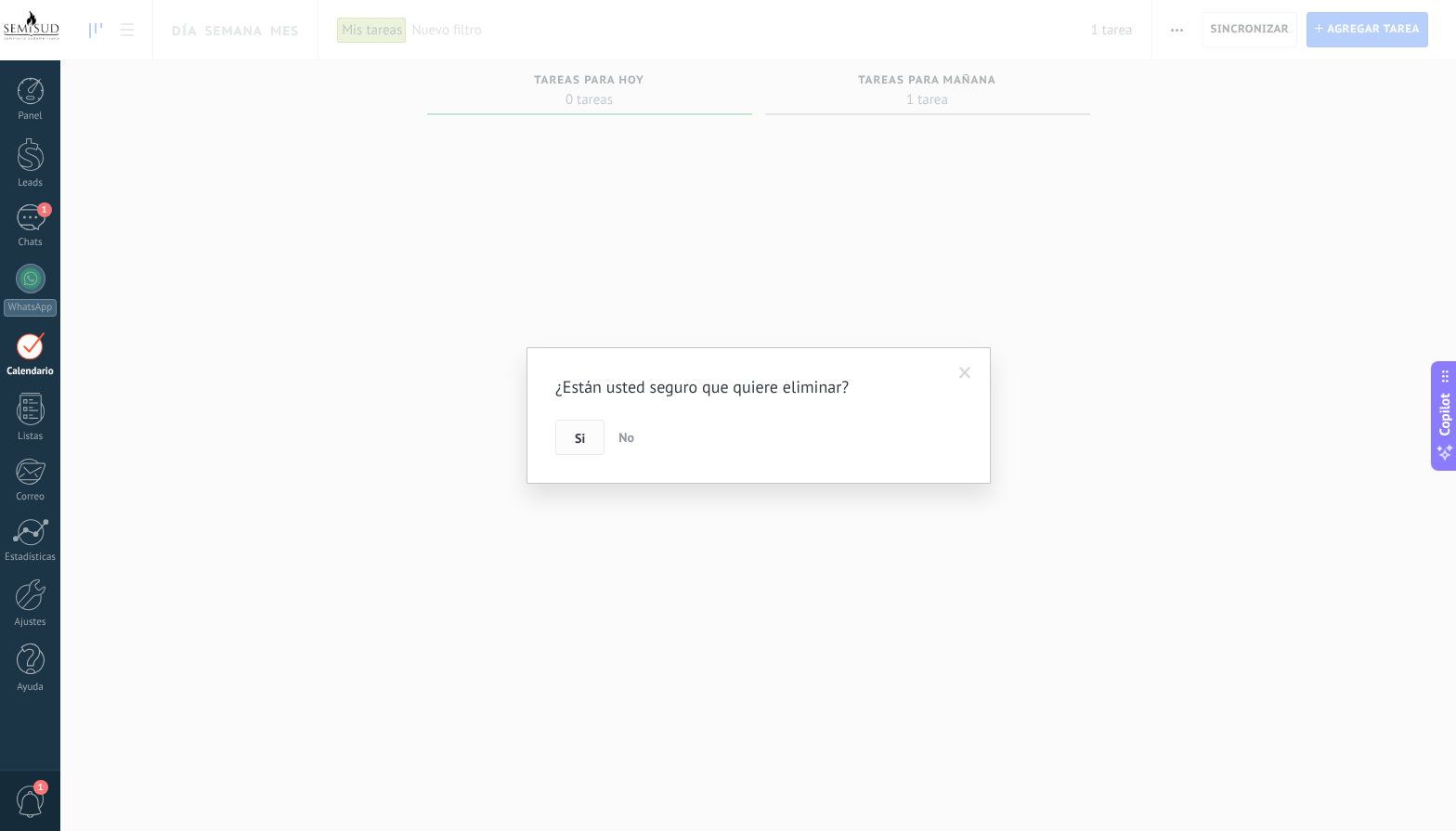
click at [567, 444] on button "Si" at bounding box center [579, 436] width 49 height 35
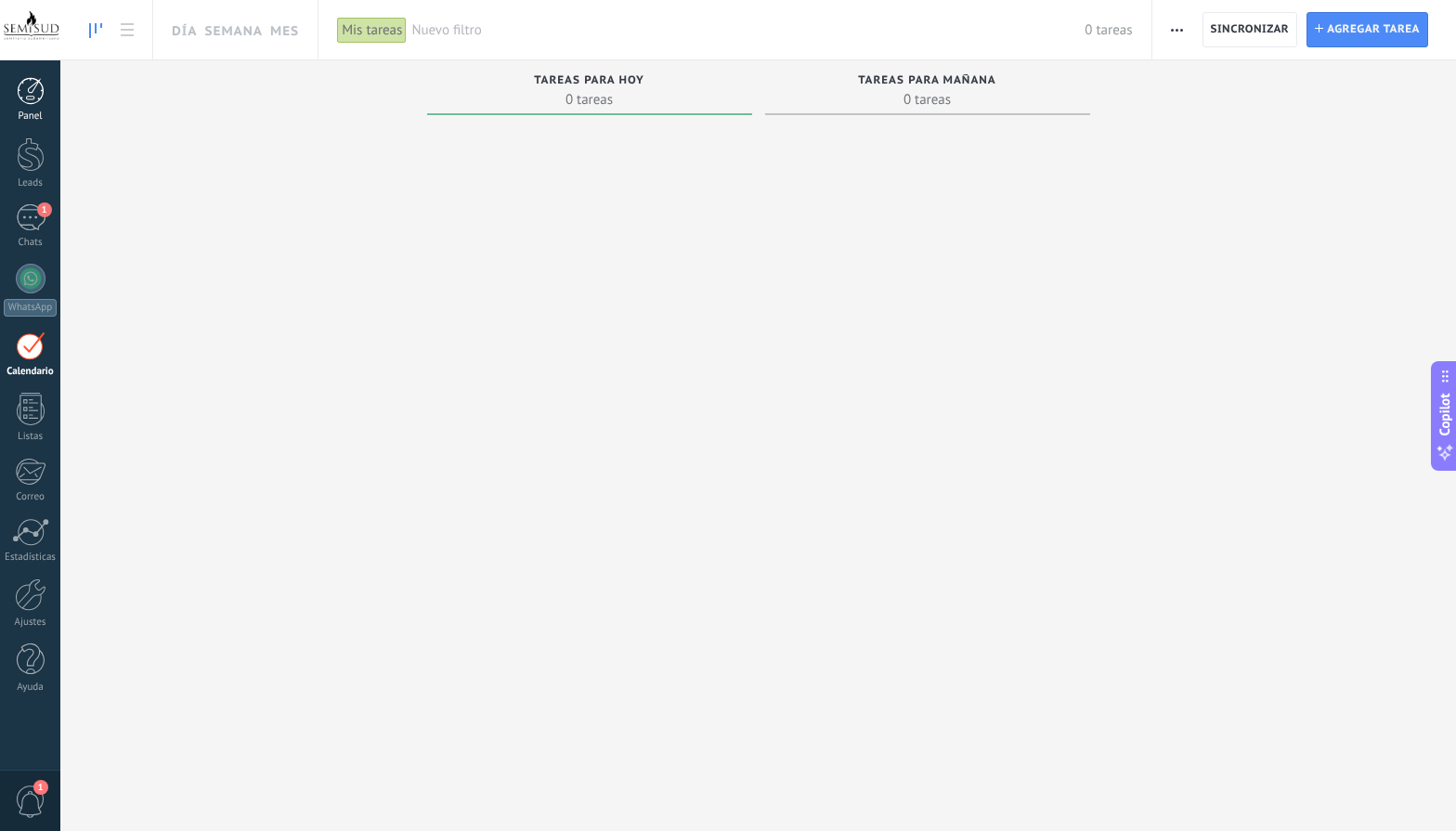
click at [40, 119] on div "Panel" at bounding box center [31, 117] width 54 height 12
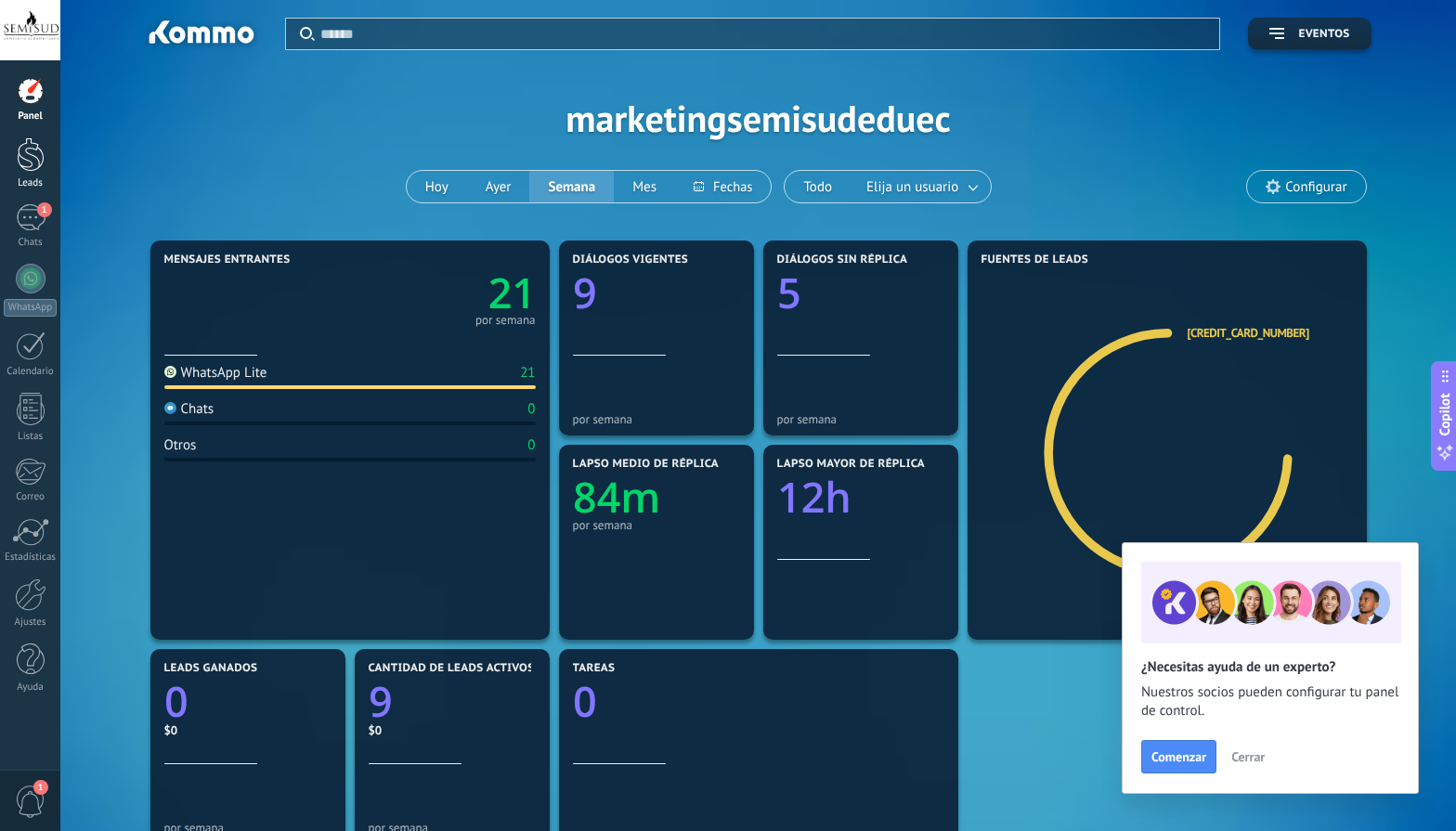
click at [24, 158] on div at bounding box center [31, 154] width 28 height 34
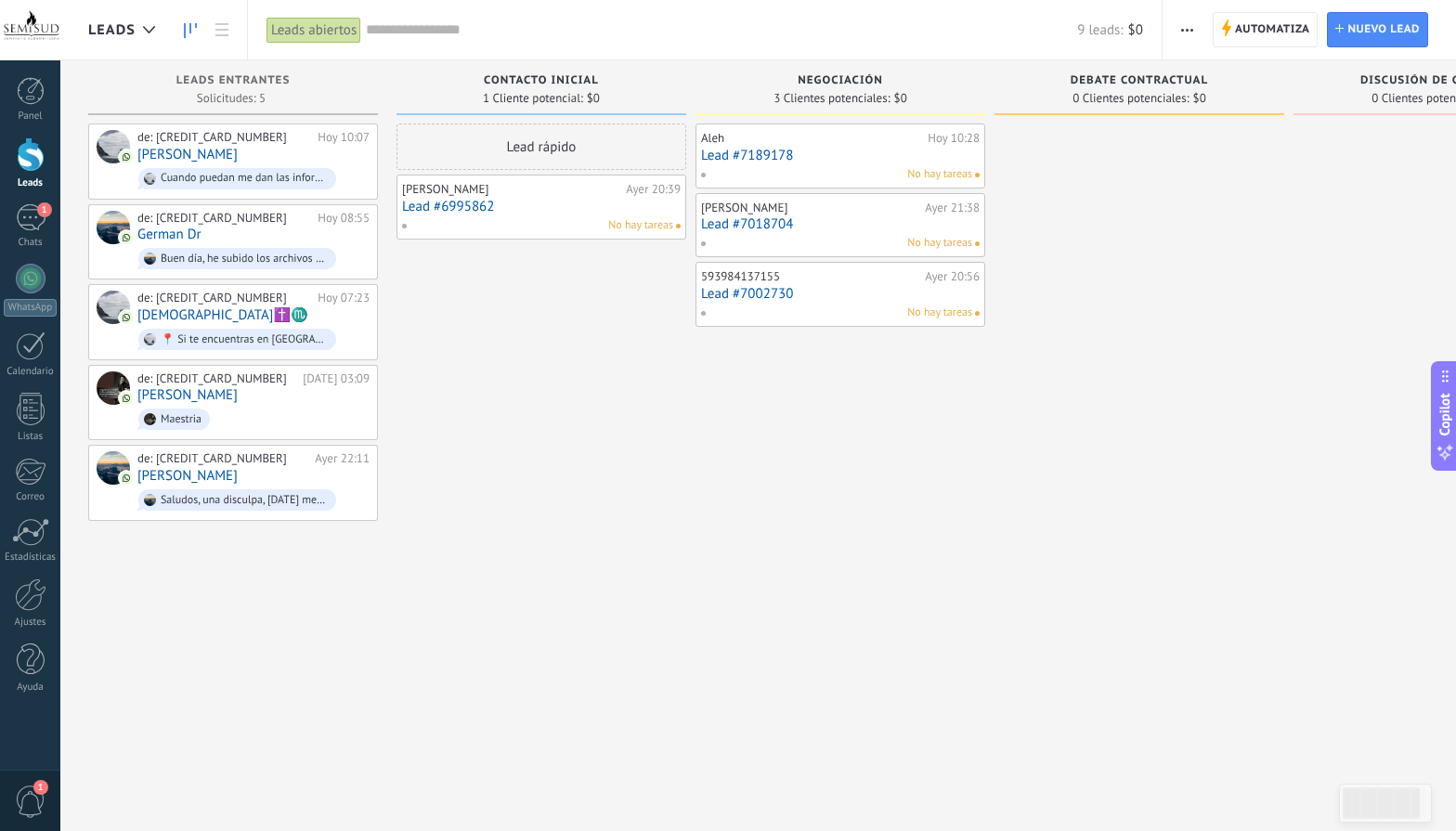
click at [787, 168] on div "No hay tareas" at bounding box center [836, 174] width 272 height 17
click at [729, 157] on link "Lead #7189178" at bounding box center [841, 155] width 279 height 16
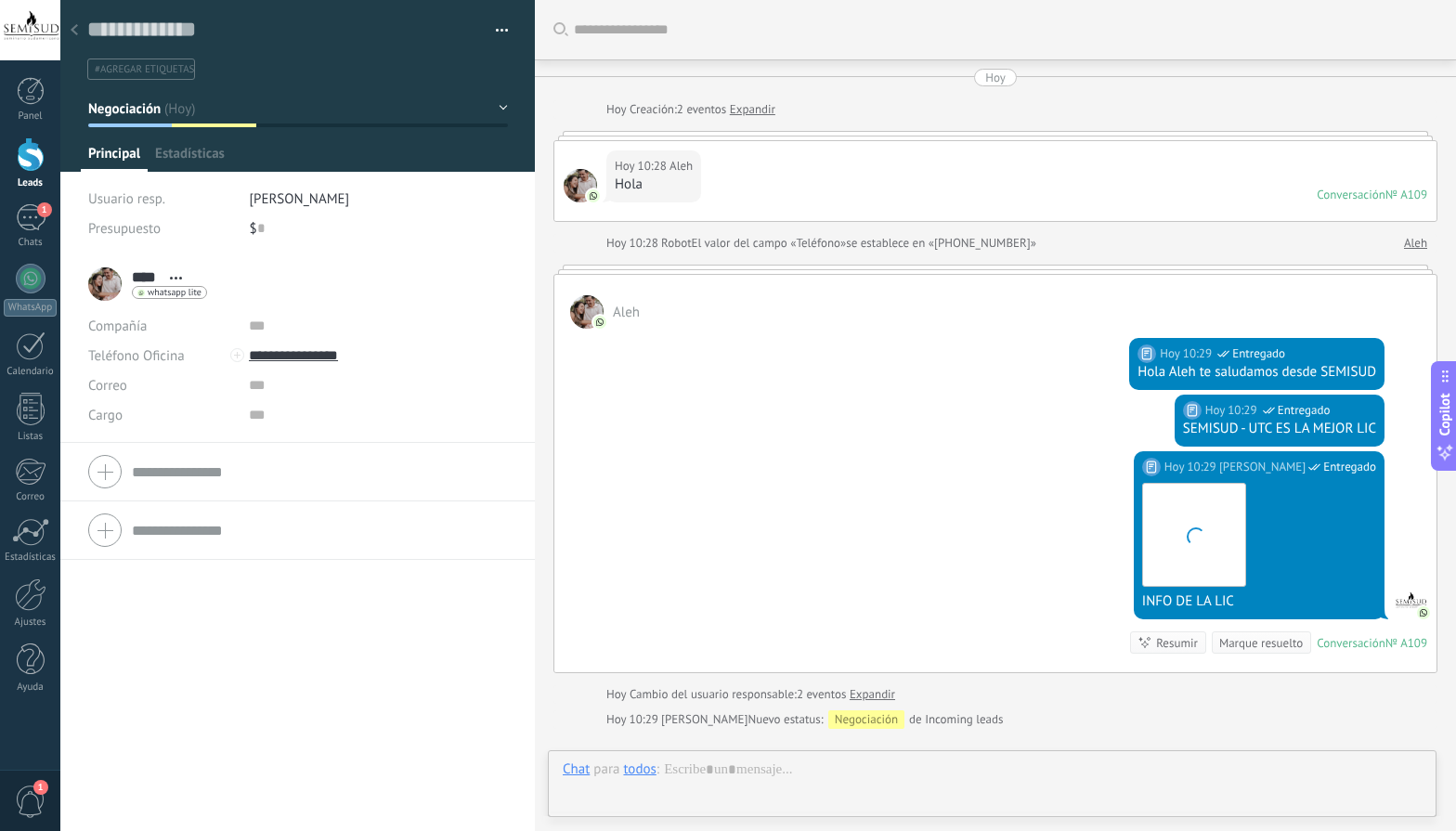
scroll to position [221, 0]
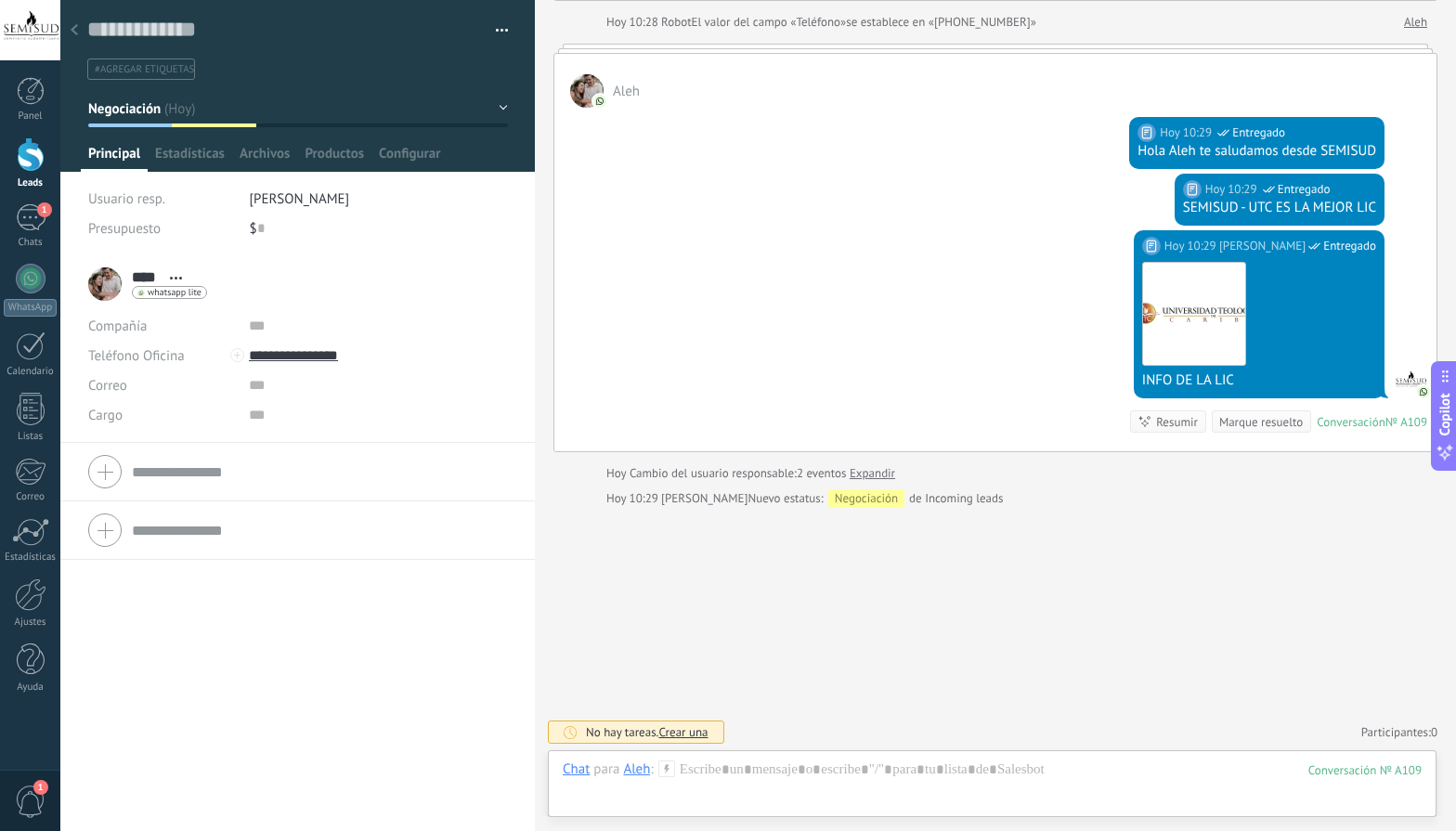
click at [223, 143] on div at bounding box center [298, 86] width 475 height 171
click at [210, 149] on span "Estadísticas" at bounding box center [190, 157] width 70 height 27
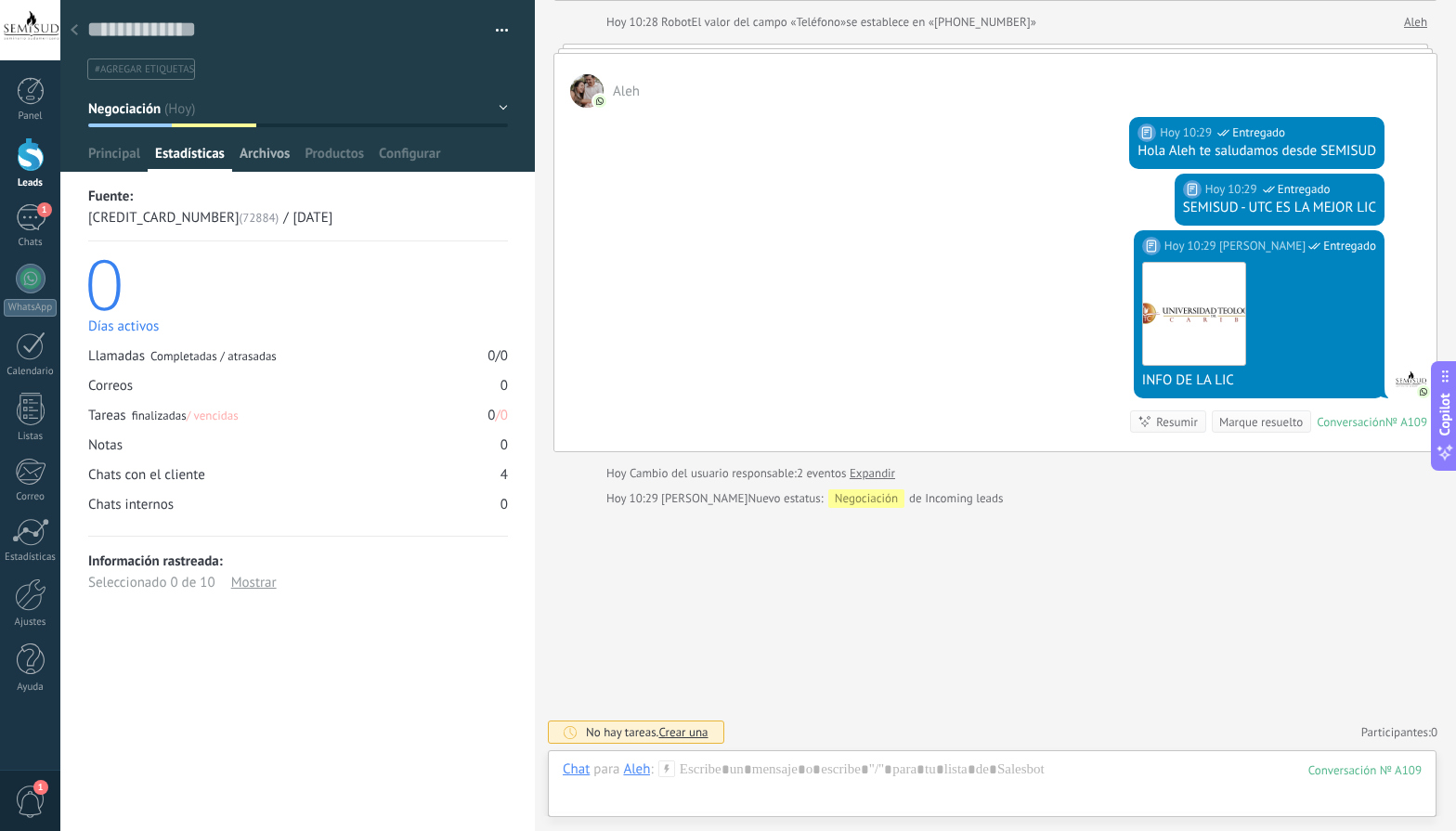
click at [250, 156] on span "Archivos" at bounding box center [264, 157] width 50 height 27
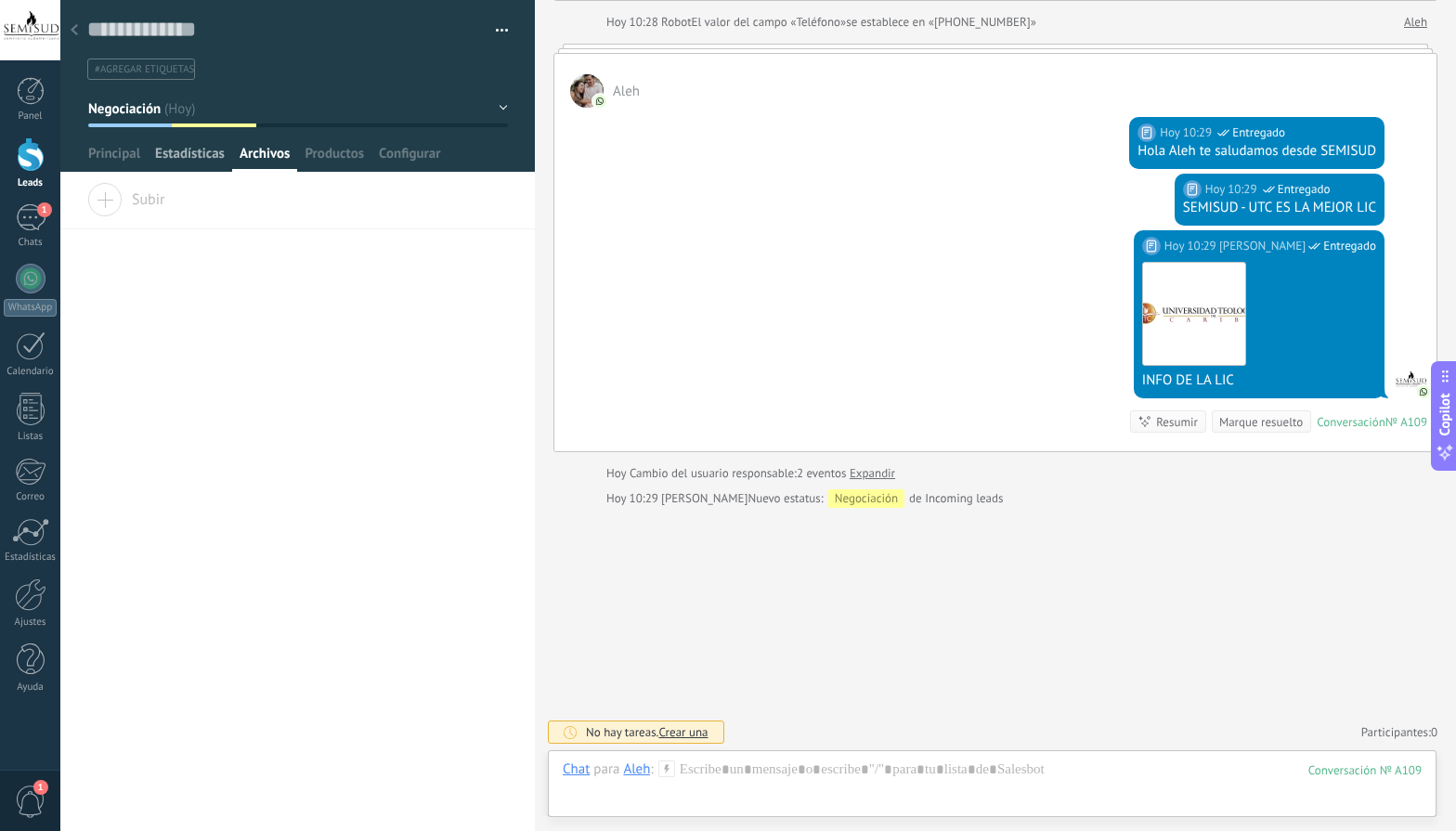
click at [189, 154] on span "Estadísticas" at bounding box center [190, 157] width 70 height 27
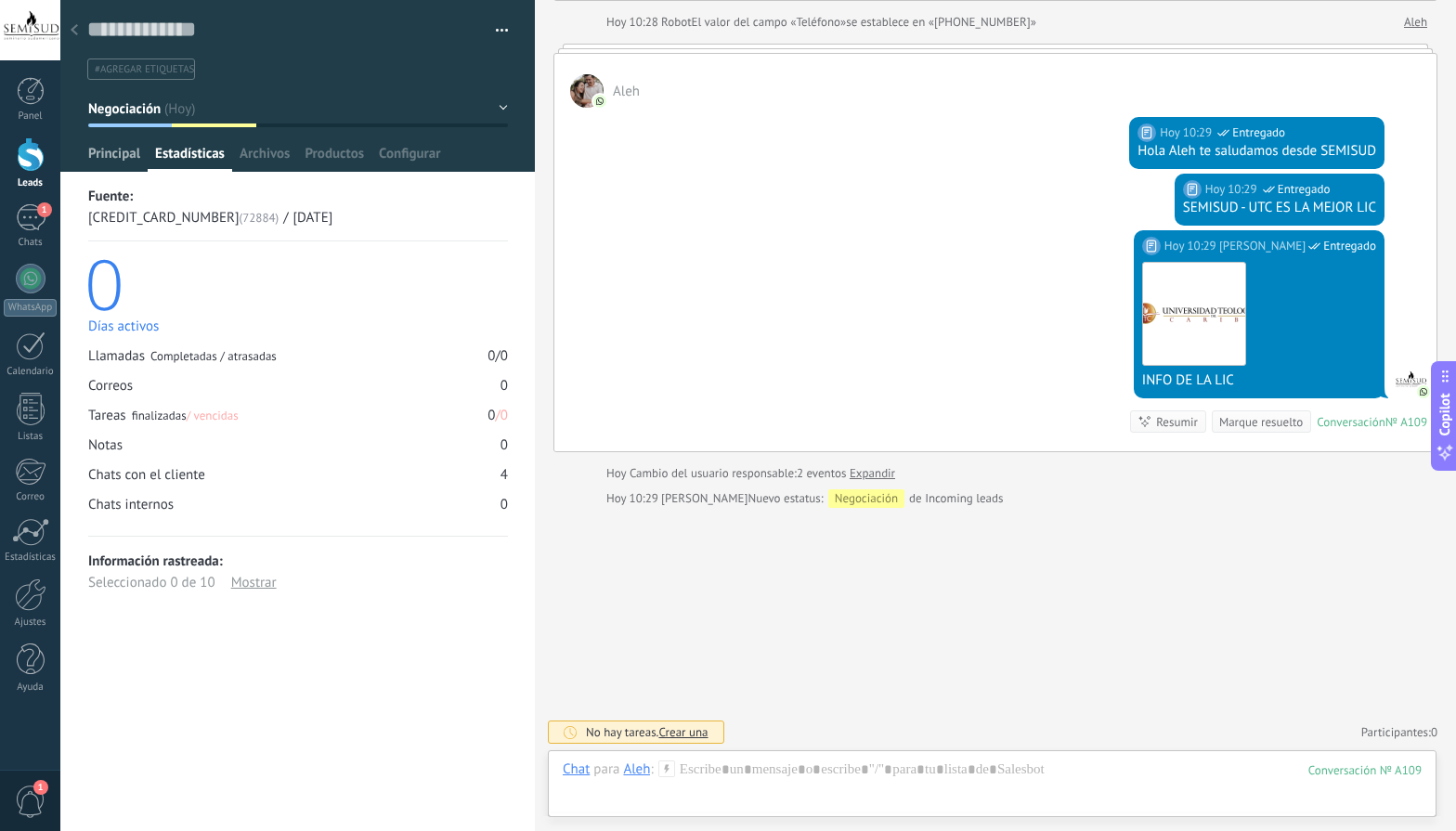
click at [123, 152] on span "Principal" at bounding box center [115, 157] width 52 height 27
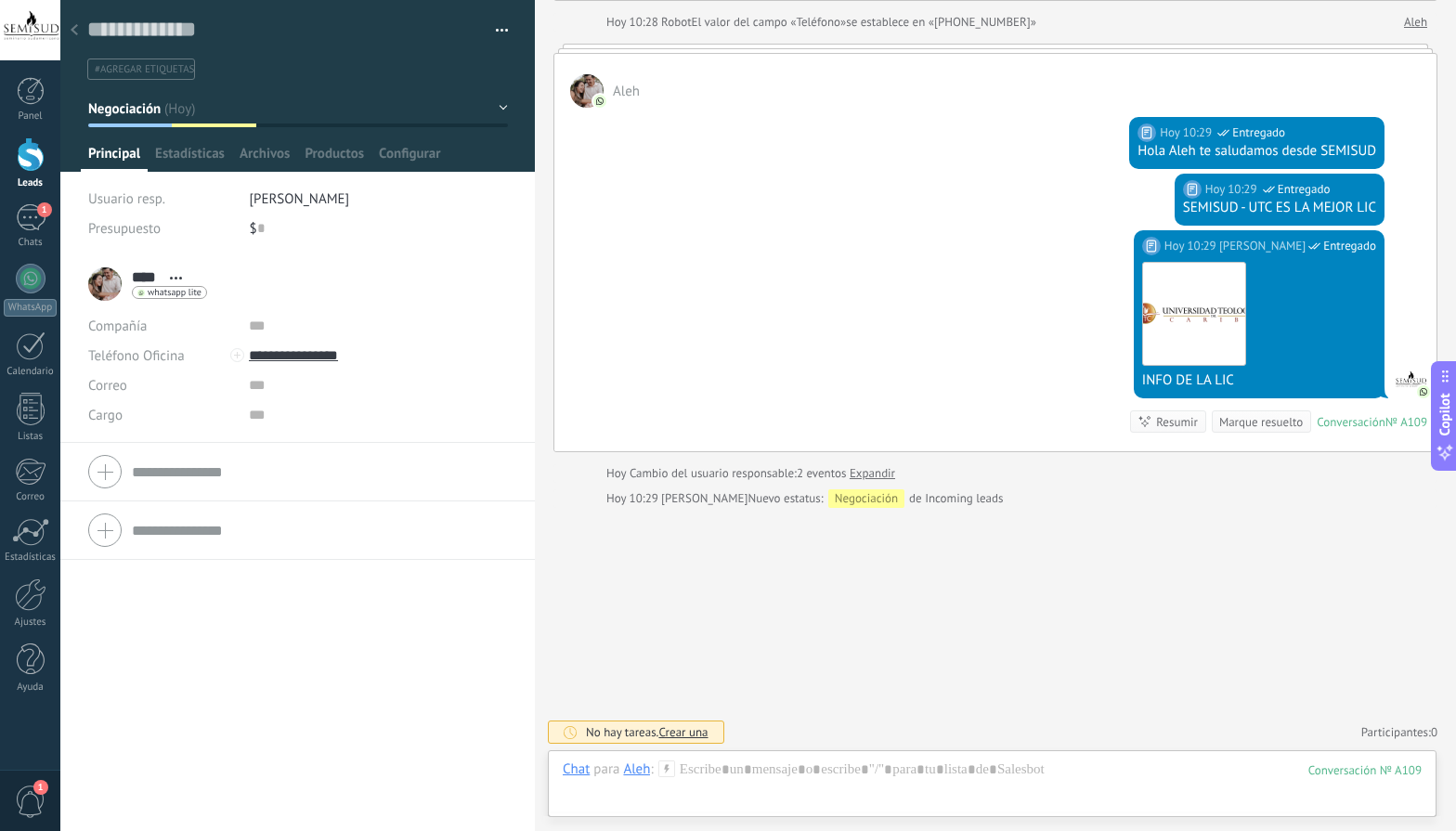
click at [74, 26] on icon at bounding box center [74, 29] width 7 height 11
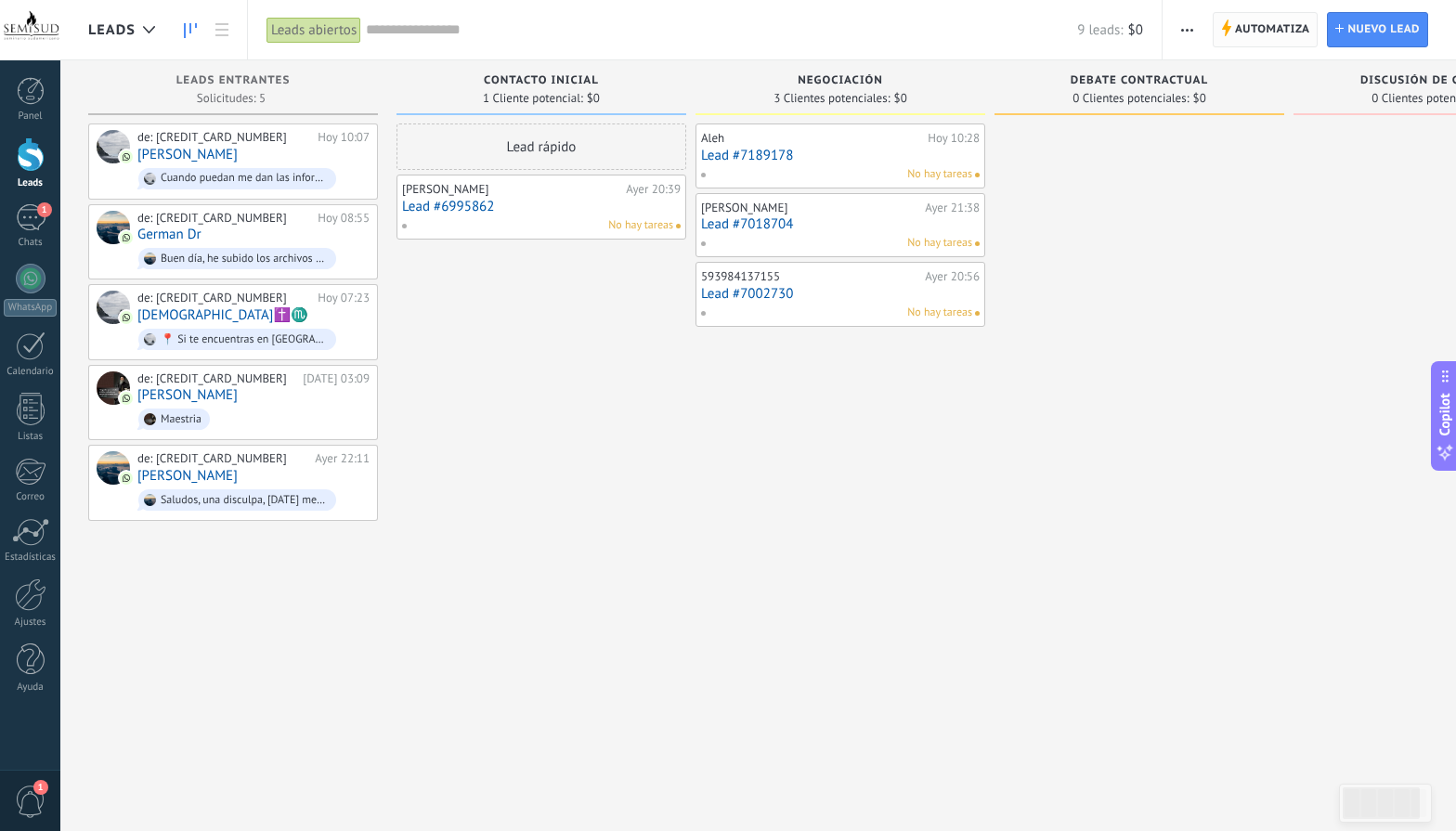
click at [1286, 33] on span "Automatiza" at bounding box center [1273, 30] width 76 height 34
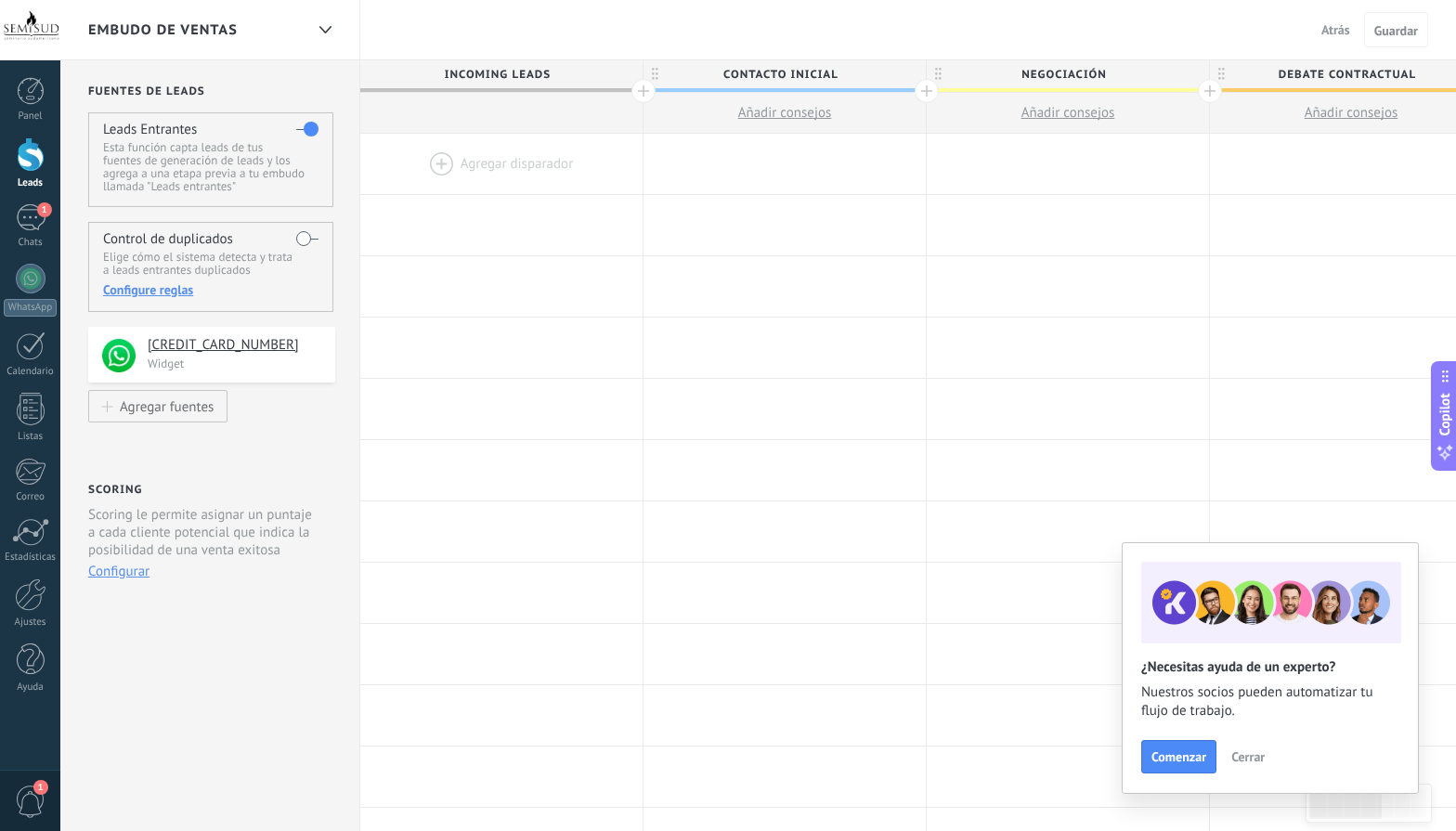
click at [1245, 753] on span "Cerrar" at bounding box center [1248, 756] width 34 height 13
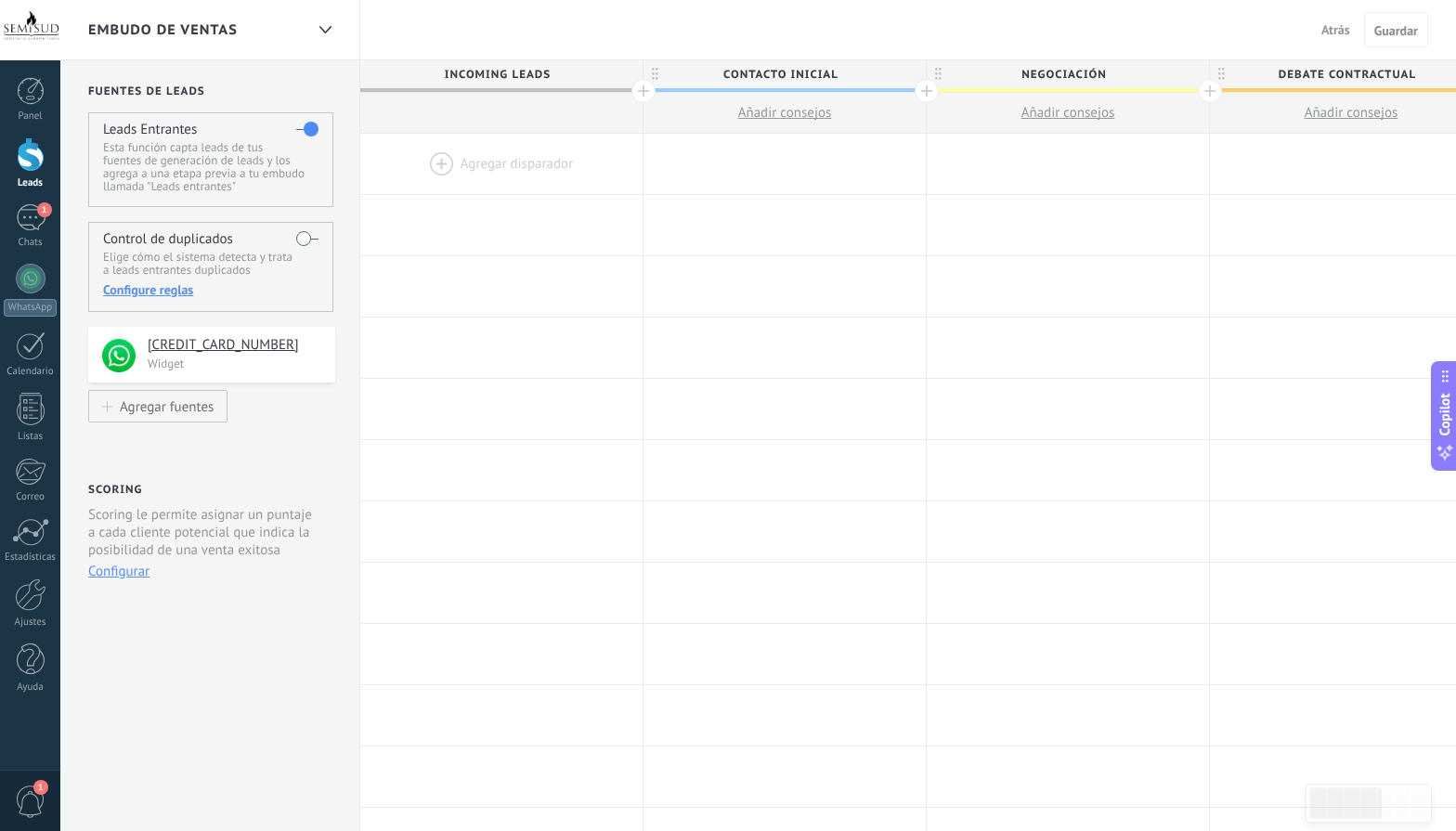
click at [924, 98] on div at bounding box center [926, 91] width 24 height 24
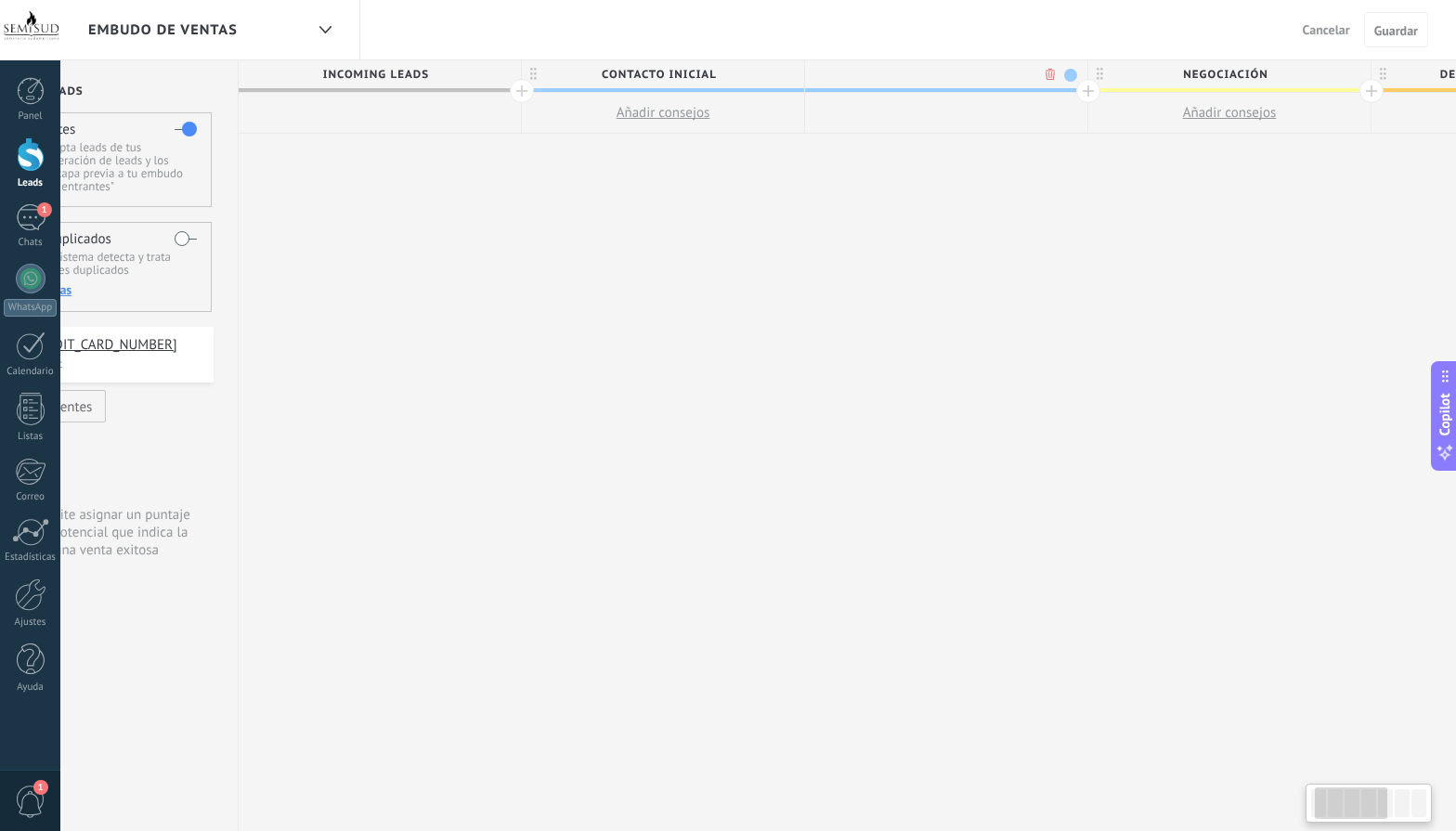
scroll to position [0, 137]
click at [718, 126] on button "Añadir consejos" at bounding box center [646, 113] width 282 height 40
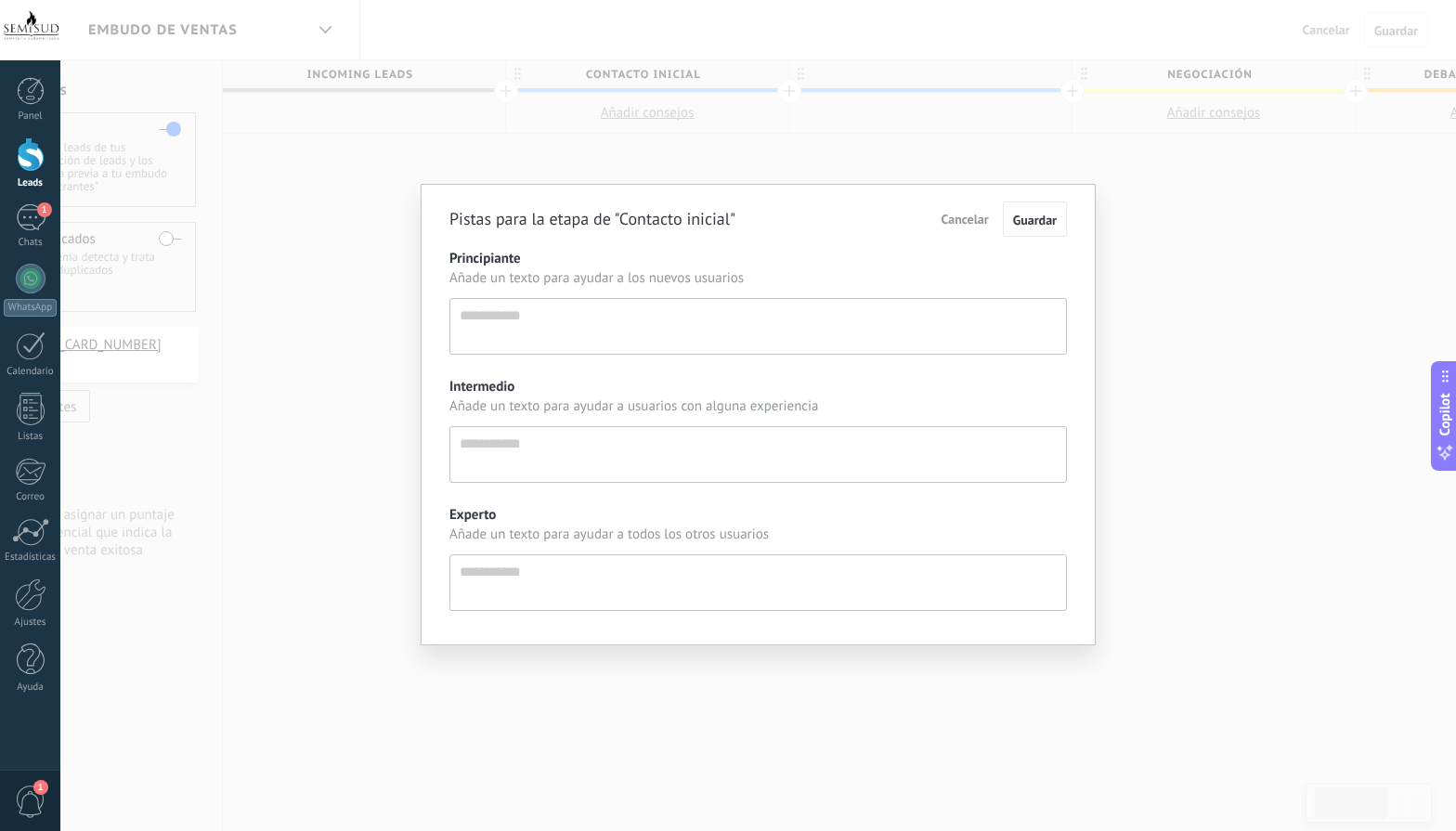
click at [766, 140] on div "Pistas para la etapa de "Contacto inicial" Cancelar Guardar Principiante Añade …" at bounding box center [758, 416] width 1395 height 831
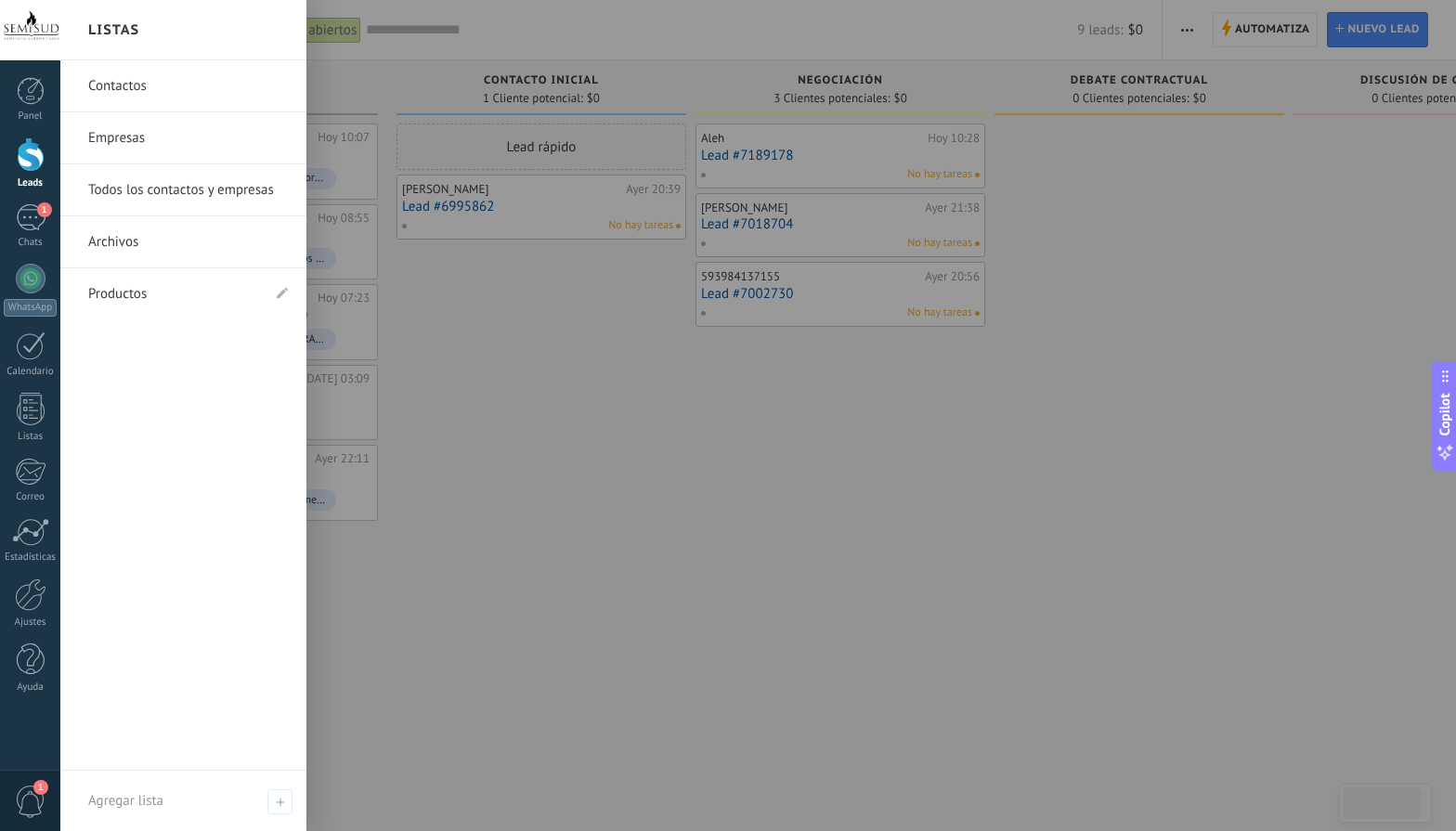
click at [195, 103] on link "Contactos" at bounding box center [188, 87] width 199 height 52
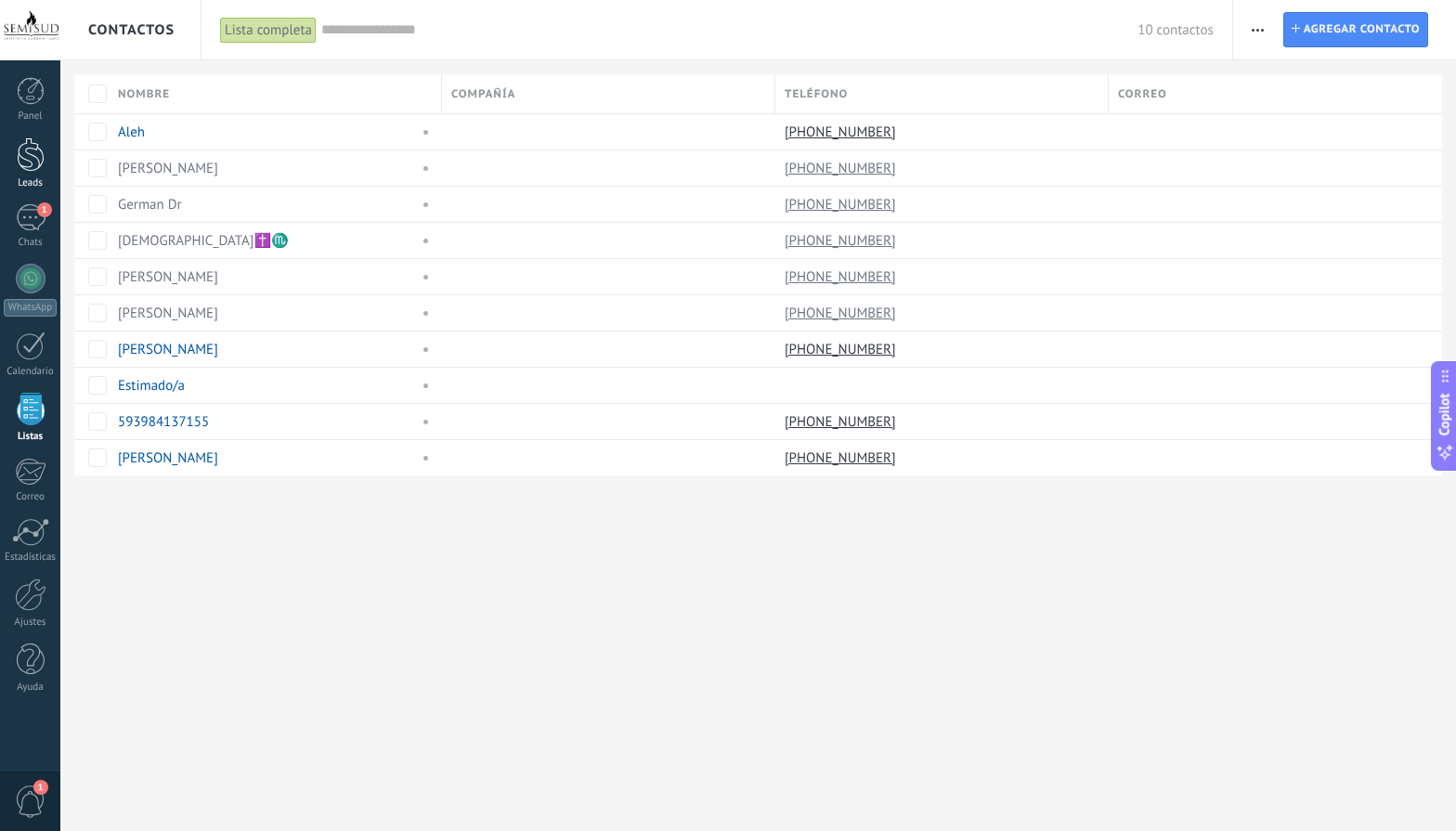
click at [30, 158] on div at bounding box center [31, 154] width 28 height 34
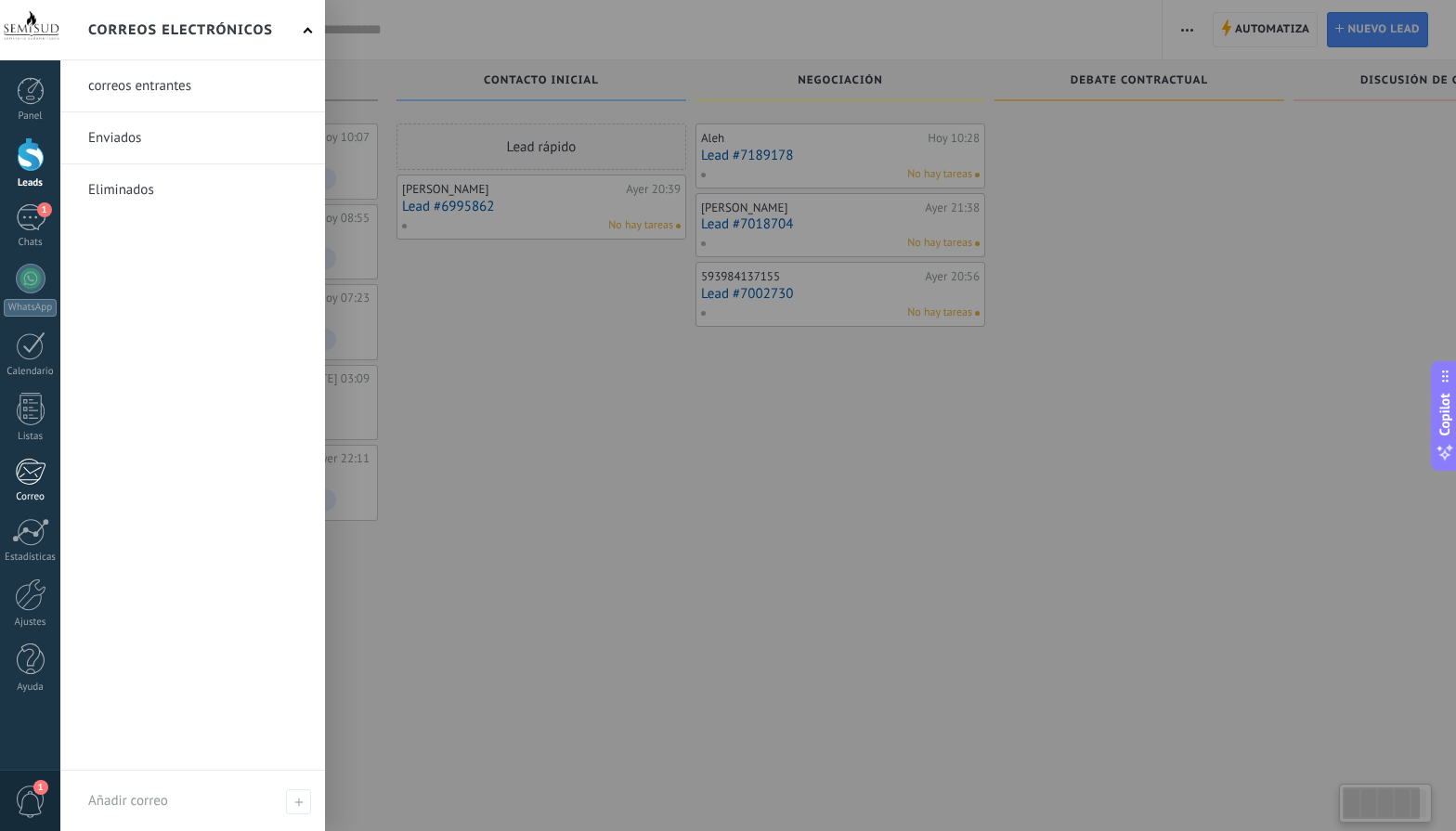
click at [36, 469] on div at bounding box center [30, 472] width 31 height 28
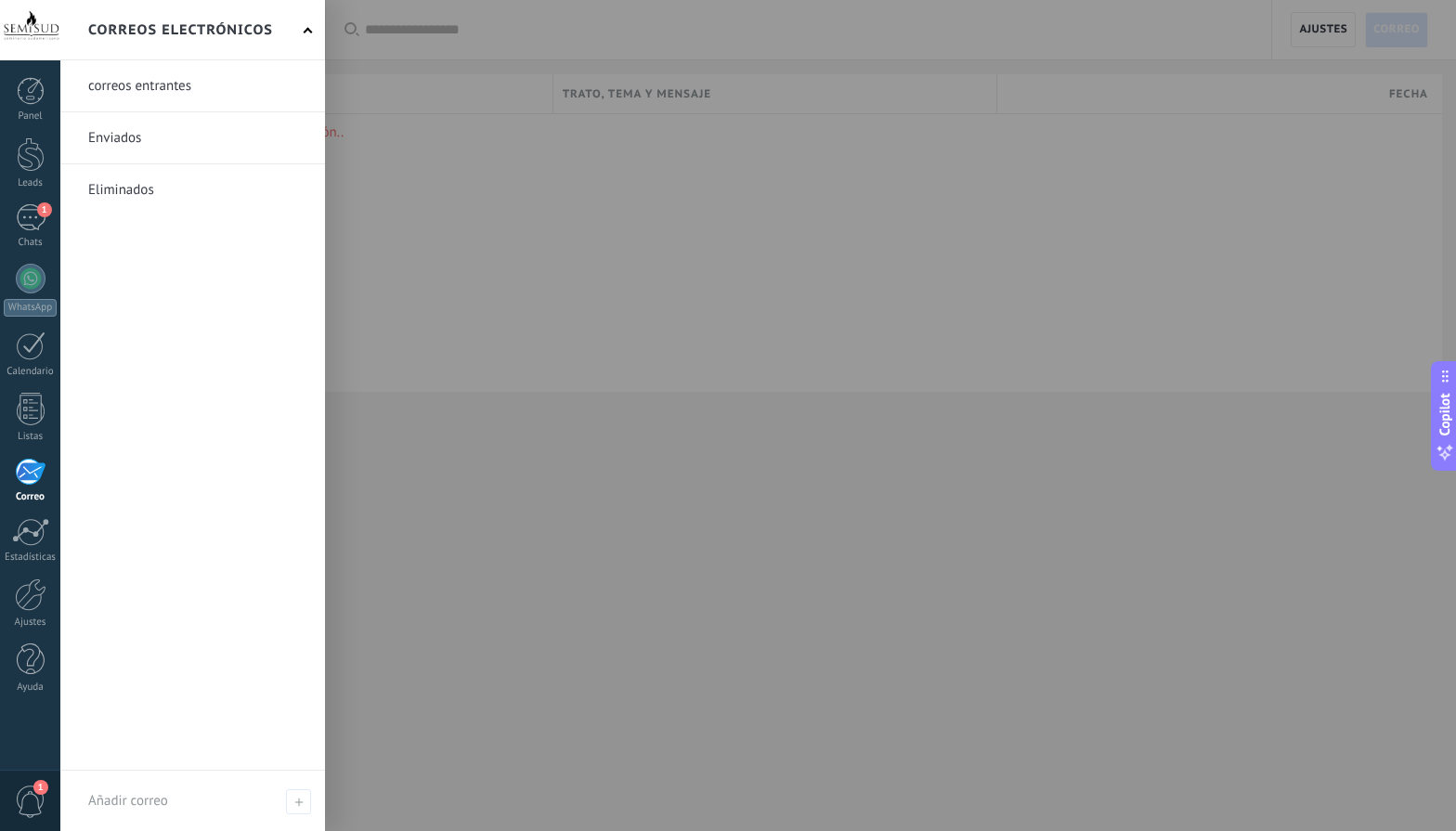
click at [176, 94] on link at bounding box center [193, 86] width 265 height 51
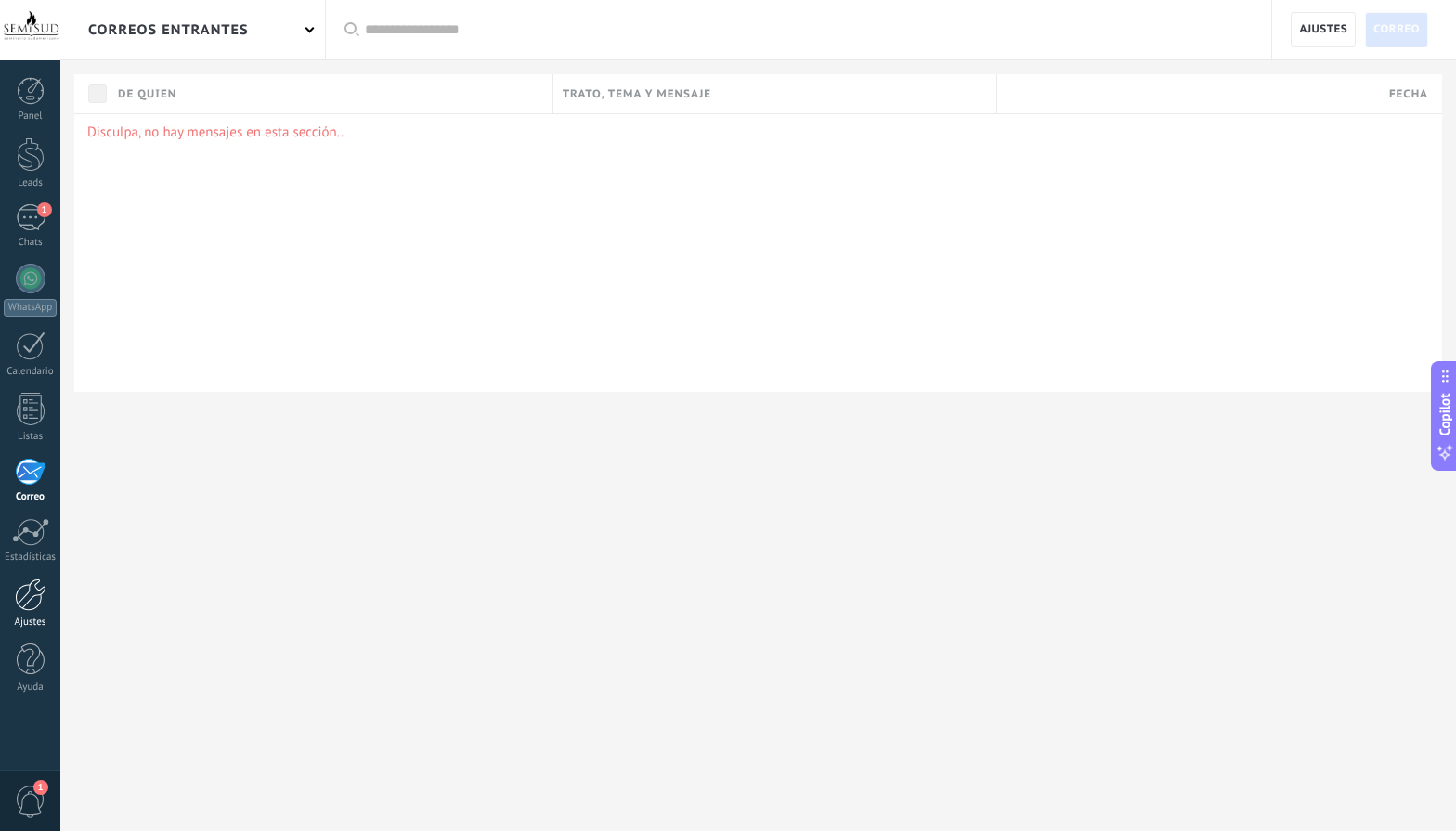
click at [24, 604] on div at bounding box center [31, 595] width 32 height 33
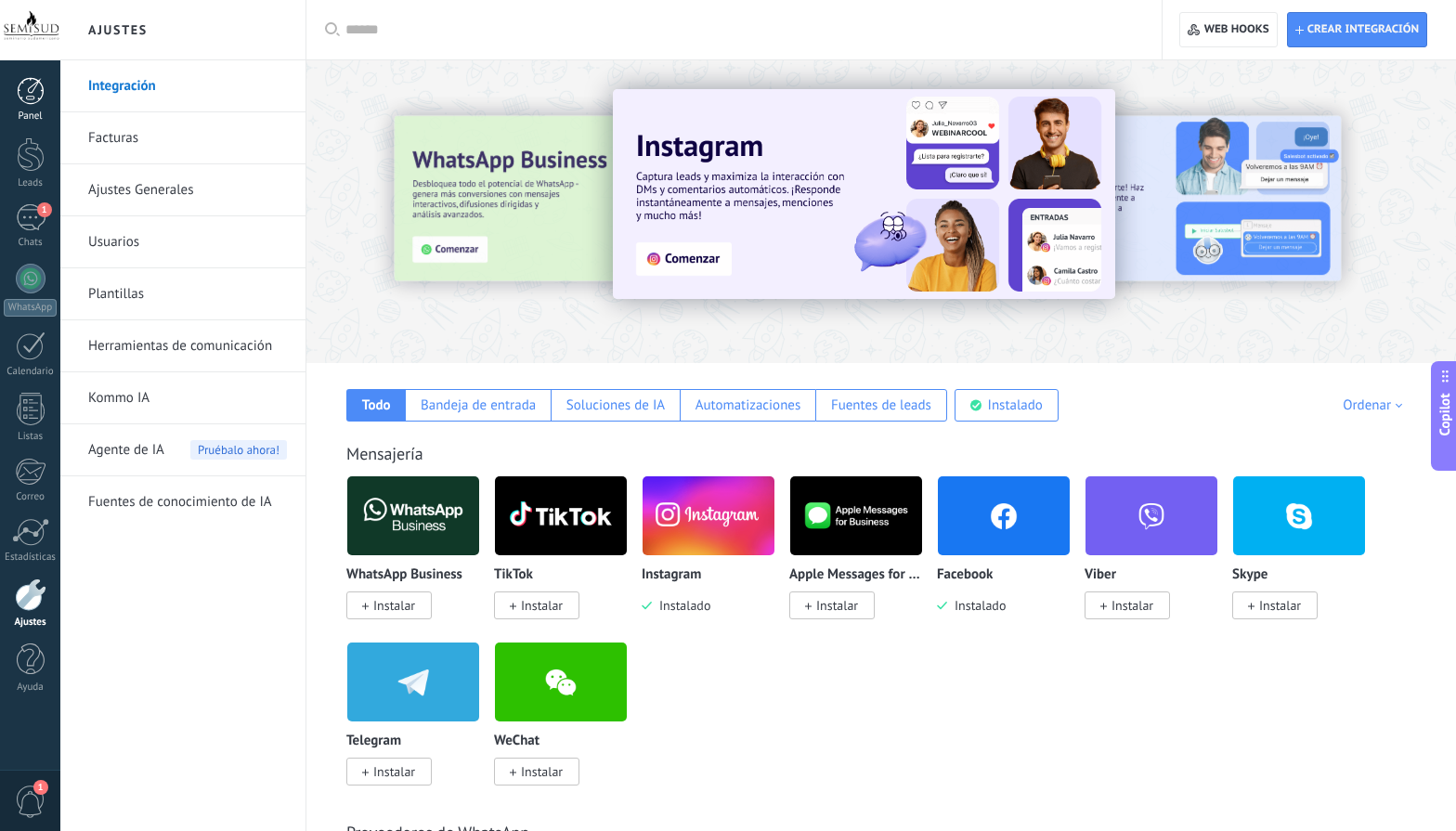
click at [34, 112] on div "Panel" at bounding box center [31, 117] width 54 height 12
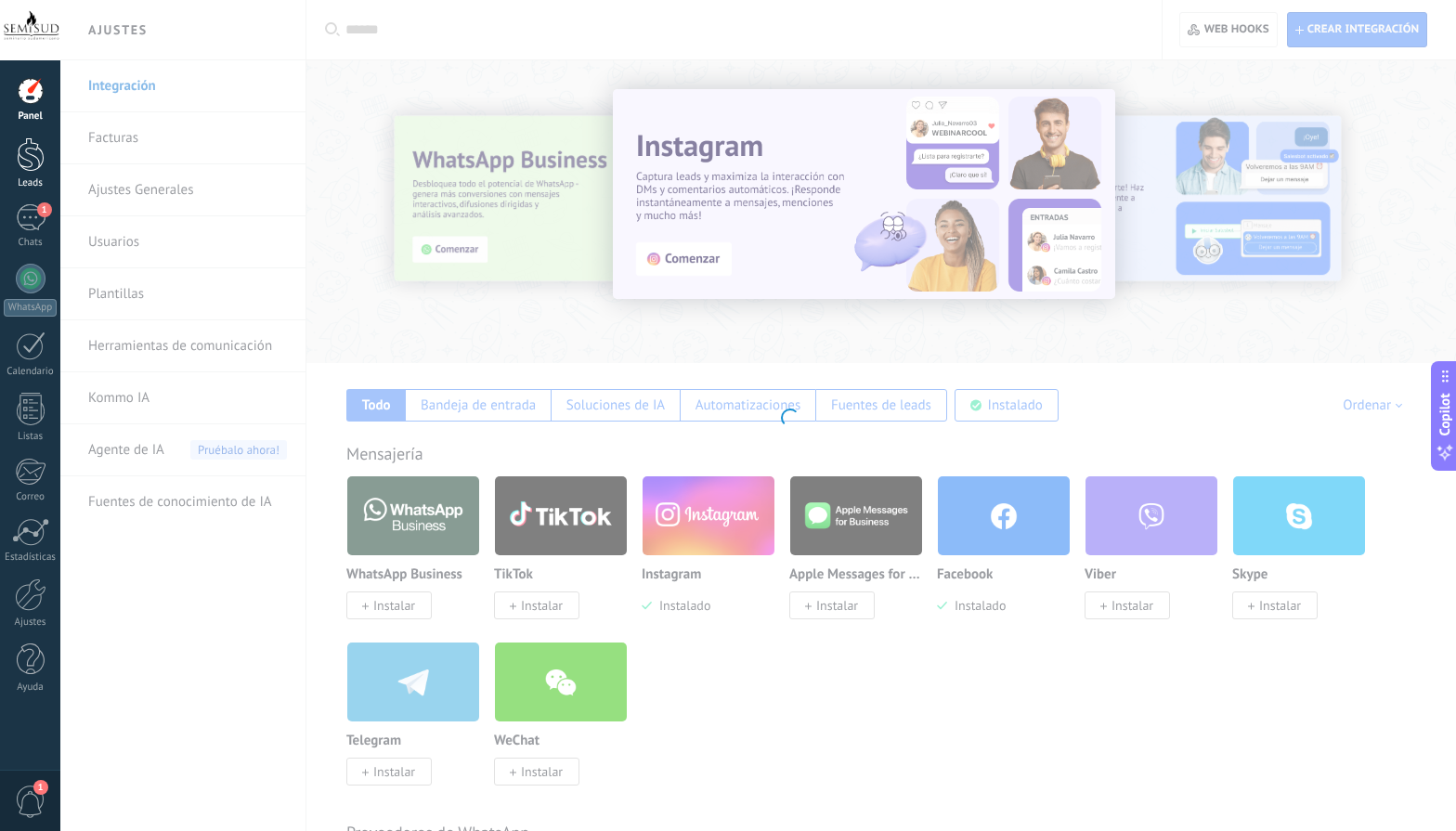
click at [30, 157] on div at bounding box center [31, 154] width 28 height 34
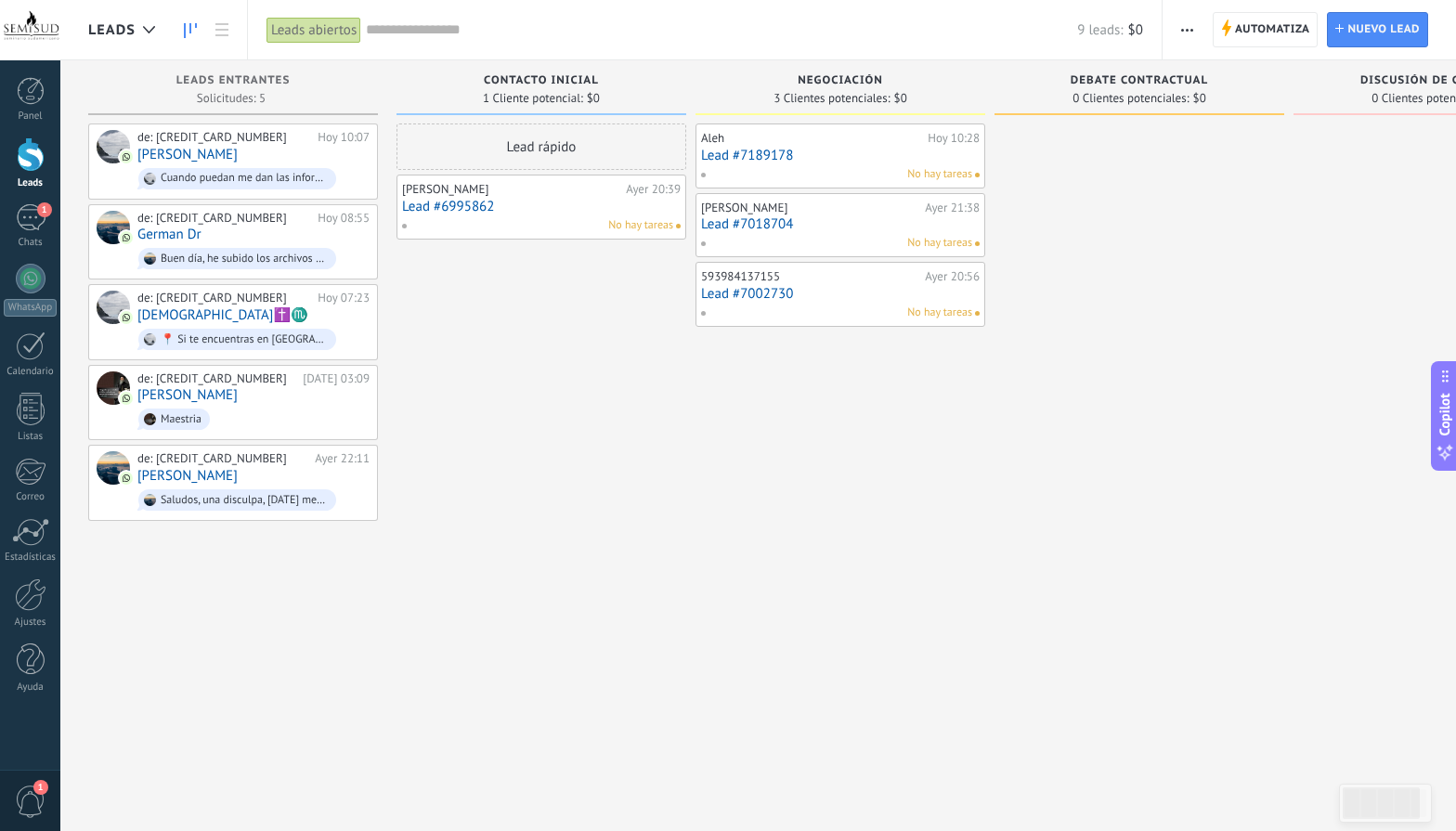
click at [787, 166] on div "No hay tareas" at bounding box center [836, 174] width 272 height 17
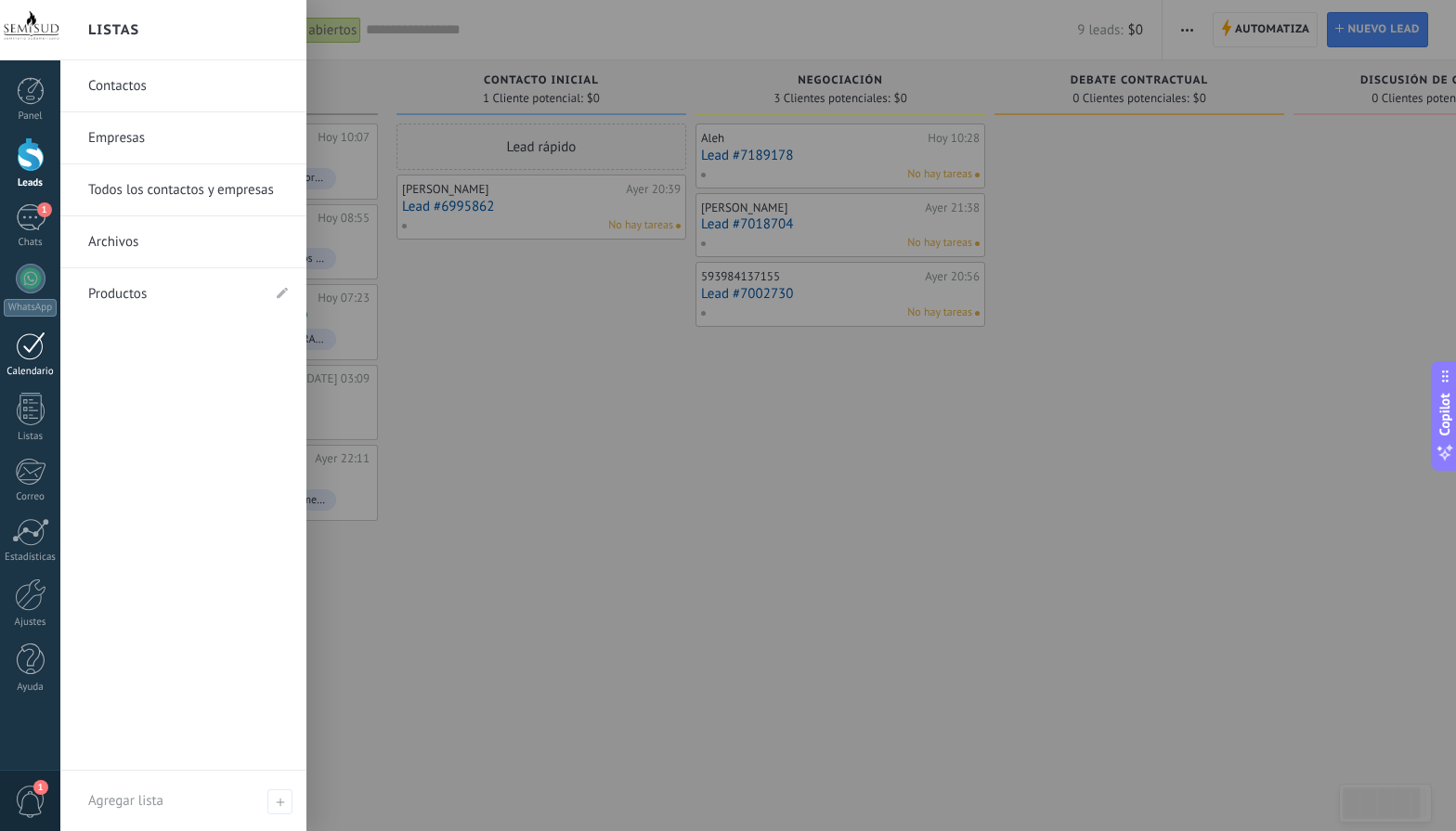
click at [34, 370] on div "Calendario" at bounding box center [31, 372] width 54 height 12
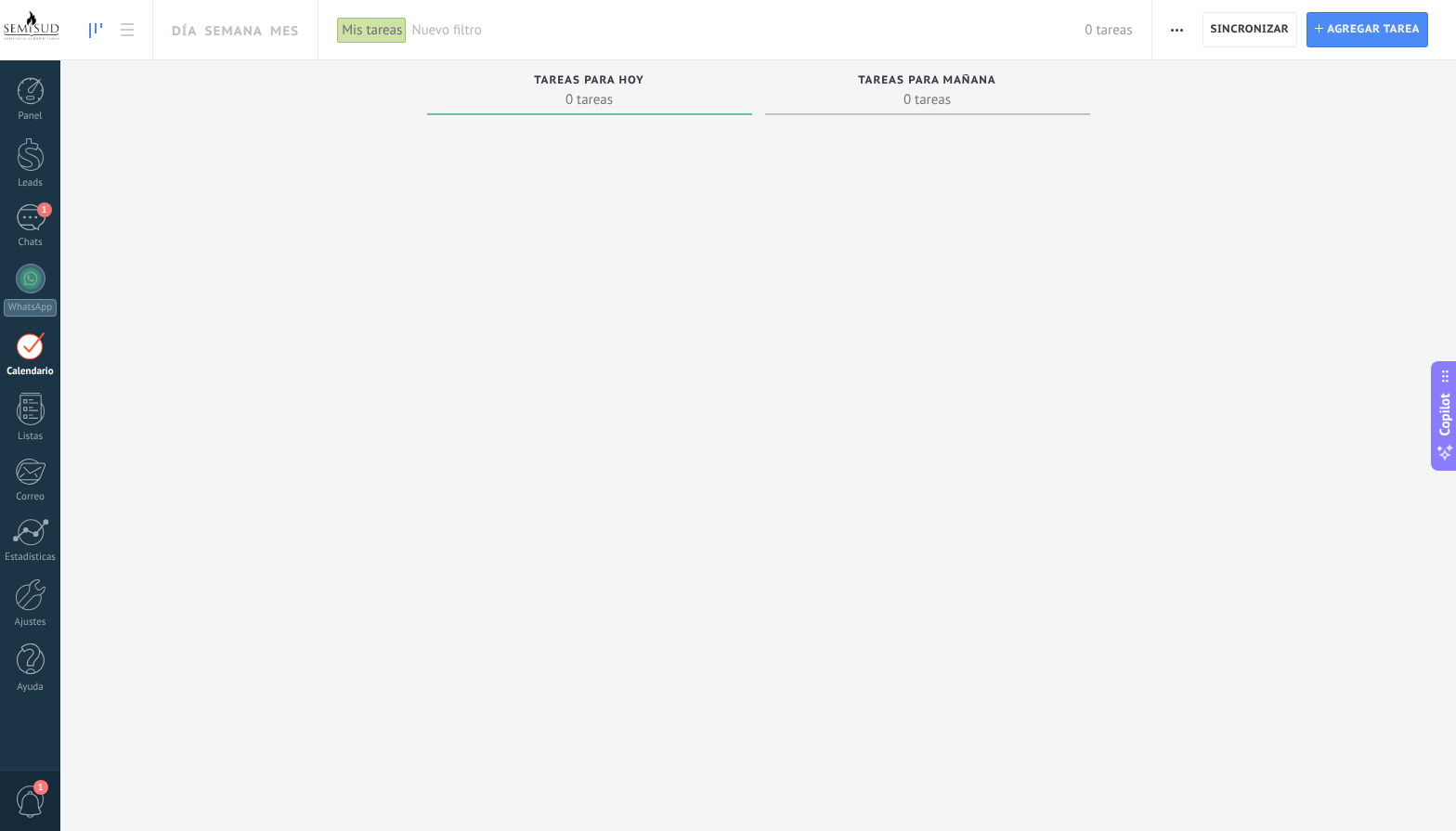
click at [849, 98] on span "0 tareas" at bounding box center [927, 99] width 307 height 19
click at [1350, 29] on span "Agregar tarea" at bounding box center [1372, 30] width 93 height 34
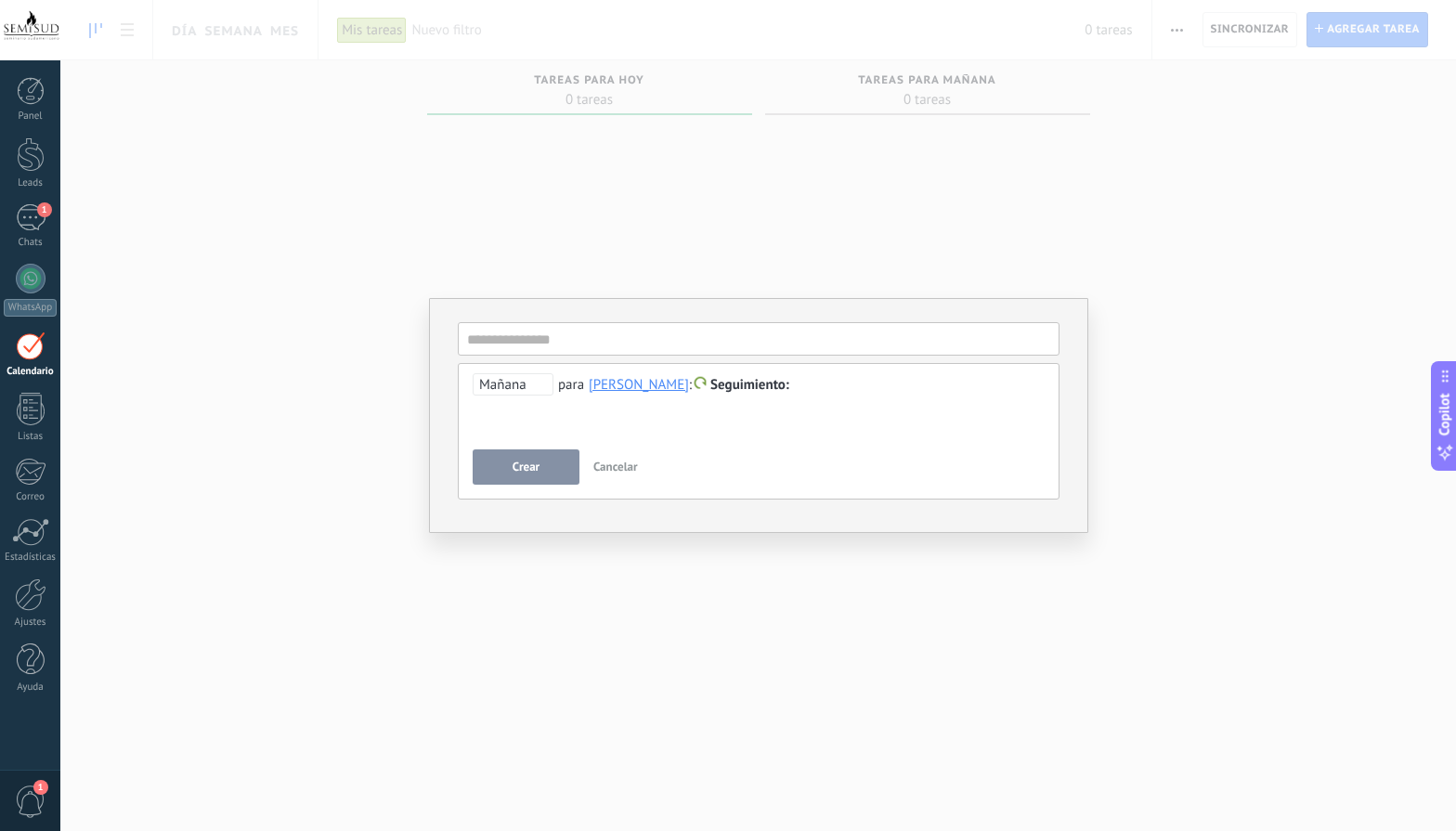
drag, startPoint x: 526, startPoint y: 476, endPoint x: 622, endPoint y: 471, distance: 96.1
click at [622, 471] on div "Crear Cancelar" at bounding box center [758, 466] width 572 height 35
click at [621, 464] on span "Cancelar" at bounding box center [615, 466] width 45 height 16
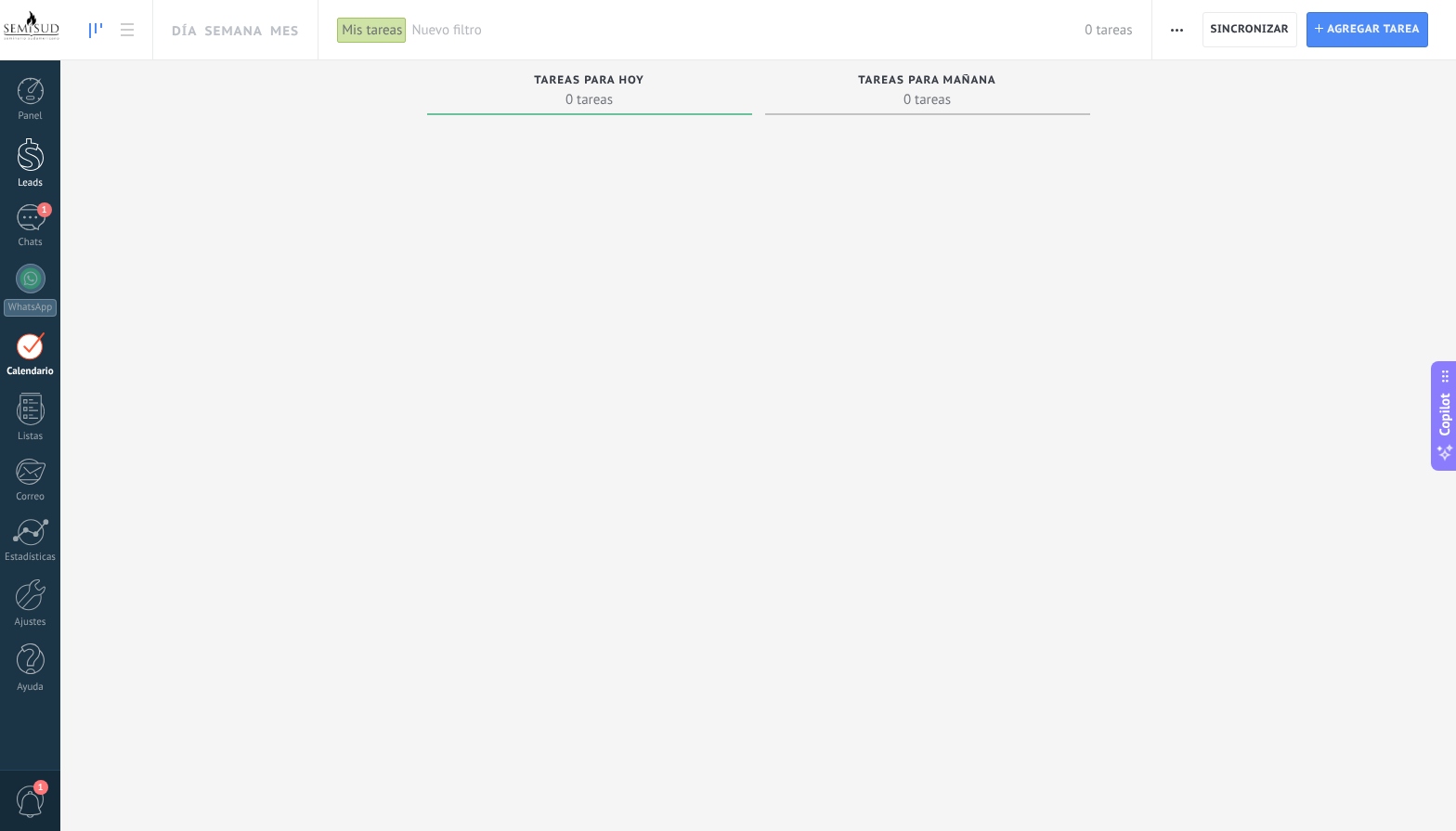
click at [33, 154] on div at bounding box center [31, 154] width 28 height 34
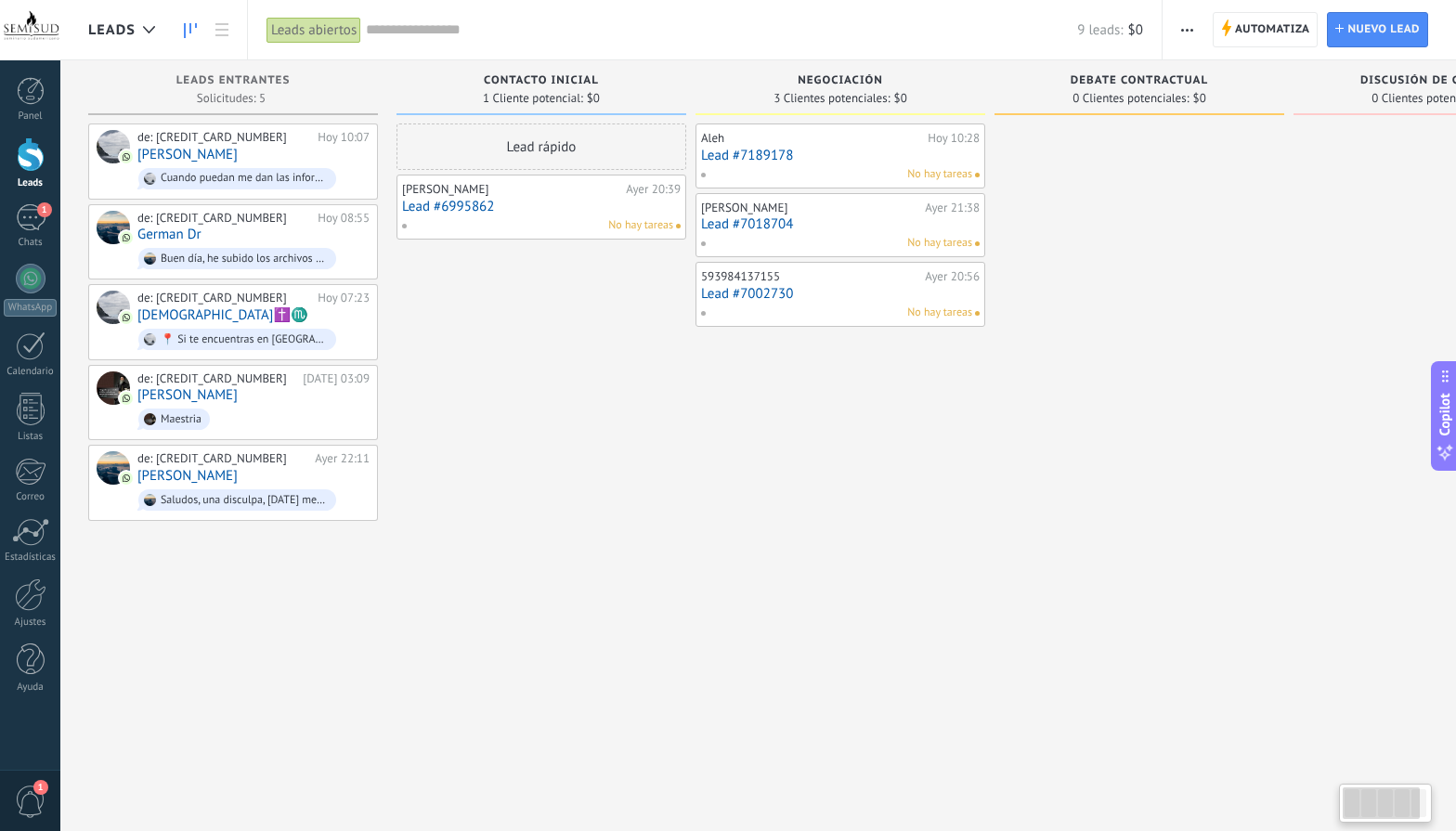
click at [928, 163] on div "[PERSON_NAME][DATE] 10:28 Lead #7189178 No hay tareas" at bounding box center [841, 156] width 279 height 54
click at [898, 159] on link "Lead #7189178" at bounding box center [841, 155] width 279 height 16
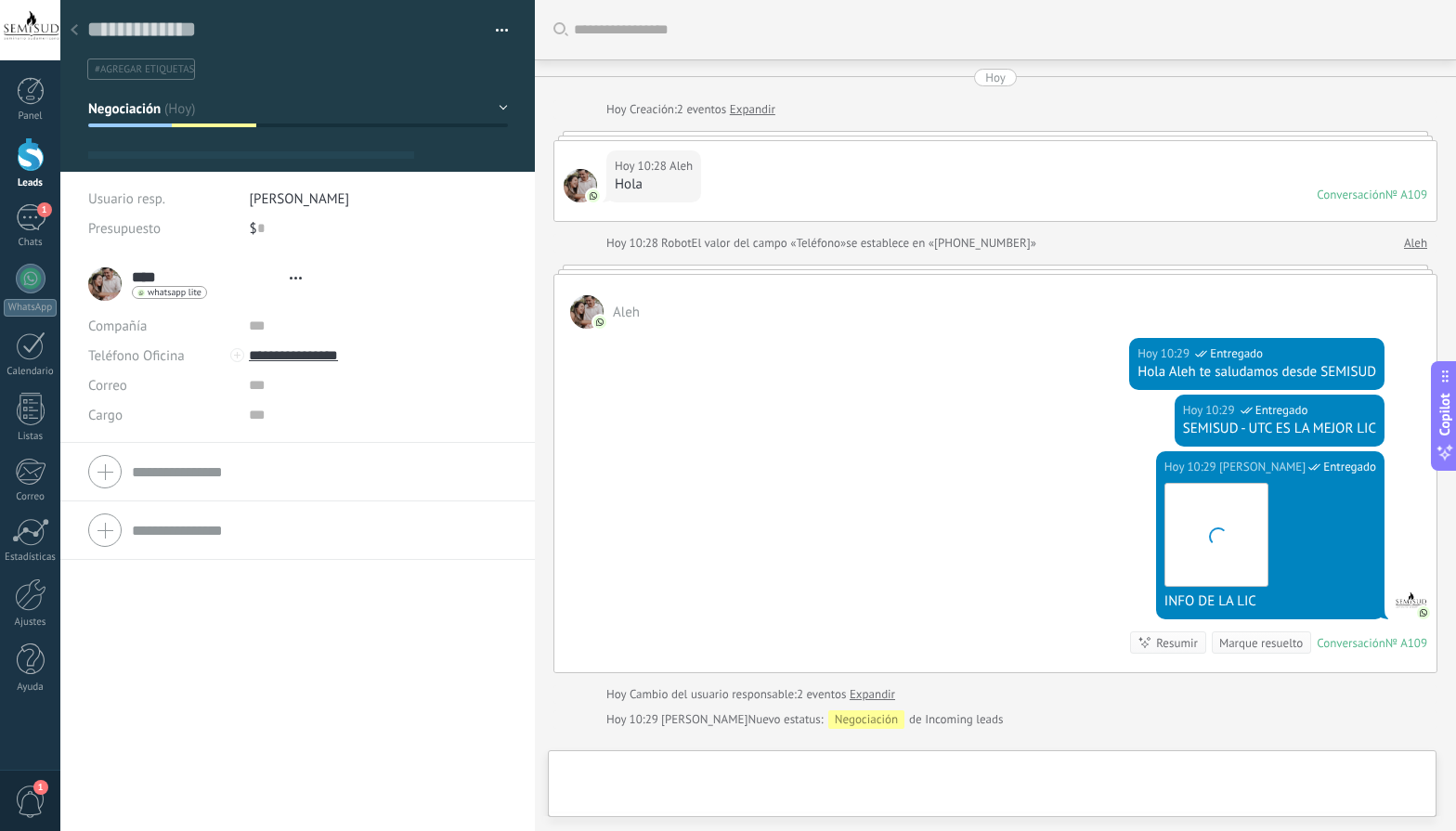
type textarea "**********"
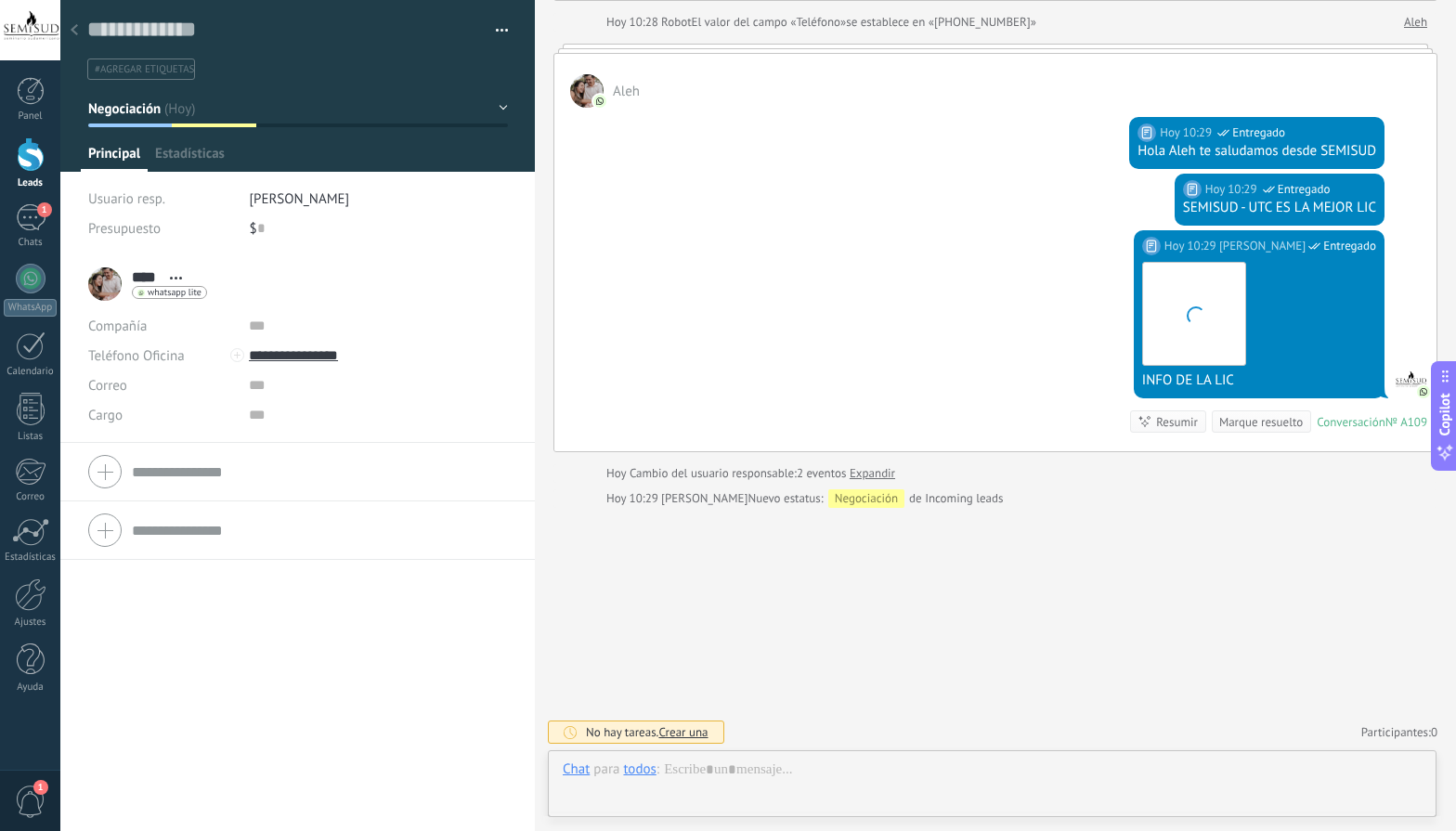
scroll to position [28, 0]
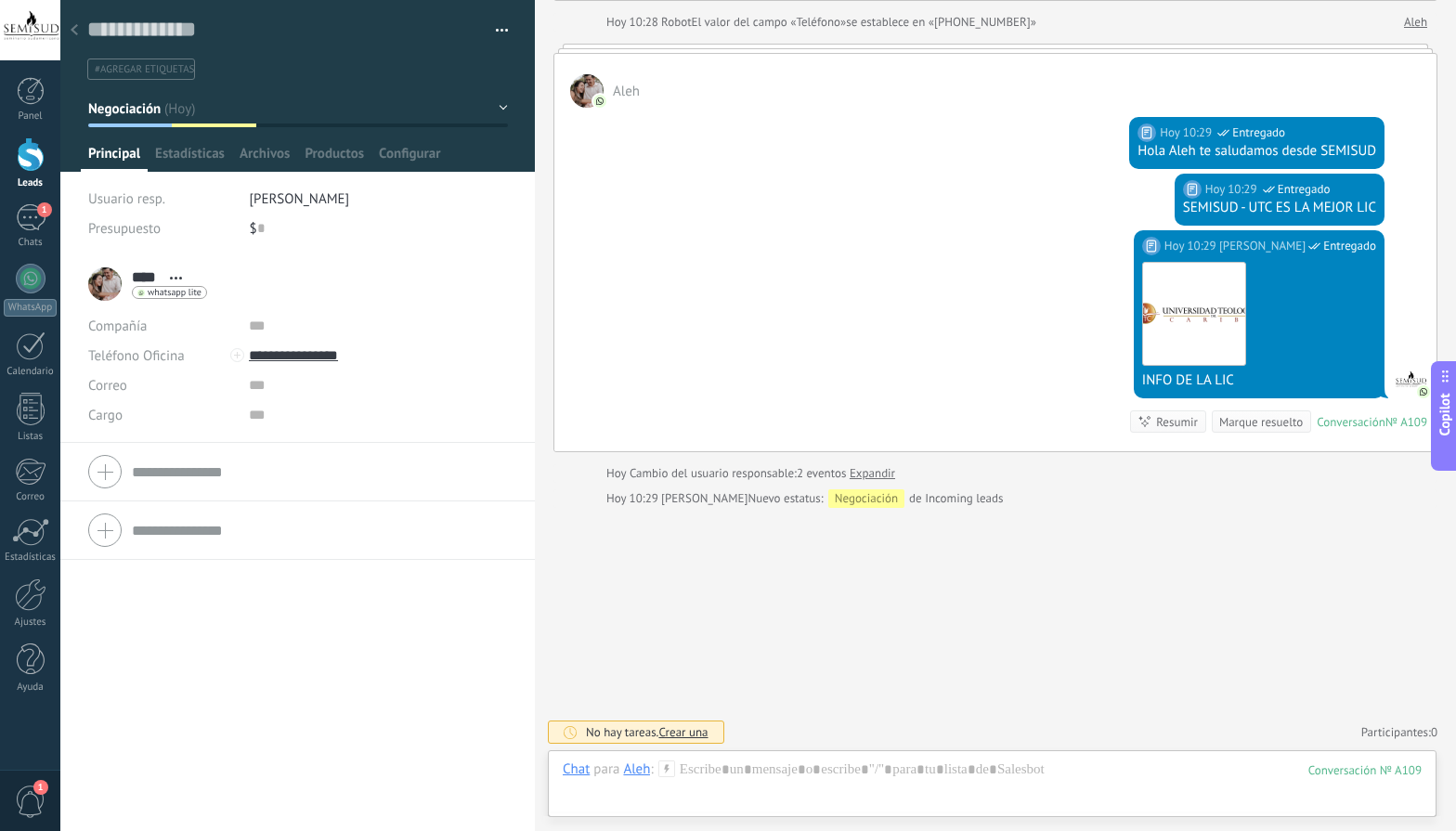
click at [484, 104] on button "Negociación" at bounding box center [298, 109] width 419 height 34
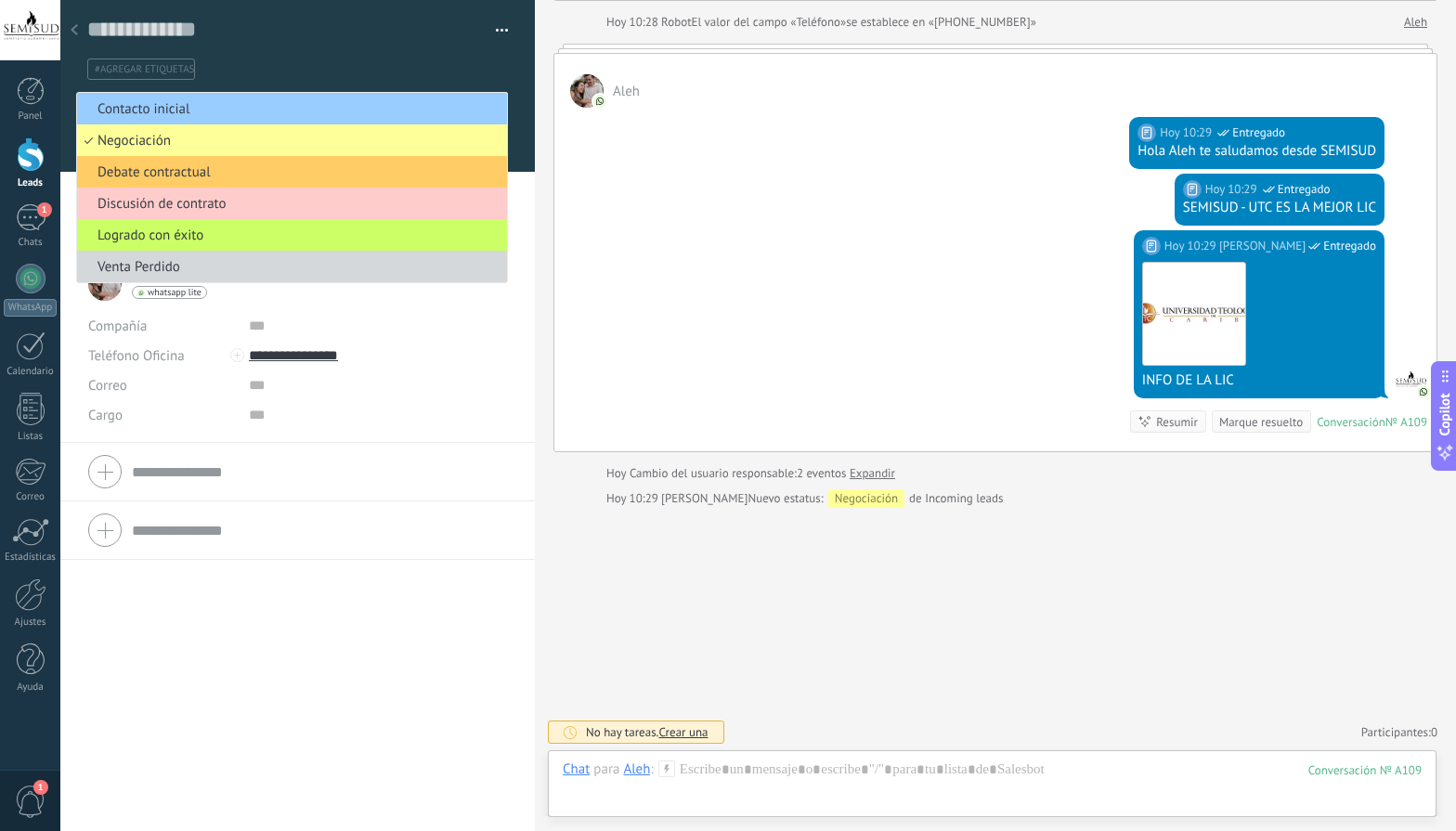
click at [484, 104] on span "Contacto inicial" at bounding box center [289, 110] width 424 height 18
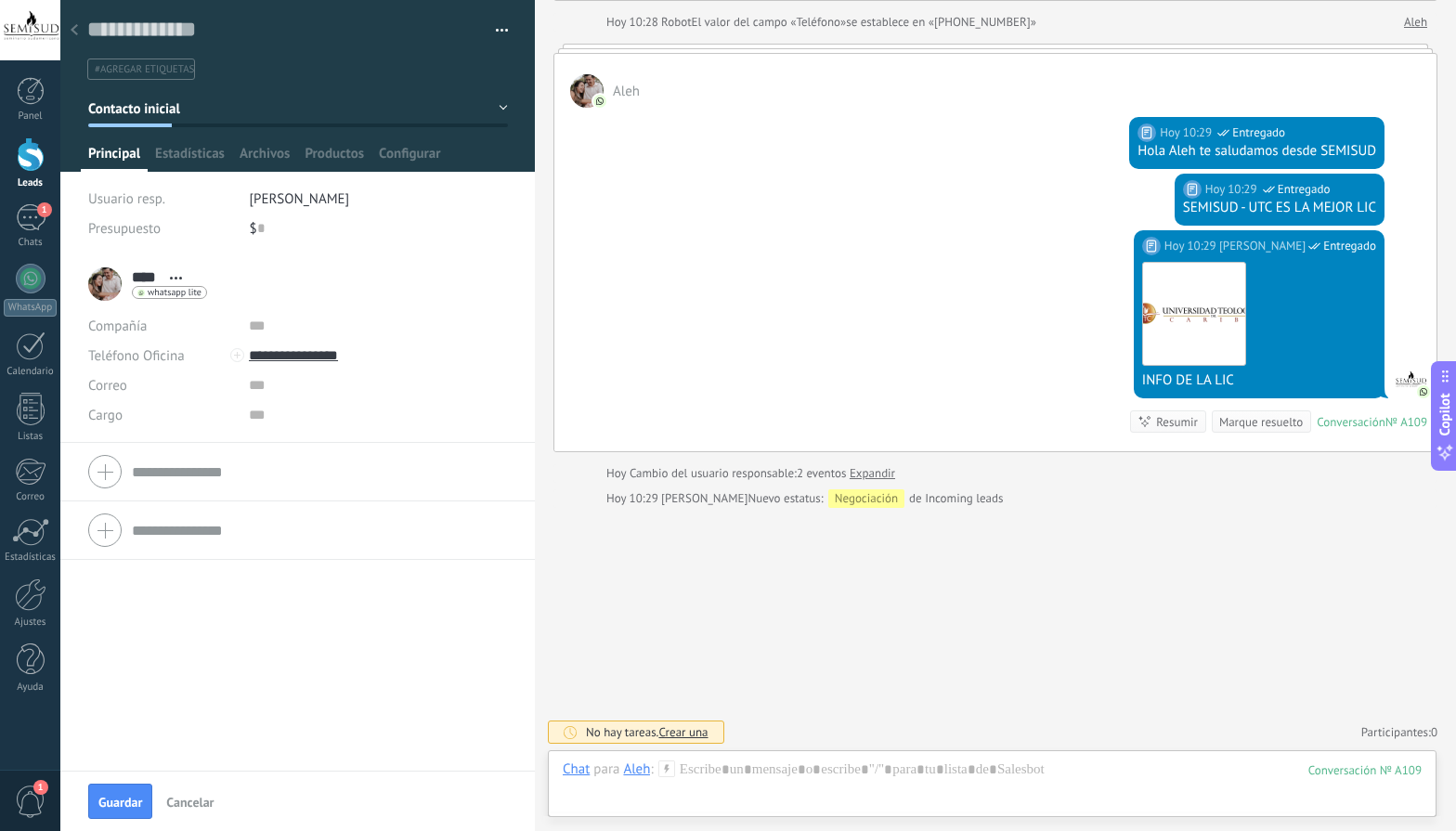
click at [453, 116] on button "Contacto inicial" at bounding box center [298, 109] width 419 height 34
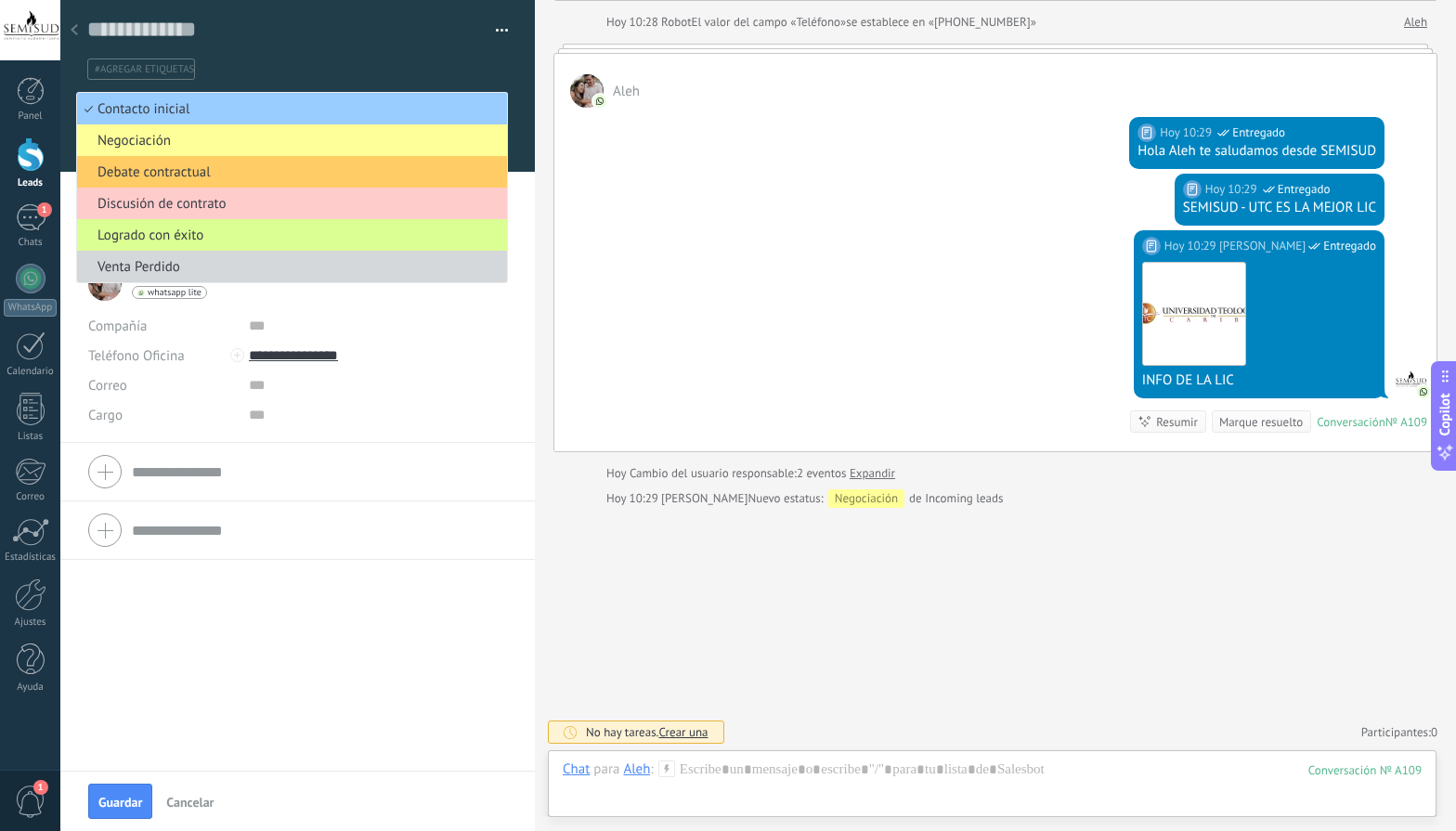
click at [151, 235] on span "Logrado con éxito" at bounding box center [289, 235] width 424 height 18
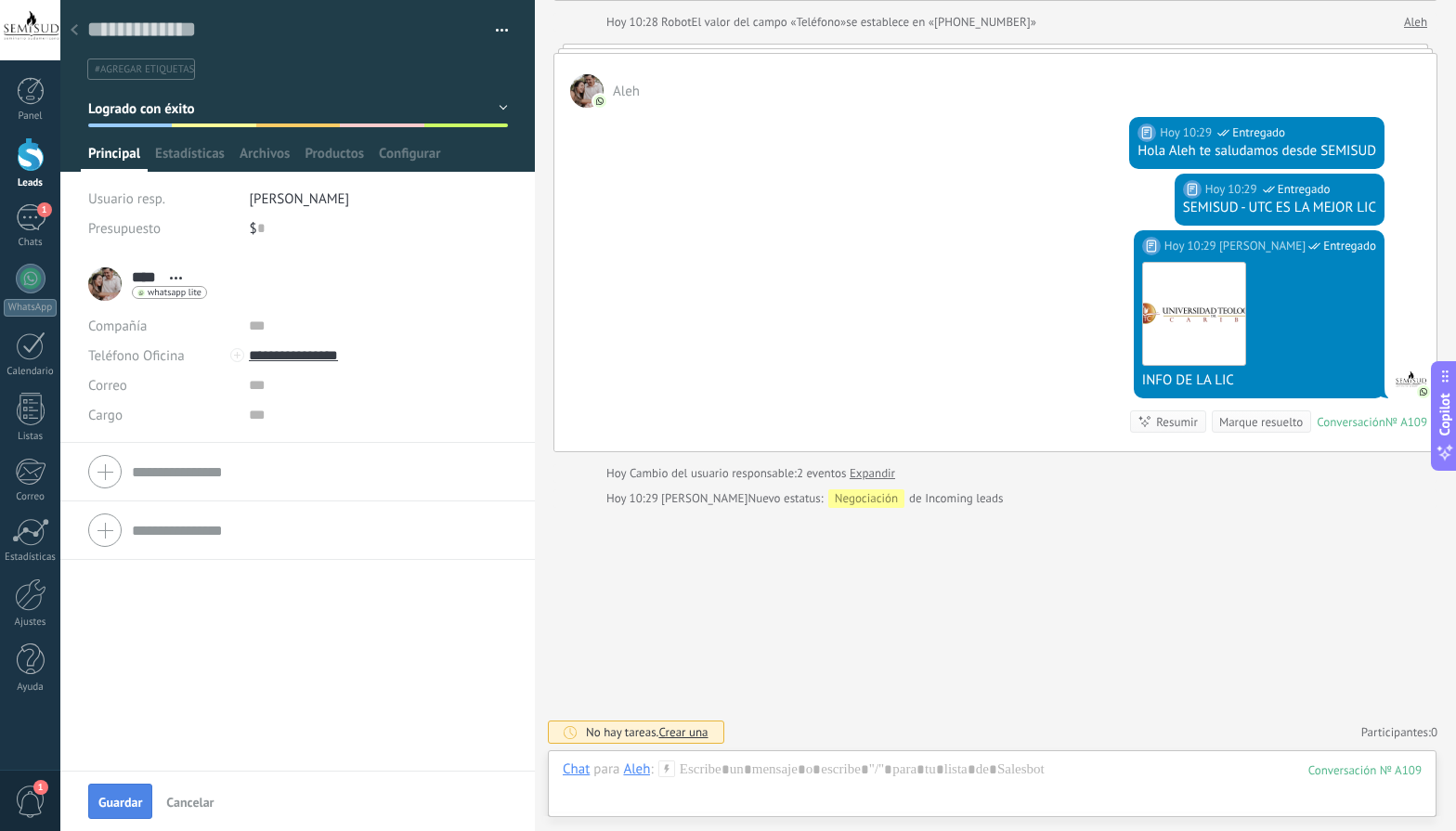
click at [117, 797] on span "Guardar" at bounding box center [121, 802] width 44 height 13
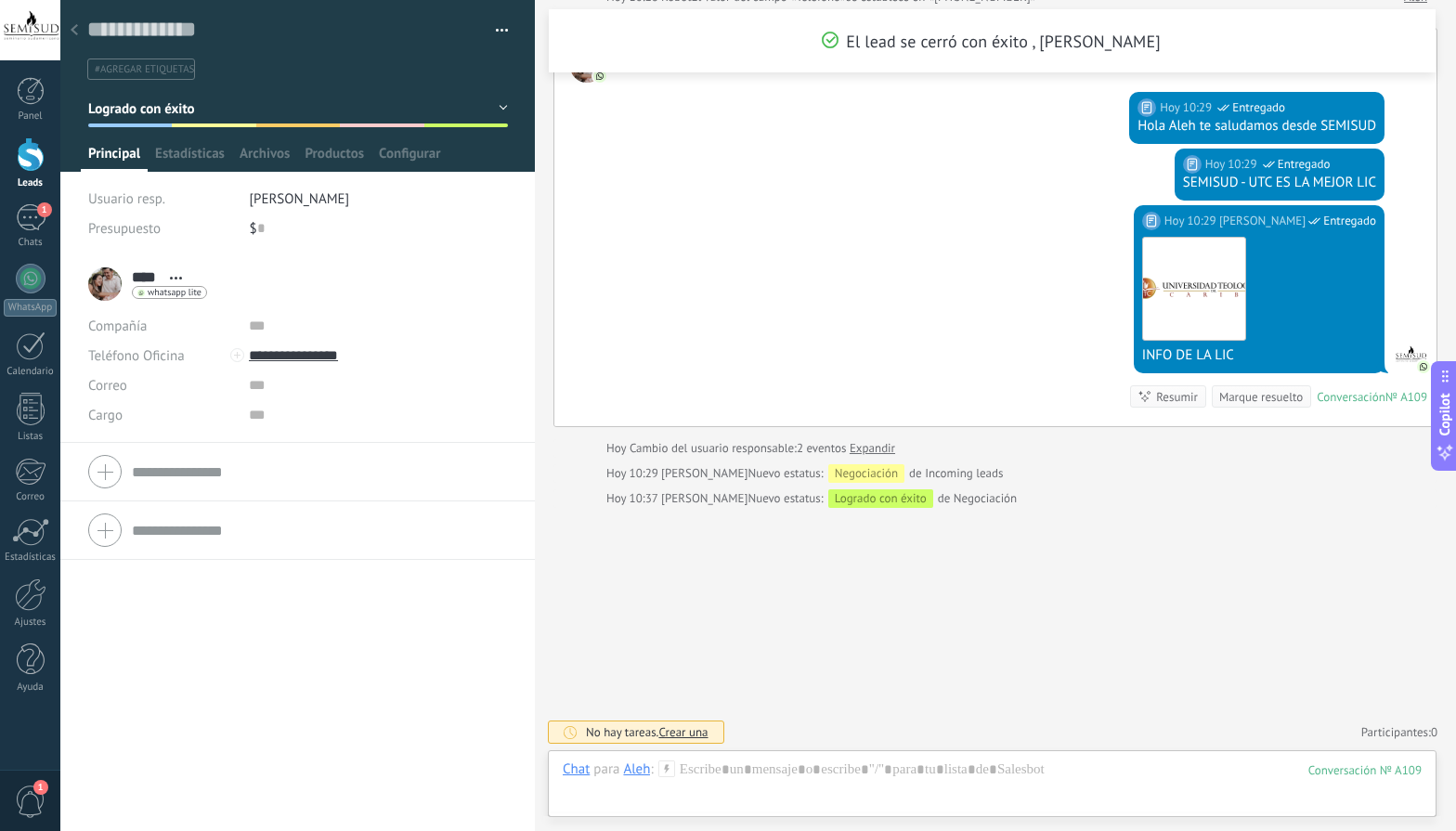
click at [31, 156] on div at bounding box center [31, 154] width 28 height 34
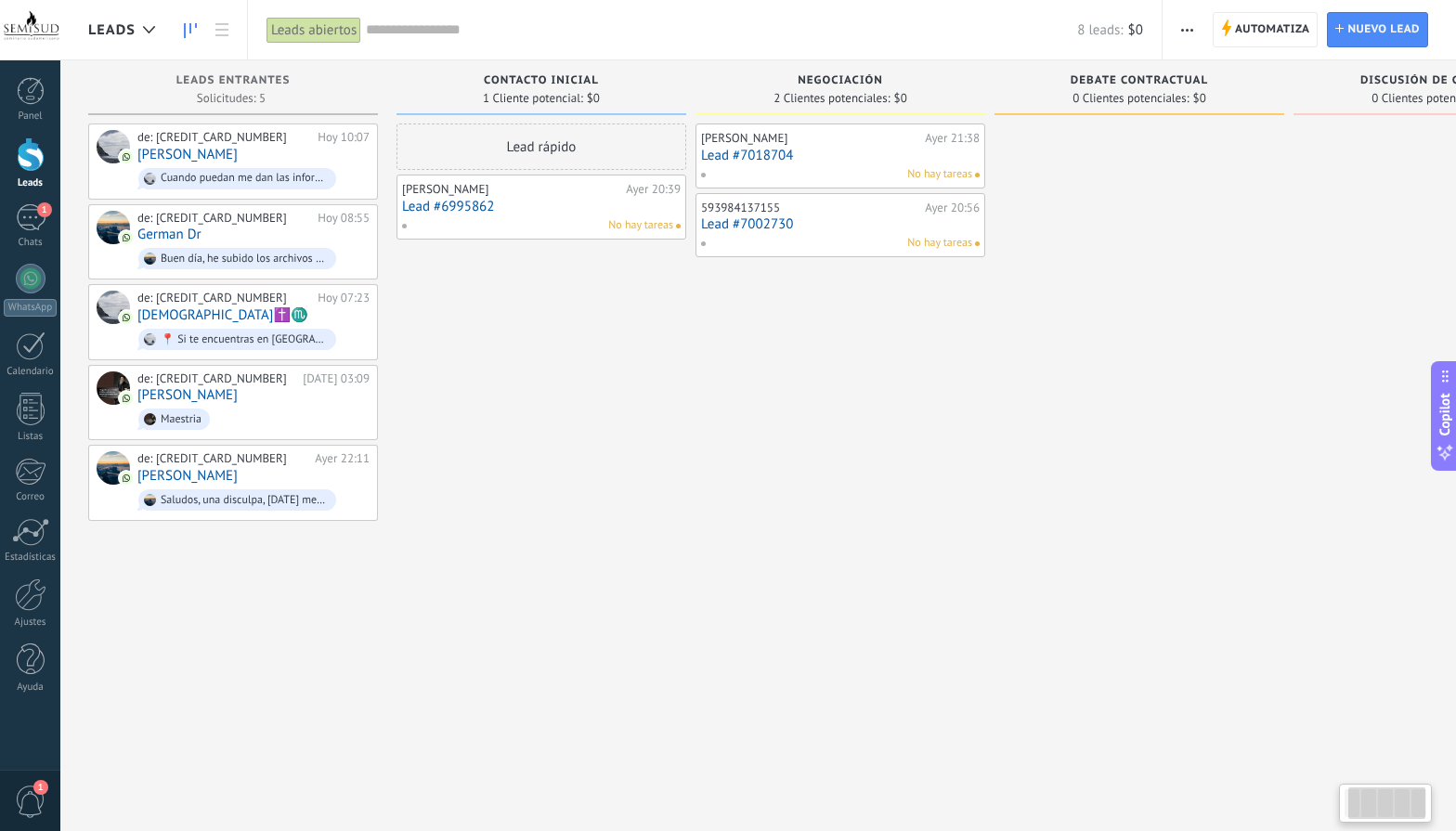
scroll to position [0, 155]
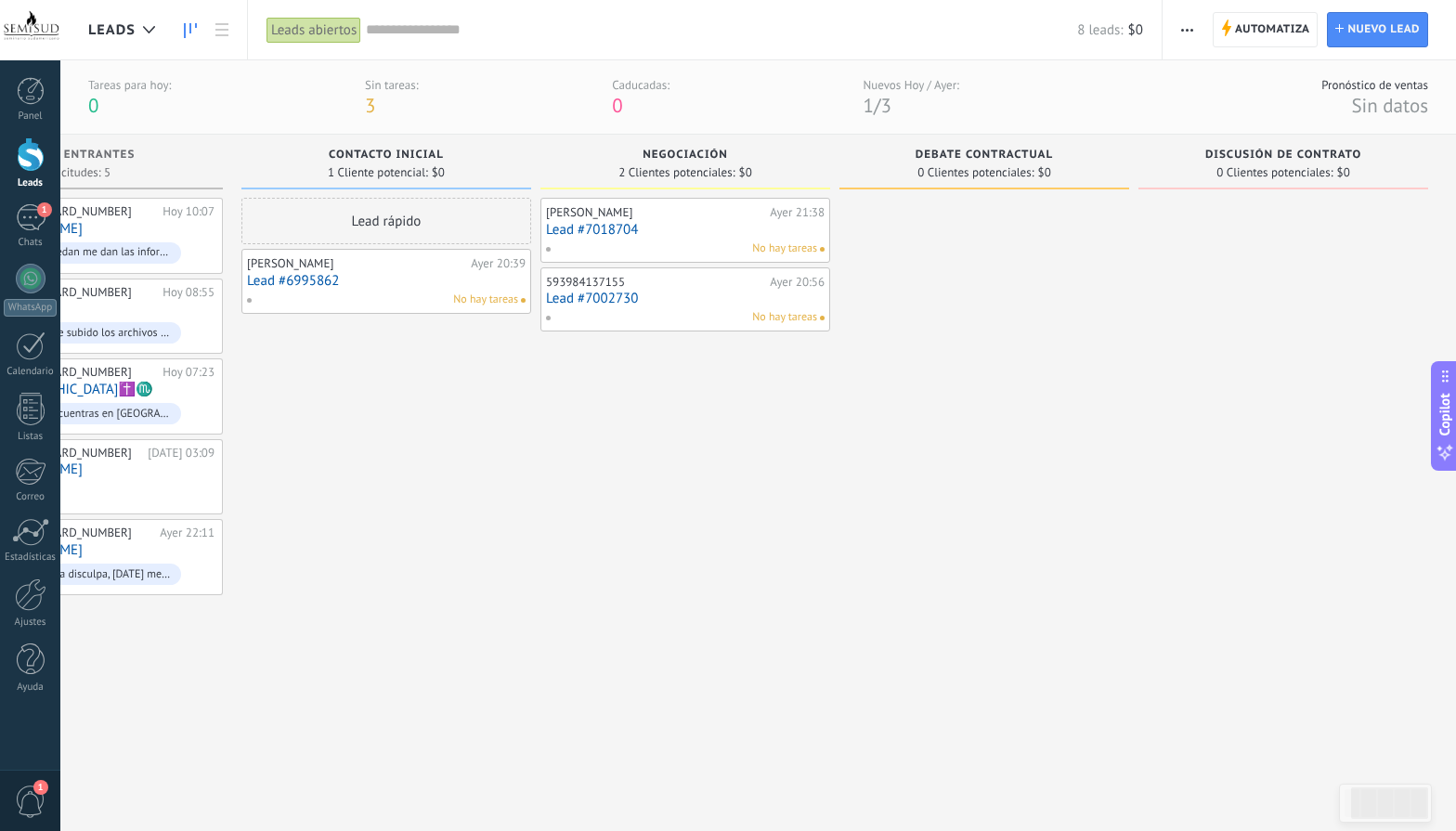
click at [323, 33] on div "Leads abiertos" at bounding box center [314, 30] width 95 height 27
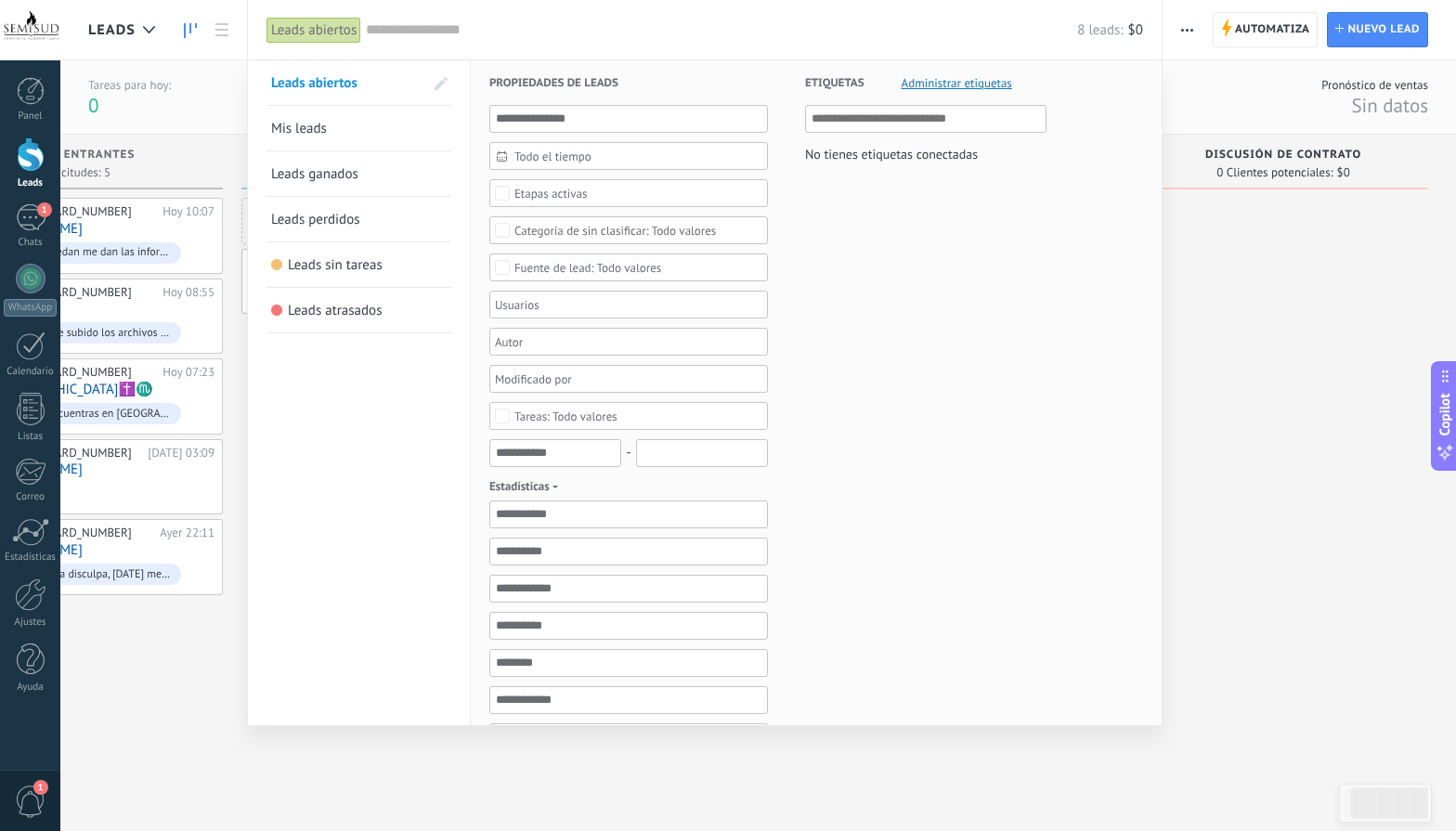
click at [431, 27] on input "text" at bounding box center [721, 31] width 711 height 20
click at [269, 22] on div "Leads abiertos" at bounding box center [314, 30] width 95 height 27
click at [294, 31] on div "Leads abiertos" at bounding box center [314, 30] width 95 height 27
click at [312, 183] on link "Leads ganados" at bounding box center [359, 173] width 175 height 45
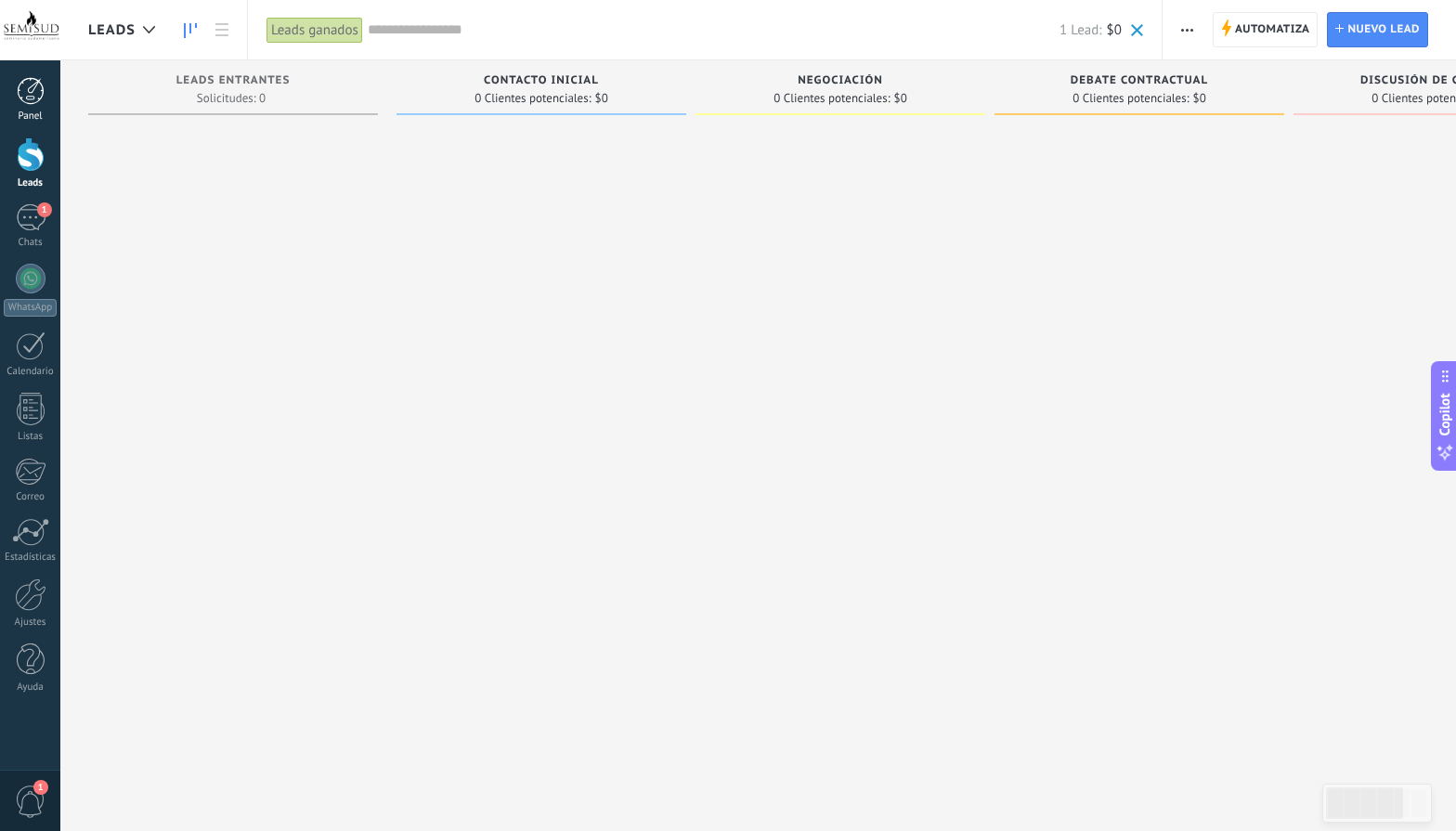
click at [41, 107] on link "Panel" at bounding box center [30, 100] width 61 height 46
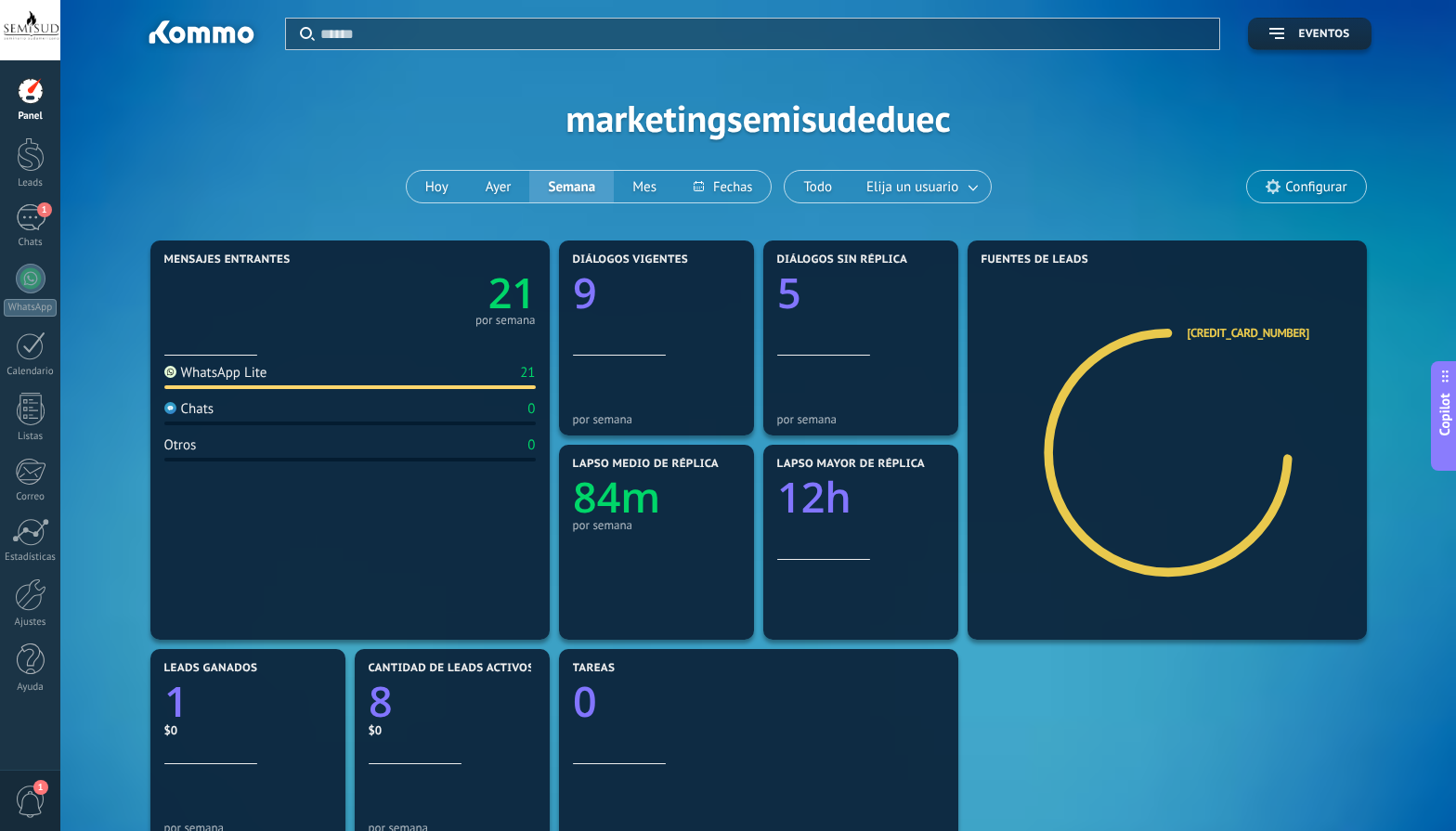
click at [493, 436] on div "WhatsApp Lite 21 Chats 0 Otros 0" at bounding box center [350, 491] width 371 height 272
click at [34, 170] on div at bounding box center [31, 154] width 28 height 34
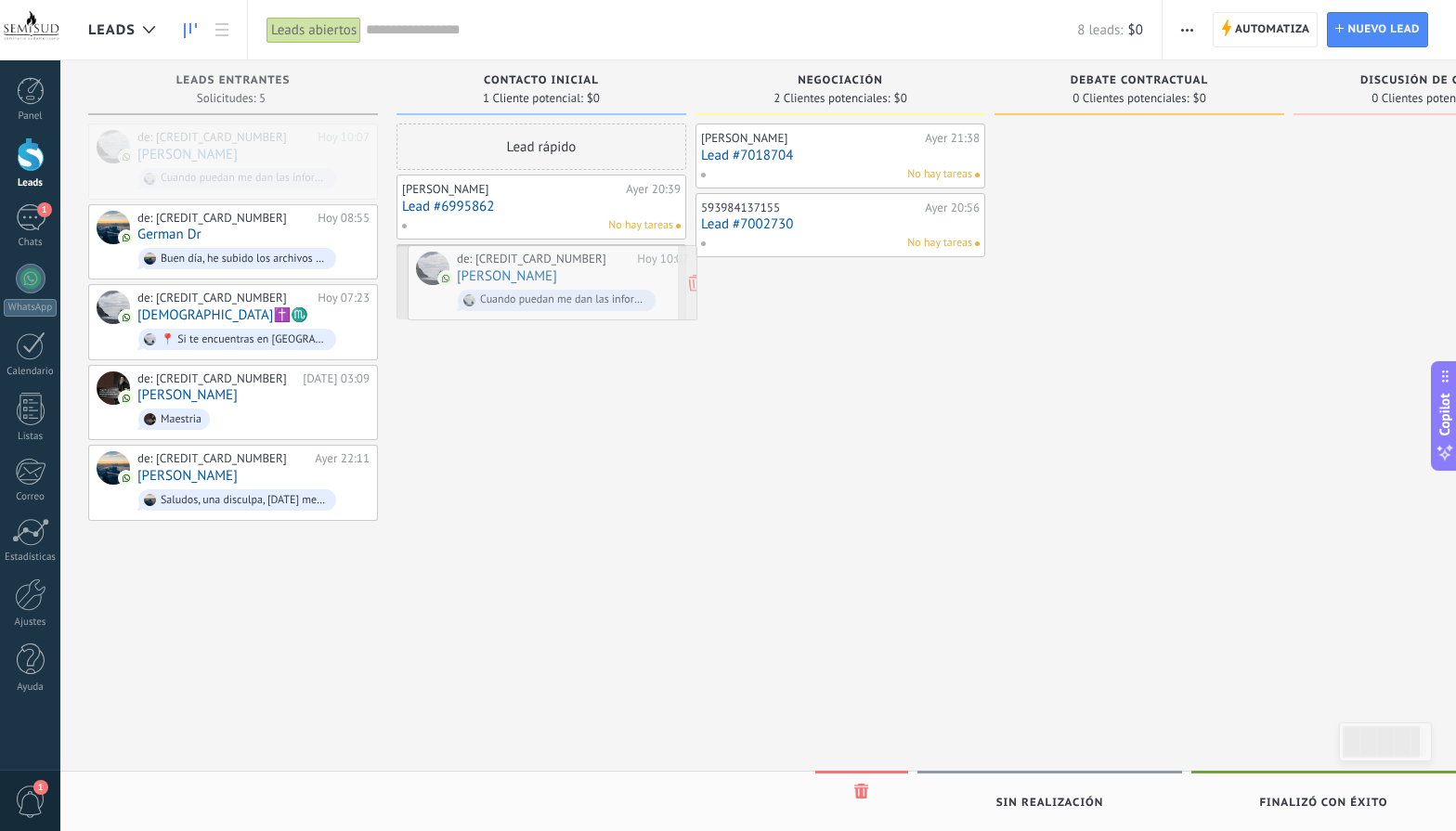
drag, startPoint x: 232, startPoint y: 157, endPoint x: 552, endPoint y: 279, distance: 342.5
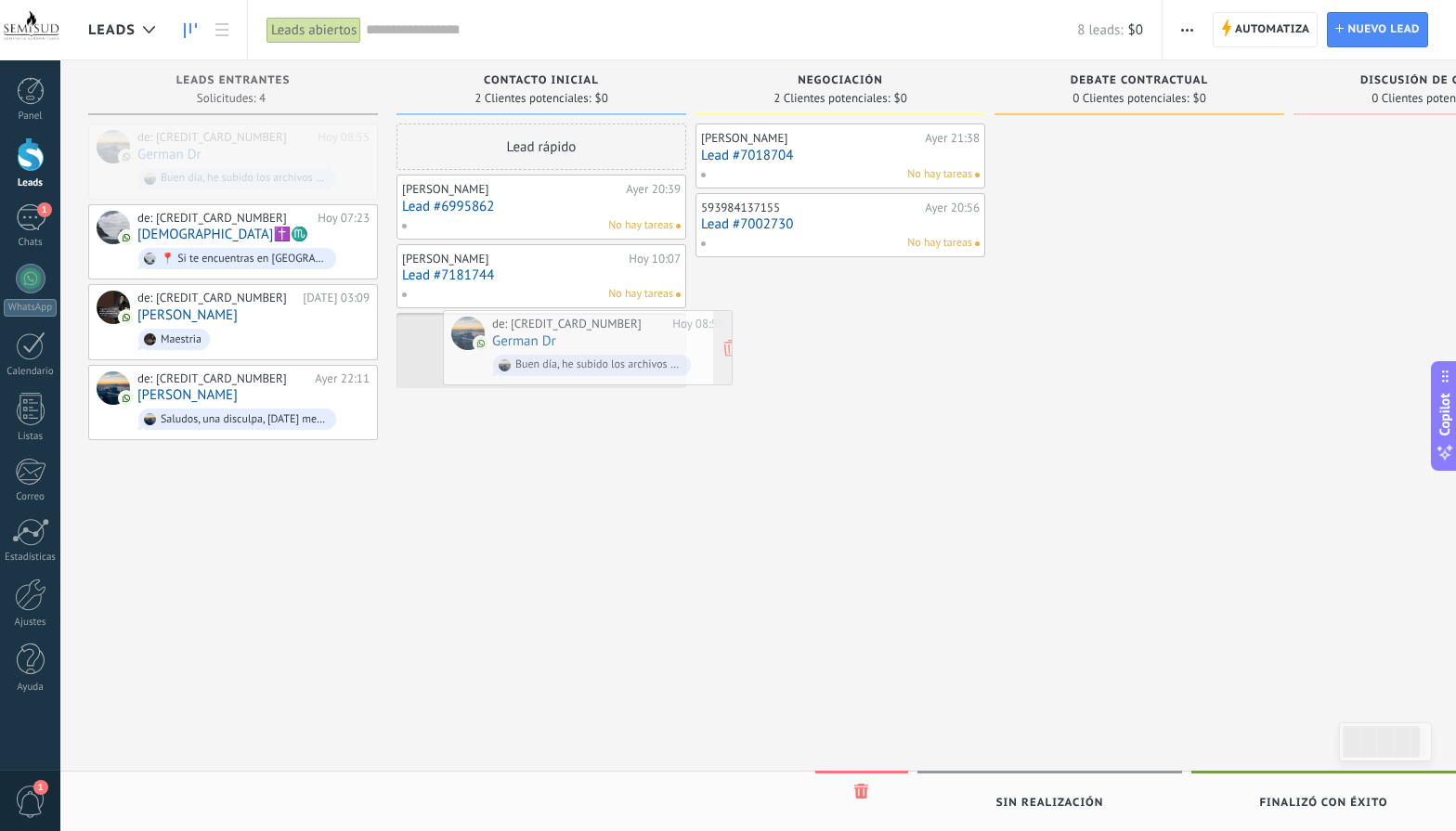
drag, startPoint x: 263, startPoint y: 153, endPoint x: 624, endPoint y: 349, distance: 410.8
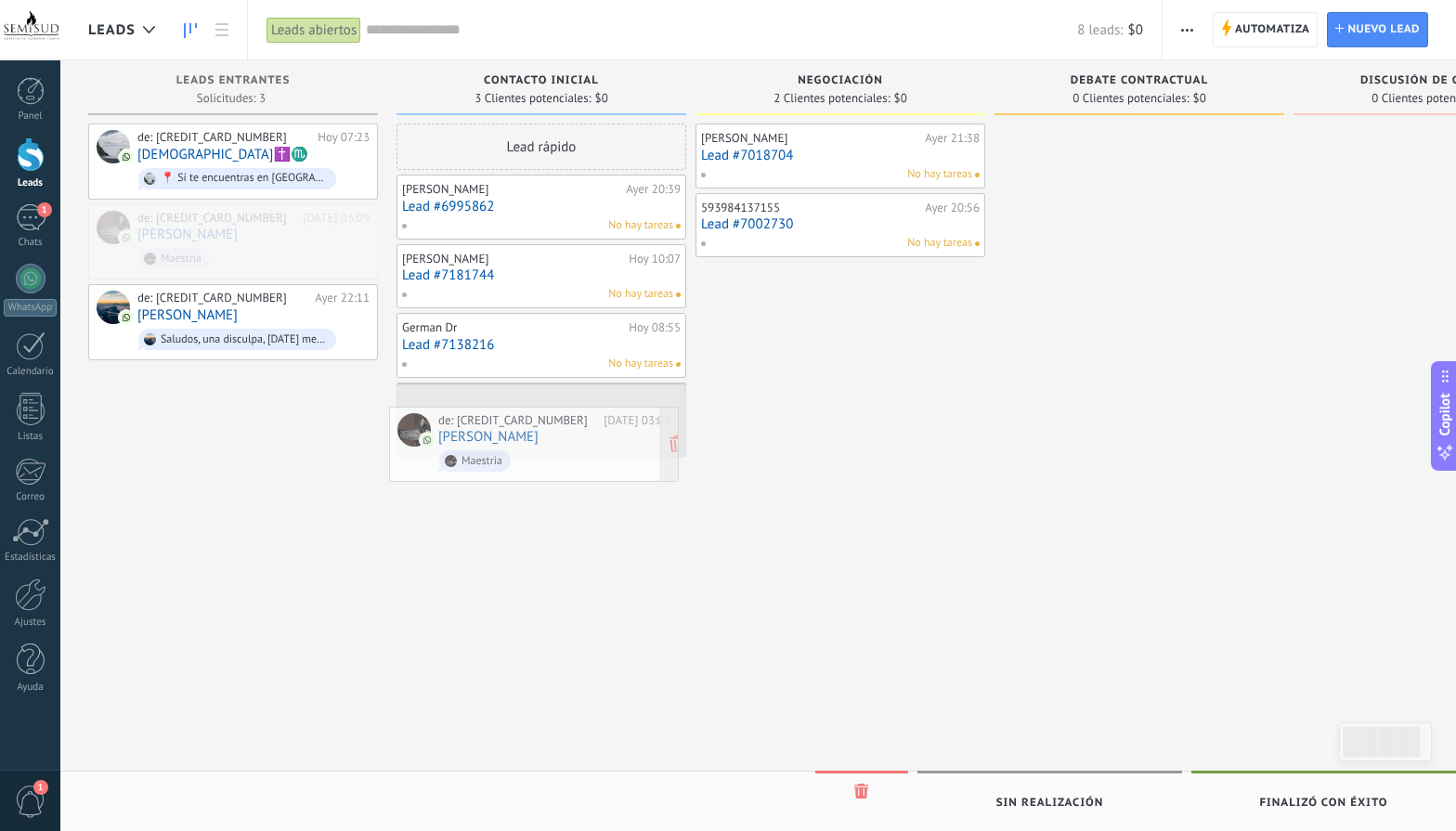
drag, startPoint x: 306, startPoint y: 251, endPoint x: 605, endPoint y: 455, distance: 362.0
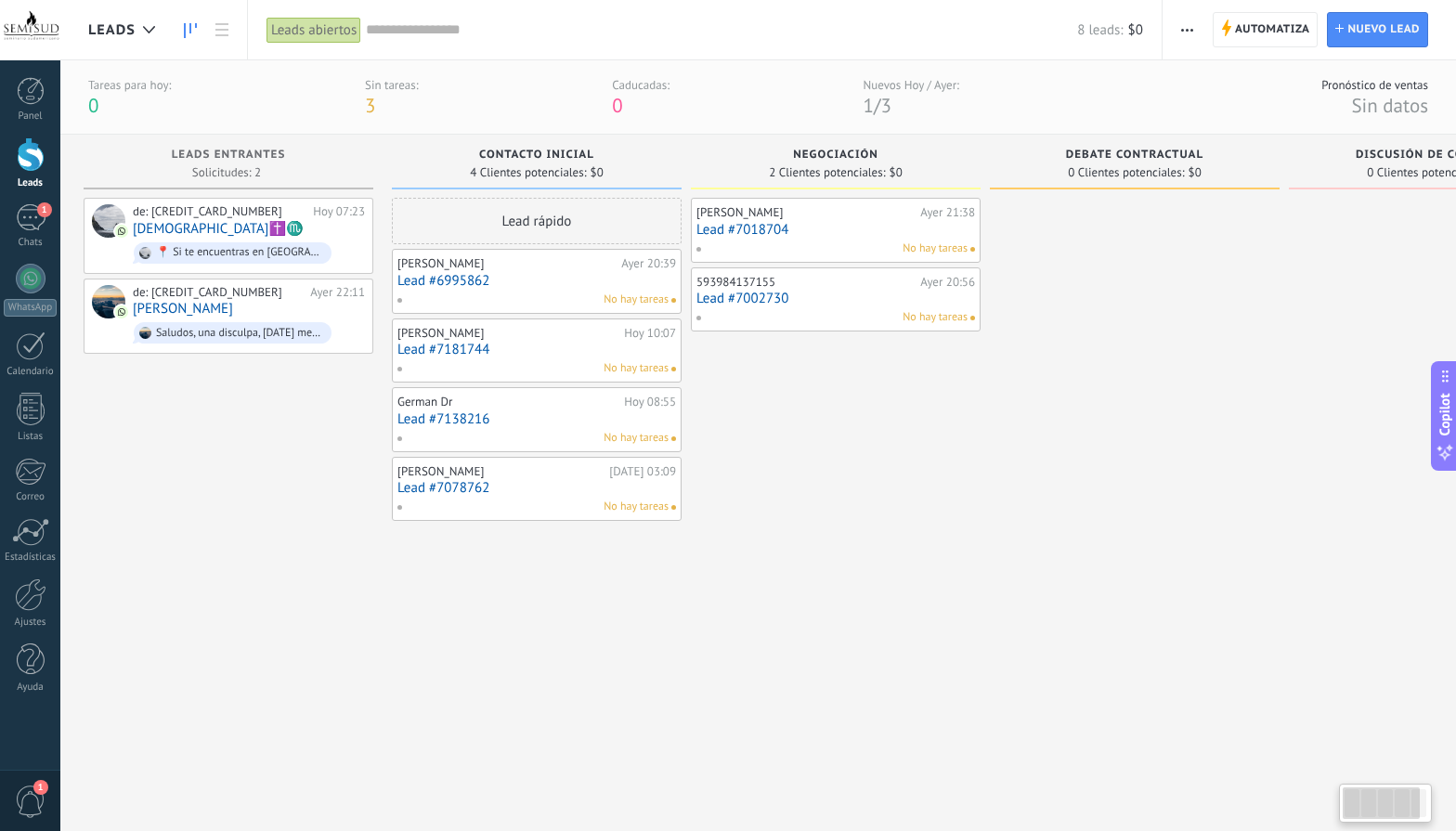
scroll to position [0, 6]
click at [561, 224] on div "Lead rápido" at bounding box center [535, 221] width 290 height 47
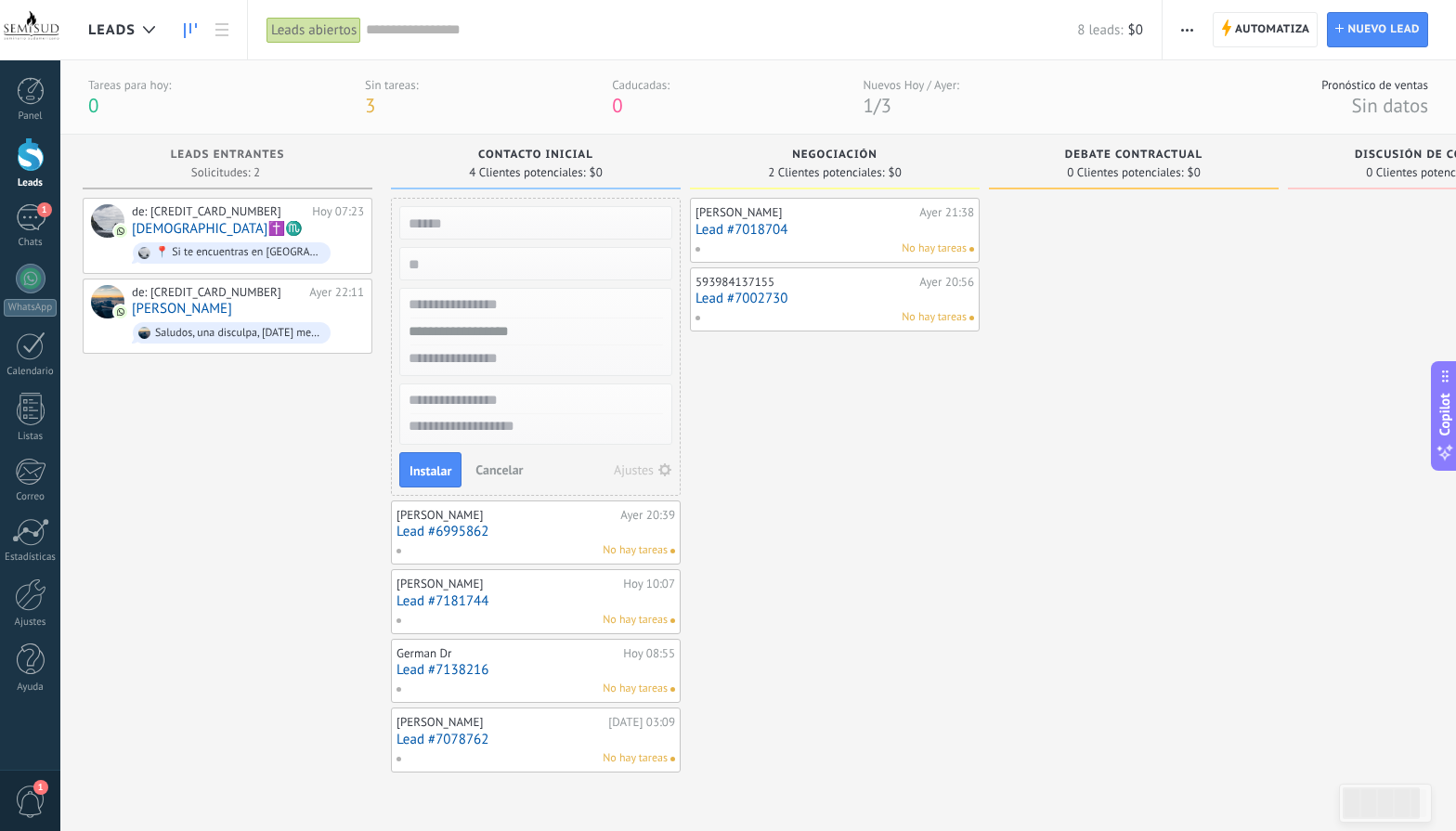
click at [527, 216] on input "text" at bounding box center [534, 223] width 271 height 26
click at [715, 430] on div "[PERSON_NAME][DATE] 21:38 Lead #7018704 No hay tareas 593984137155 [DATE] 20:56…" at bounding box center [835, 492] width 290 height 589
click at [784, 392] on div "[PERSON_NAME][DATE] 21:38 Lead #7018704 No hay tareas 593984137155 [DATE] 20:56…" at bounding box center [835, 492] width 290 height 589
click at [495, 462] on span "Cancelar" at bounding box center [499, 469] width 48 height 17
